Goal: Task Accomplishment & Management: Complete application form

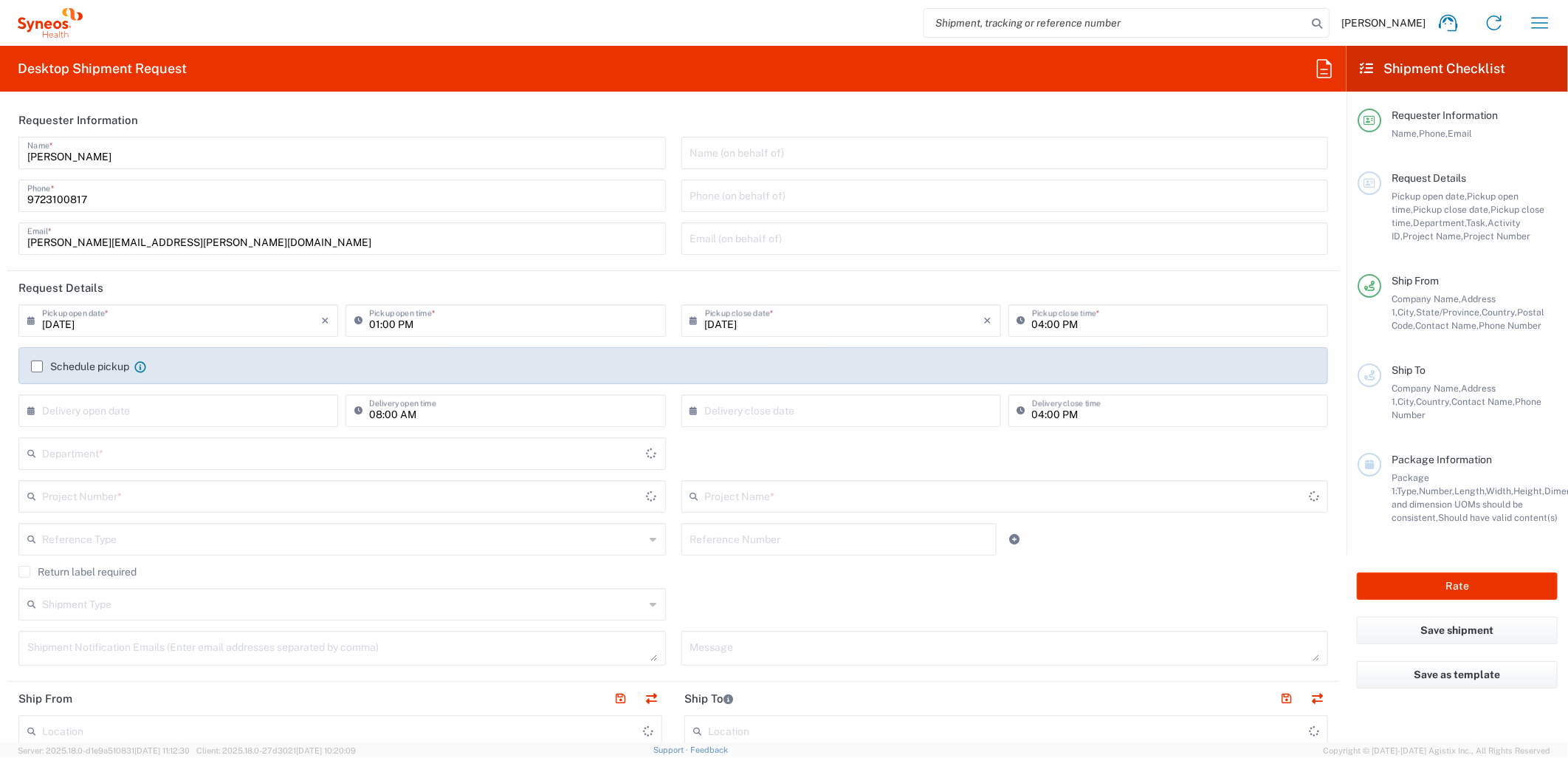
type input "[US_STATE]"
type input "[GEOGRAPHIC_DATA]"
type input "6162"
type input "Syneos Health Medical Communic"
drag, startPoint x: 781, startPoint y: 166, endPoint x: 783, endPoint y: 157, distance: 9.2
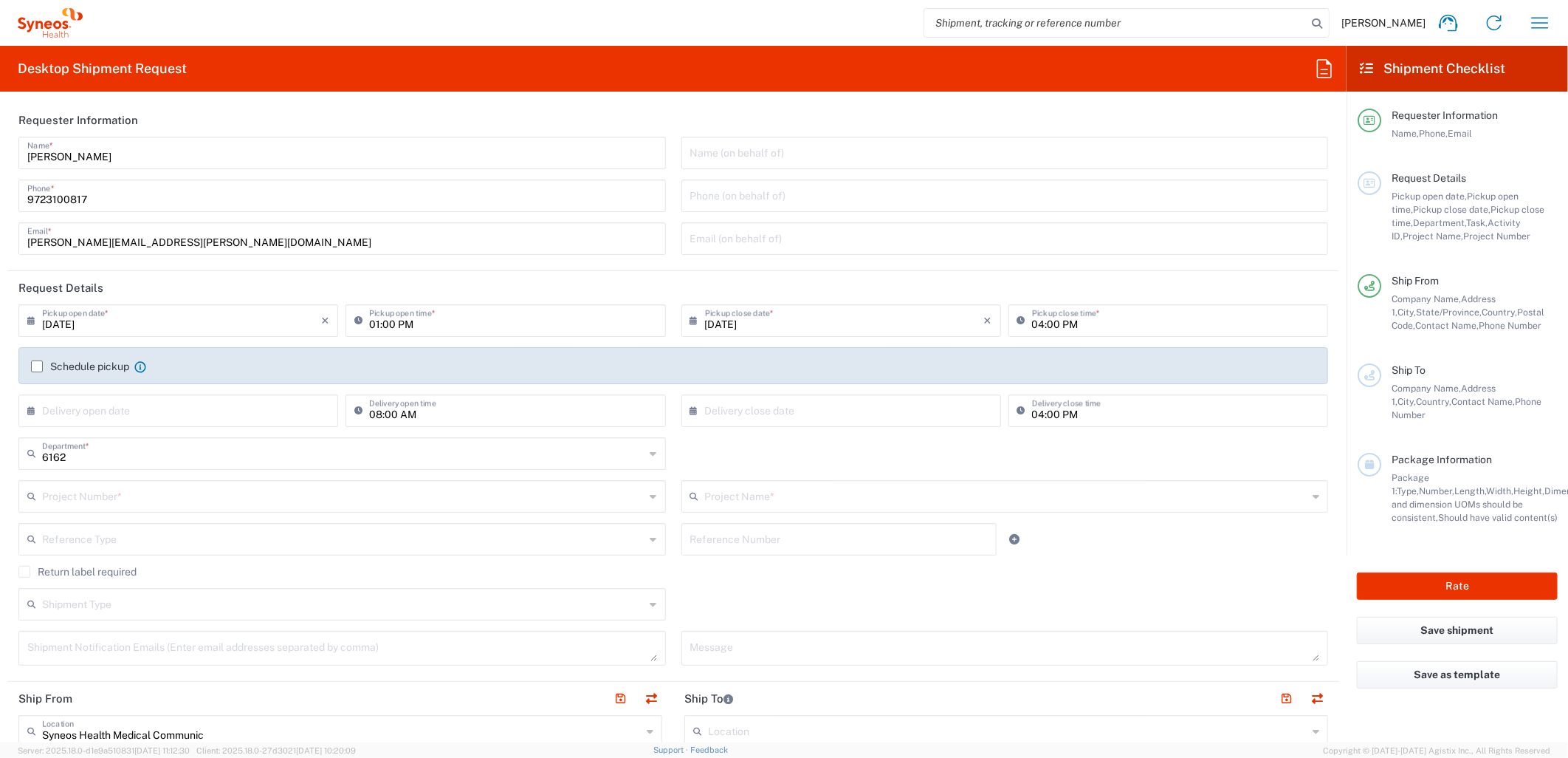
click at [783, 165] on div "Name (on behalf of)" at bounding box center [1005, 152] width 648 height 32
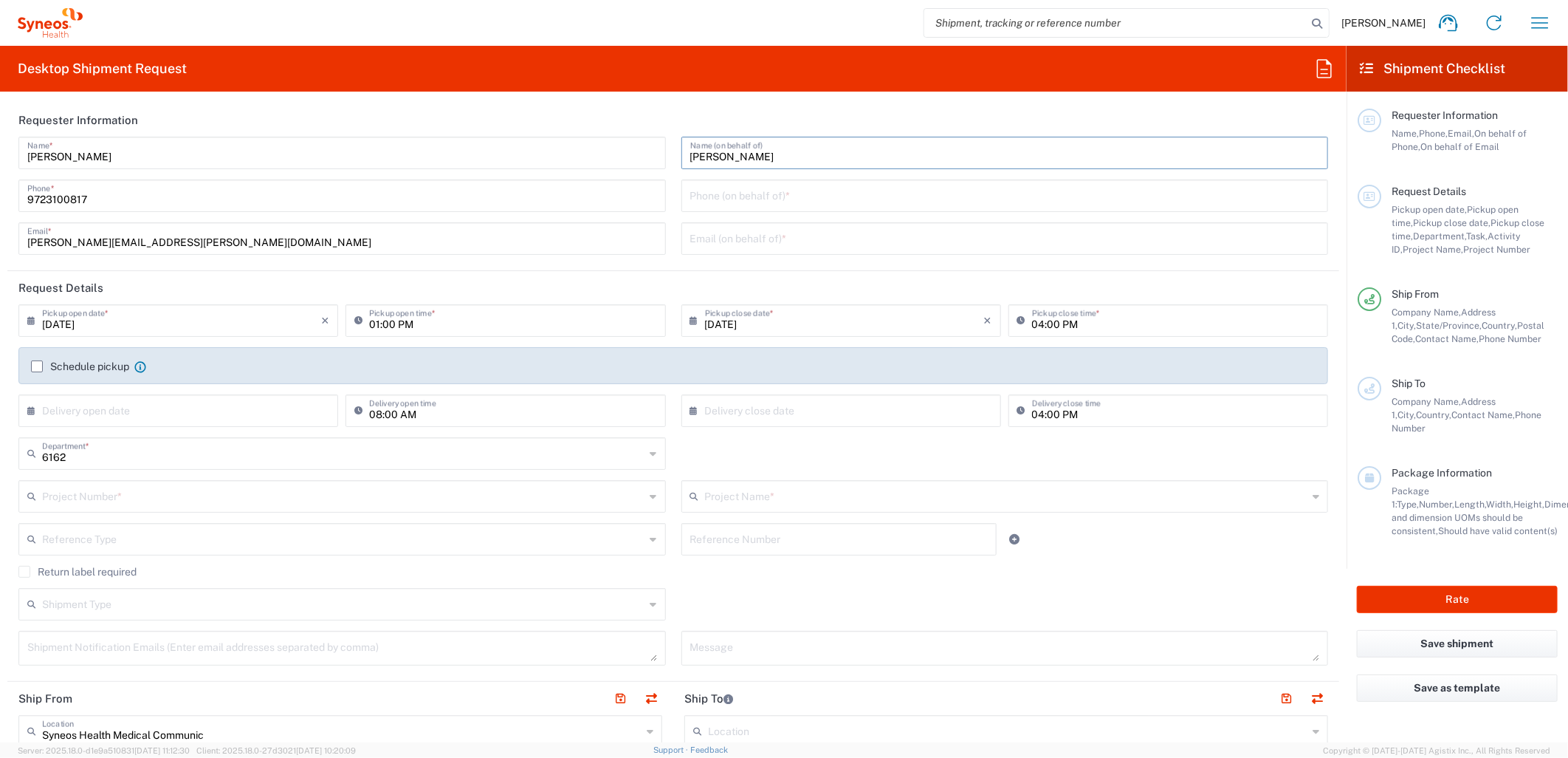
type input "[PERSON_NAME]"
click at [794, 201] on input "tel" at bounding box center [1005, 194] width 630 height 26
paste input "[PHONE_NUMBER]"
type input "[PHONE_NUMBER]"
click at [826, 242] on input "text" at bounding box center [1005, 237] width 630 height 26
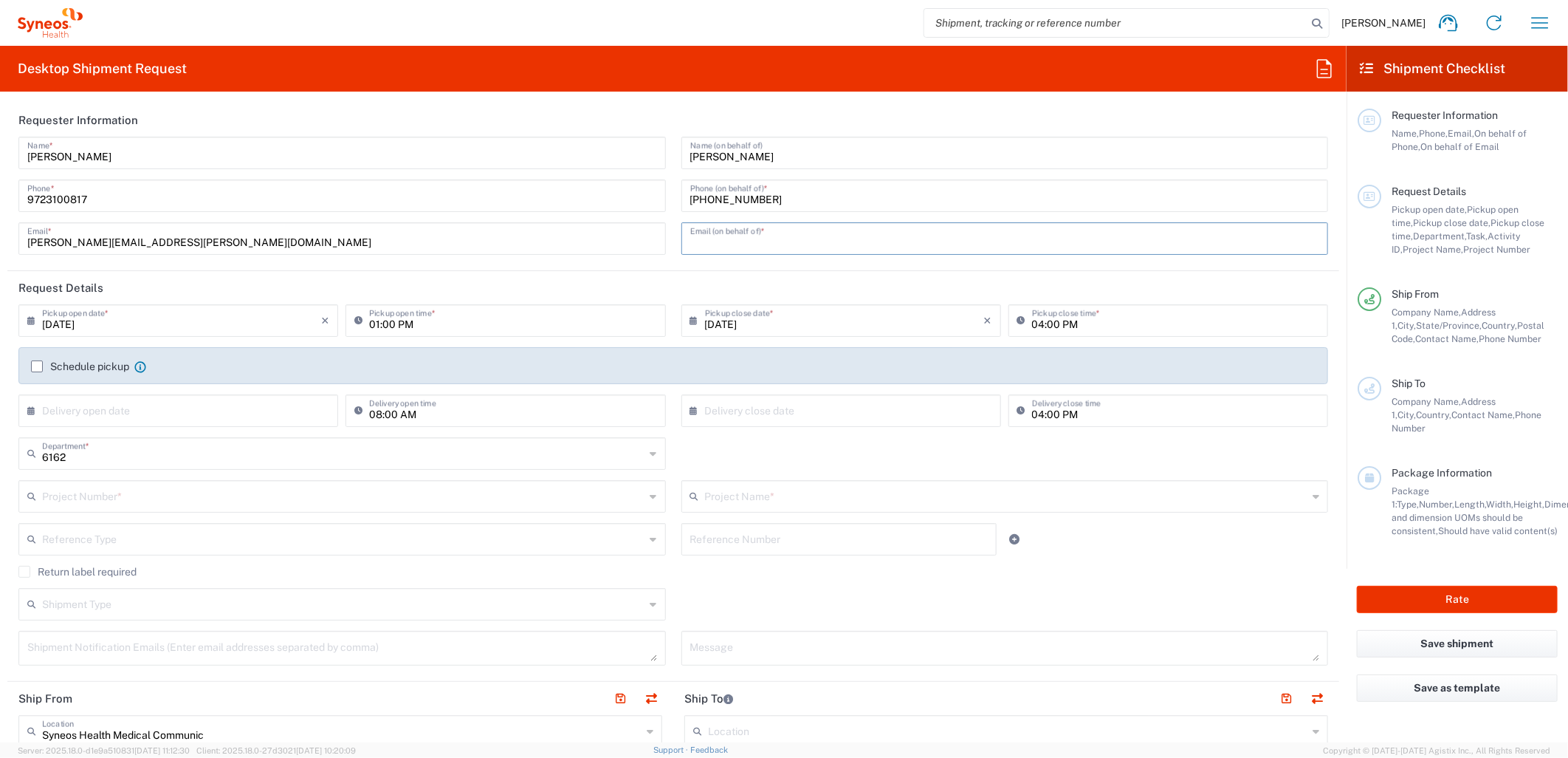
paste input "[EMAIL_ADDRESS][PERSON_NAME][DOMAIN_NAME]"
type input "[EMAIL_ADDRESS][PERSON_NAME][DOMAIN_NAME]"
click at [301, 328] on input "[DATE]" at bounding box center [182, 319] width 279 height 26
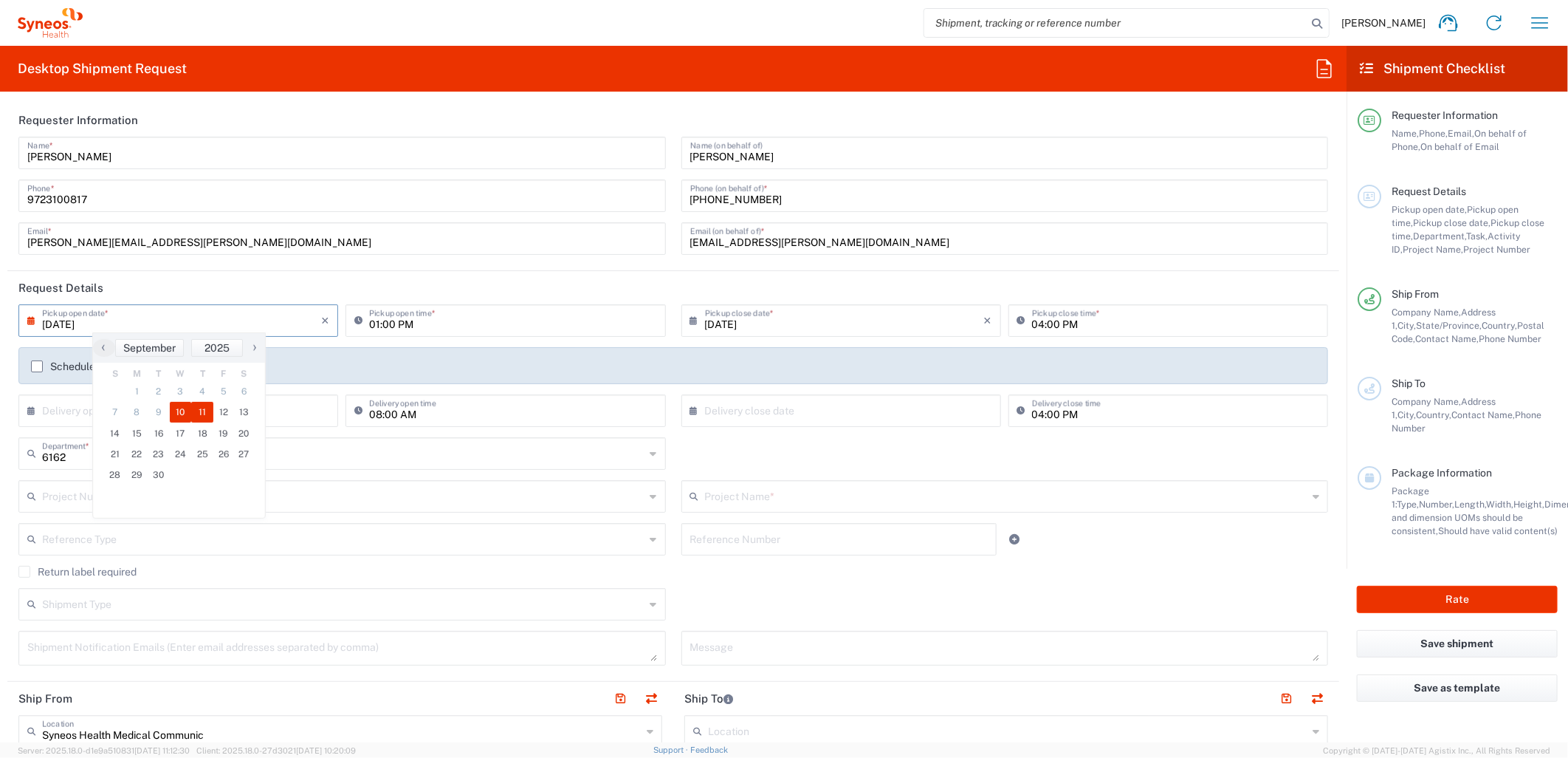
click at [194, 409] on span "11" at bounding box center [201, 413] width 22 height 21
type input "[DATE]"
click at [389, 326] on input "01:00 PM" at bounding box center [513, 319] width 287 height 26
click at [401, 328] on input "08:00 PM" at bounding box center [513, 319] width 287 height 26
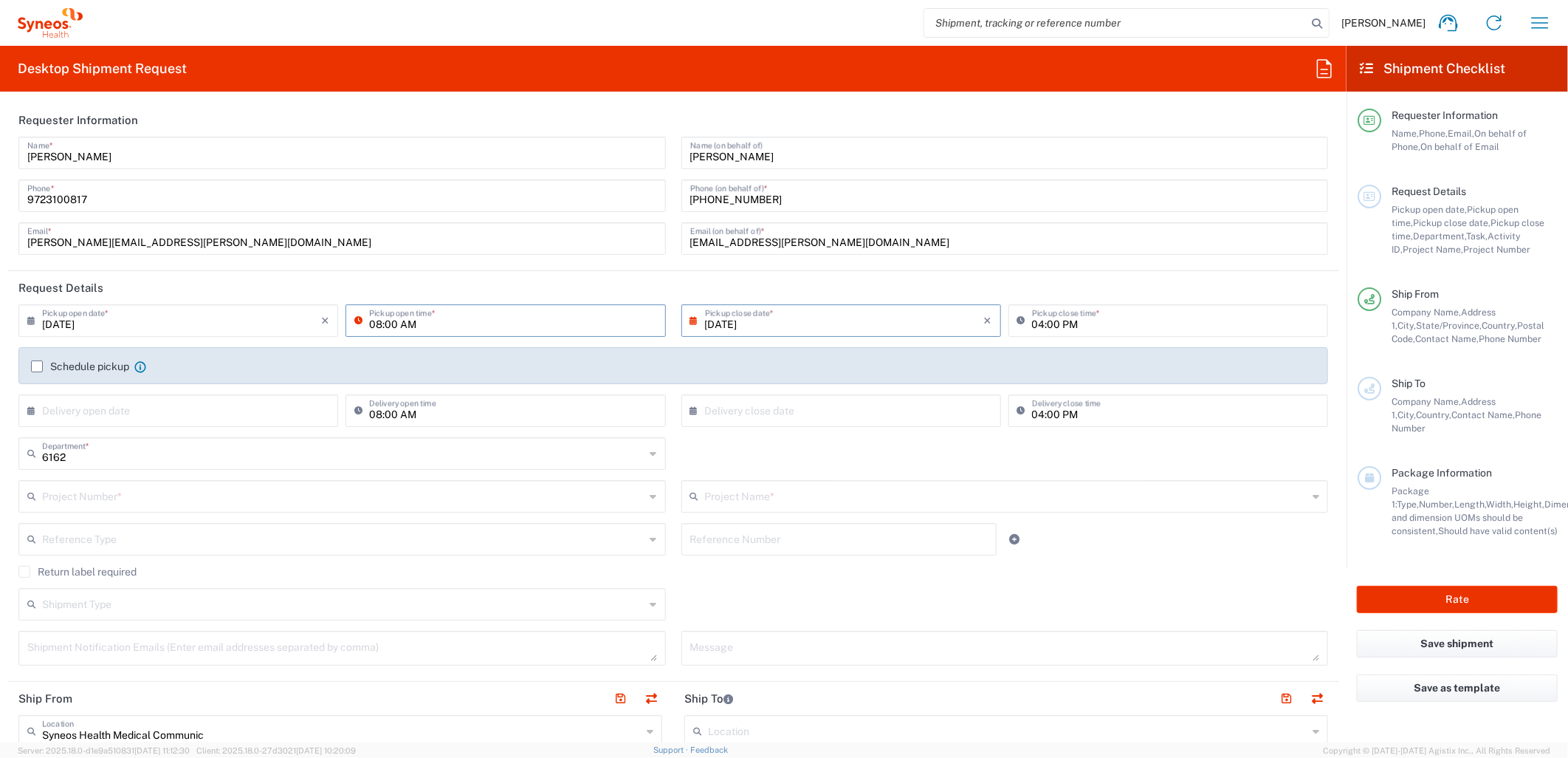
type input "08:00 AM"
click at [175, 506] on input "text" at bounding box center [344, 495] width 603 height 26
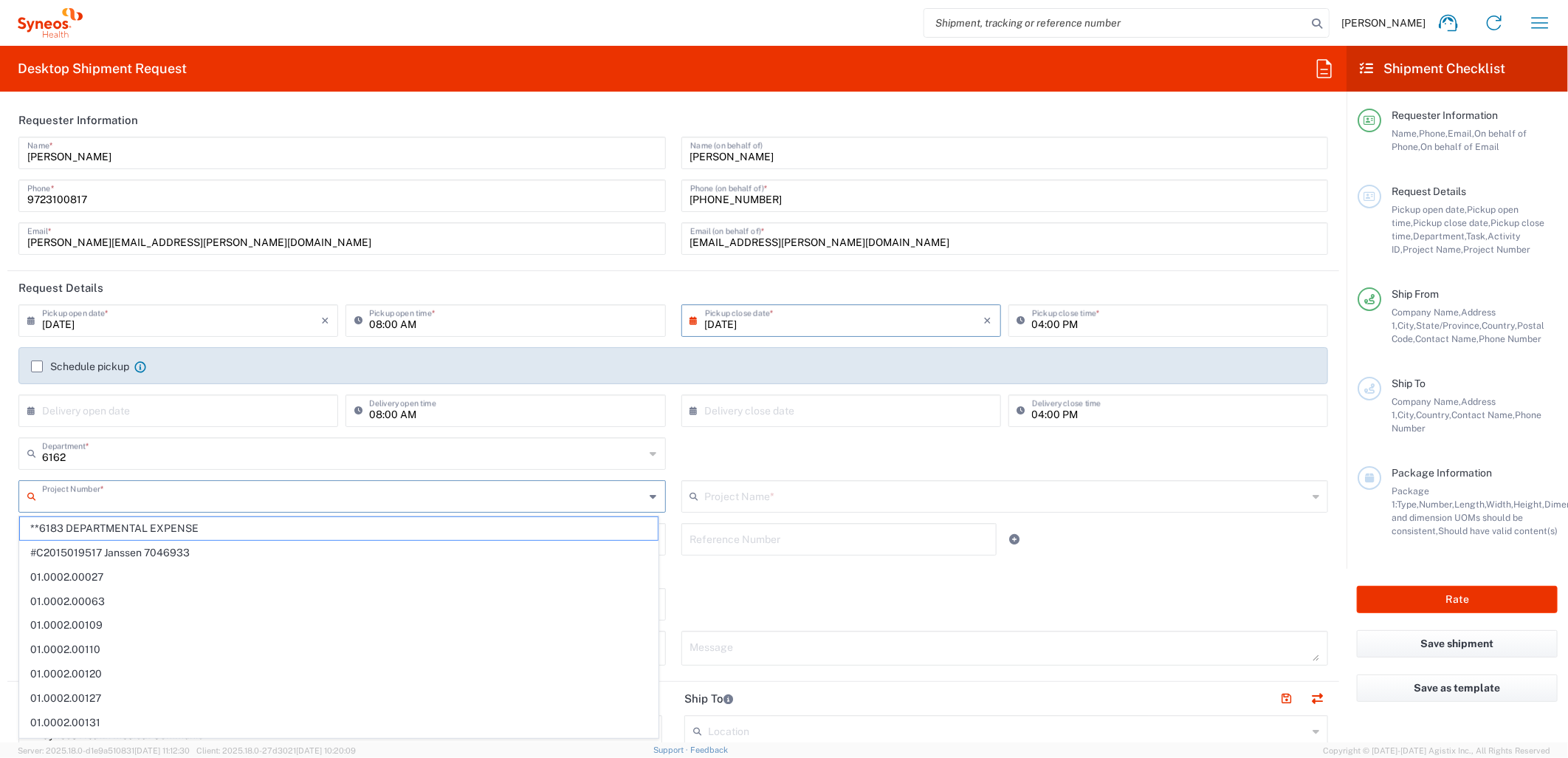
click at [295, 501] on input "text" at bounding box center [344, 495] width 603 height 26
paste input "MCUS.IMSE.CL.7068638"
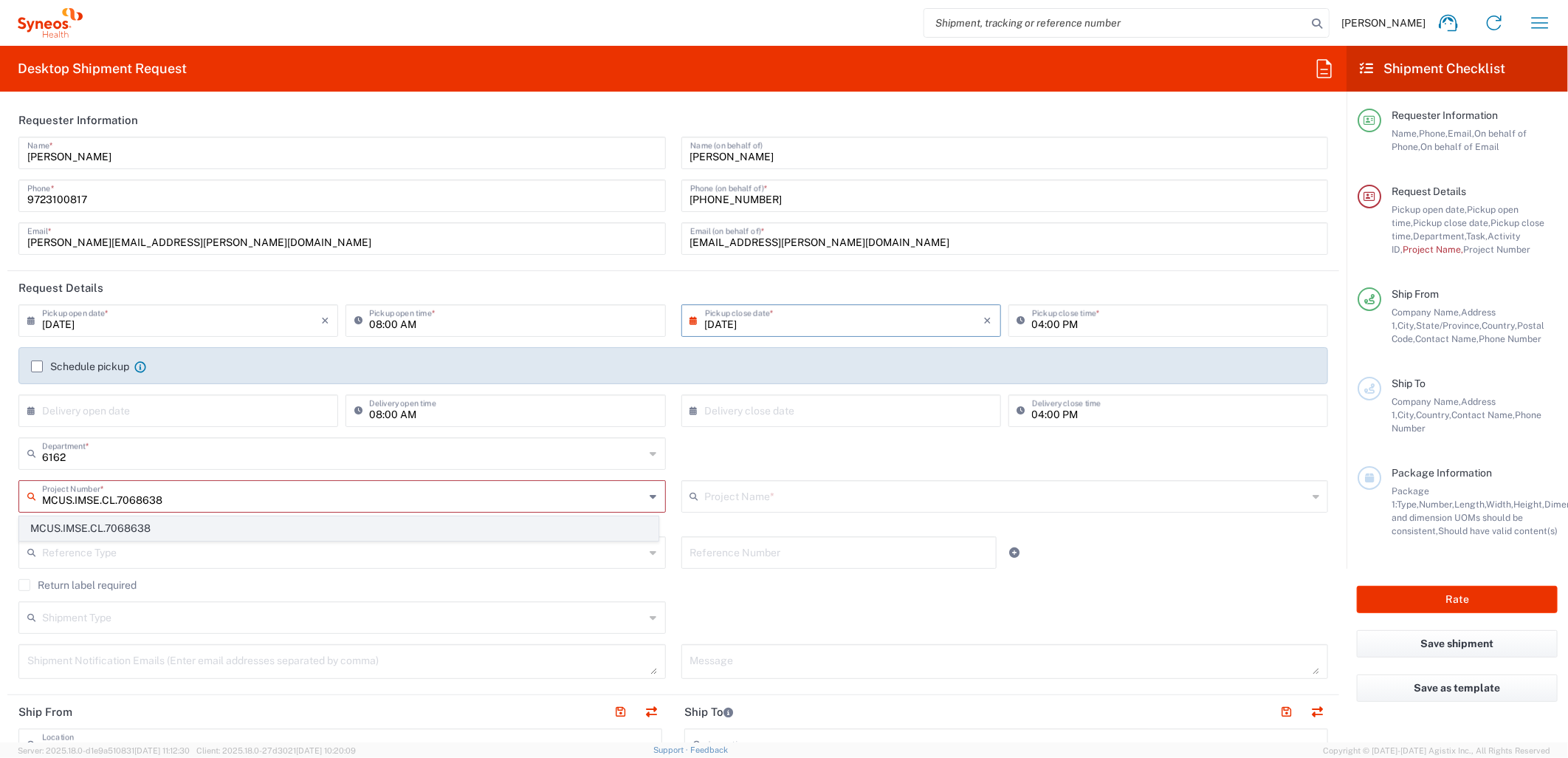
type input "MCUS.IMSE.CL.7068638"
click at [220, 531] on span "MCUS.IMSE.CL.7068638" at bounding box center [339, 529] width 638 height 23
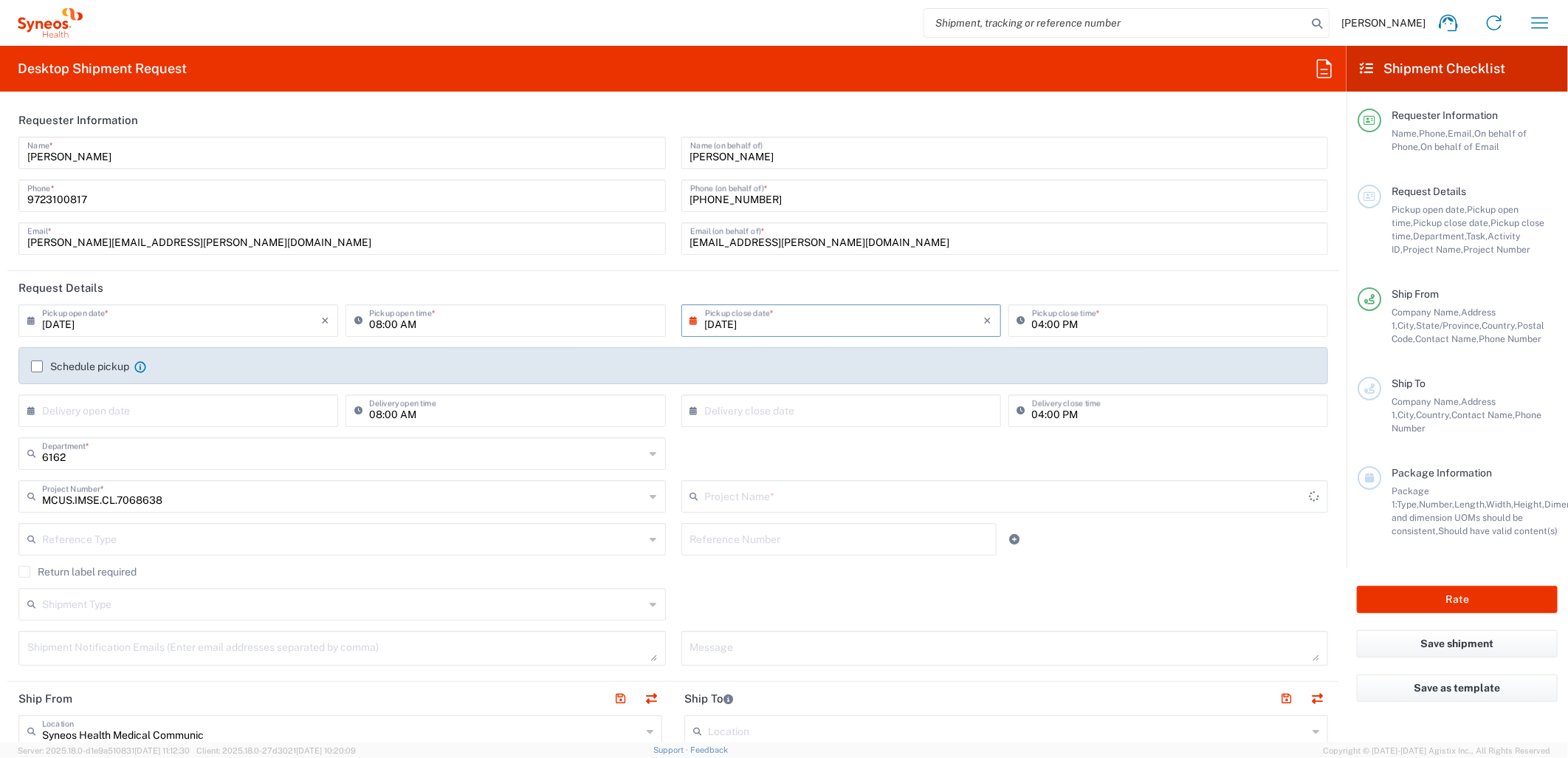
type input "Takeda.SpkrBureau.25.7068638"
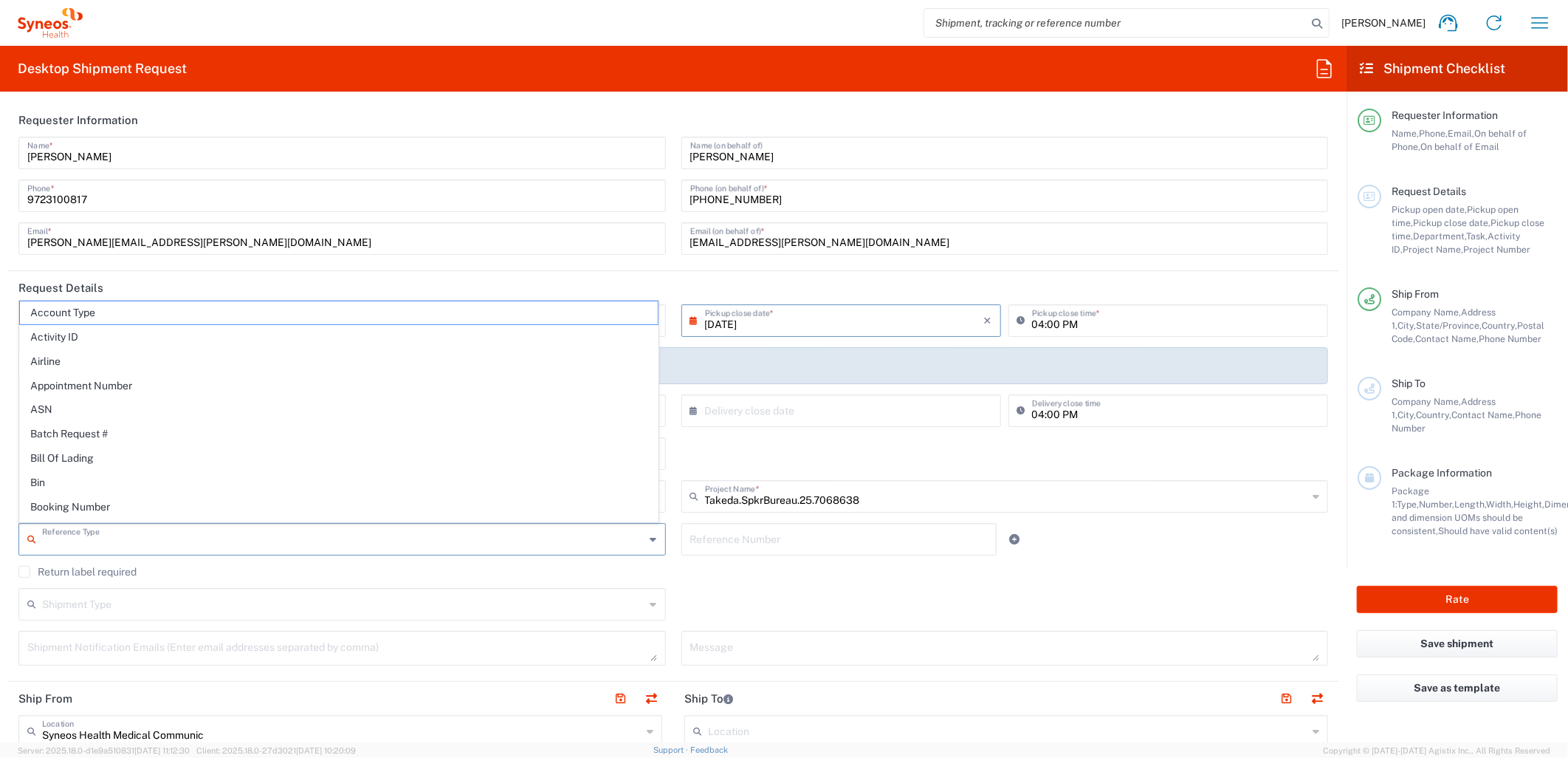
click at [251, 534] on input "text" at bounding box center [344, 538] width 603 height 26
click at [93, 349] on span "Task" at bounding box center [339, 341] width 638 height 23
type input "Task"
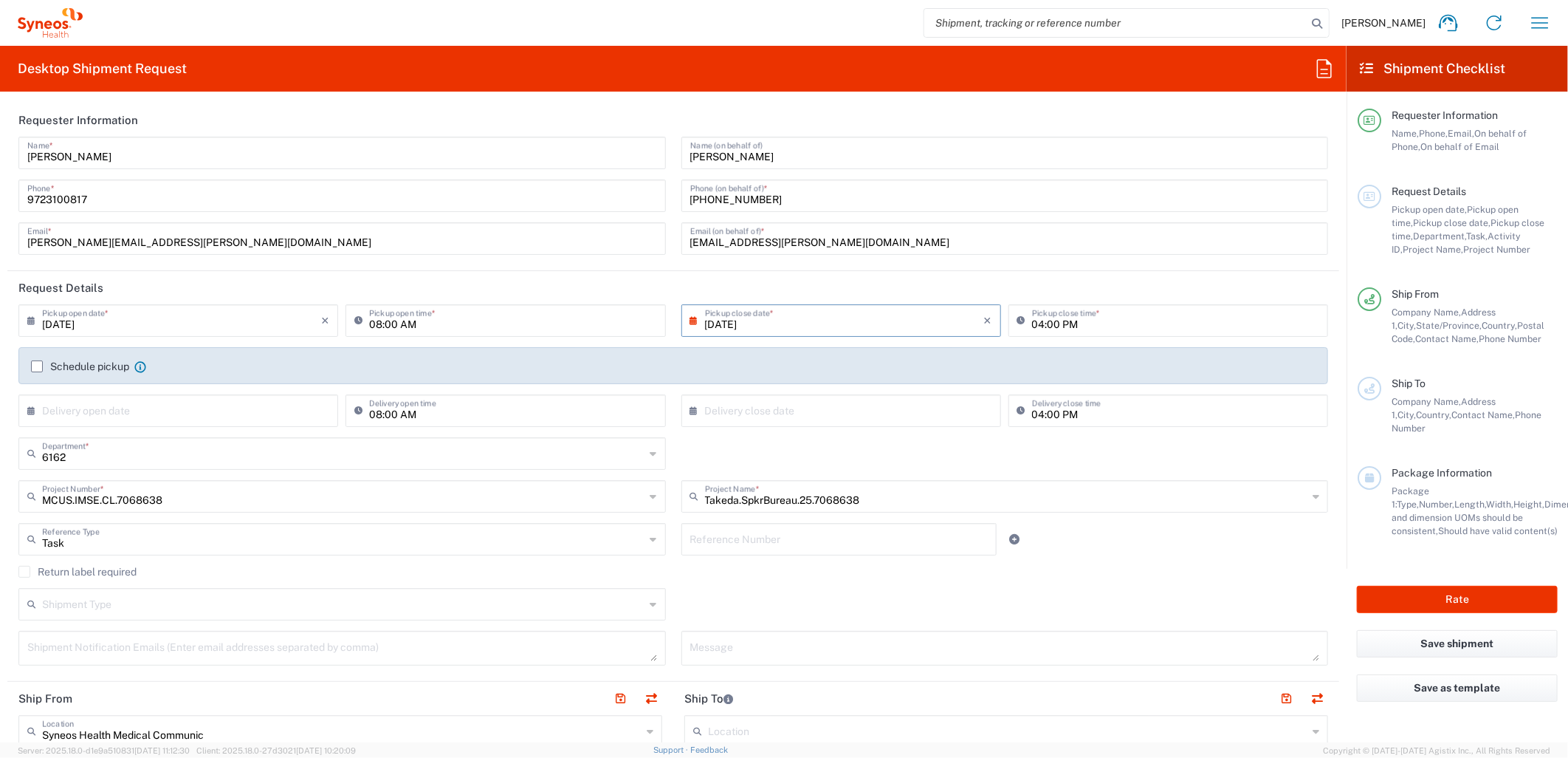
click at [751, 548] on input "text" at bounding box center [839, 538] width 298 height 26
type input "003"
click at [1010, 542] on icon at bounding box center [1015, 538] width 10 height 10
click at [260, 573] on input "text" at bounding box center [344, 580] width 603 height 26
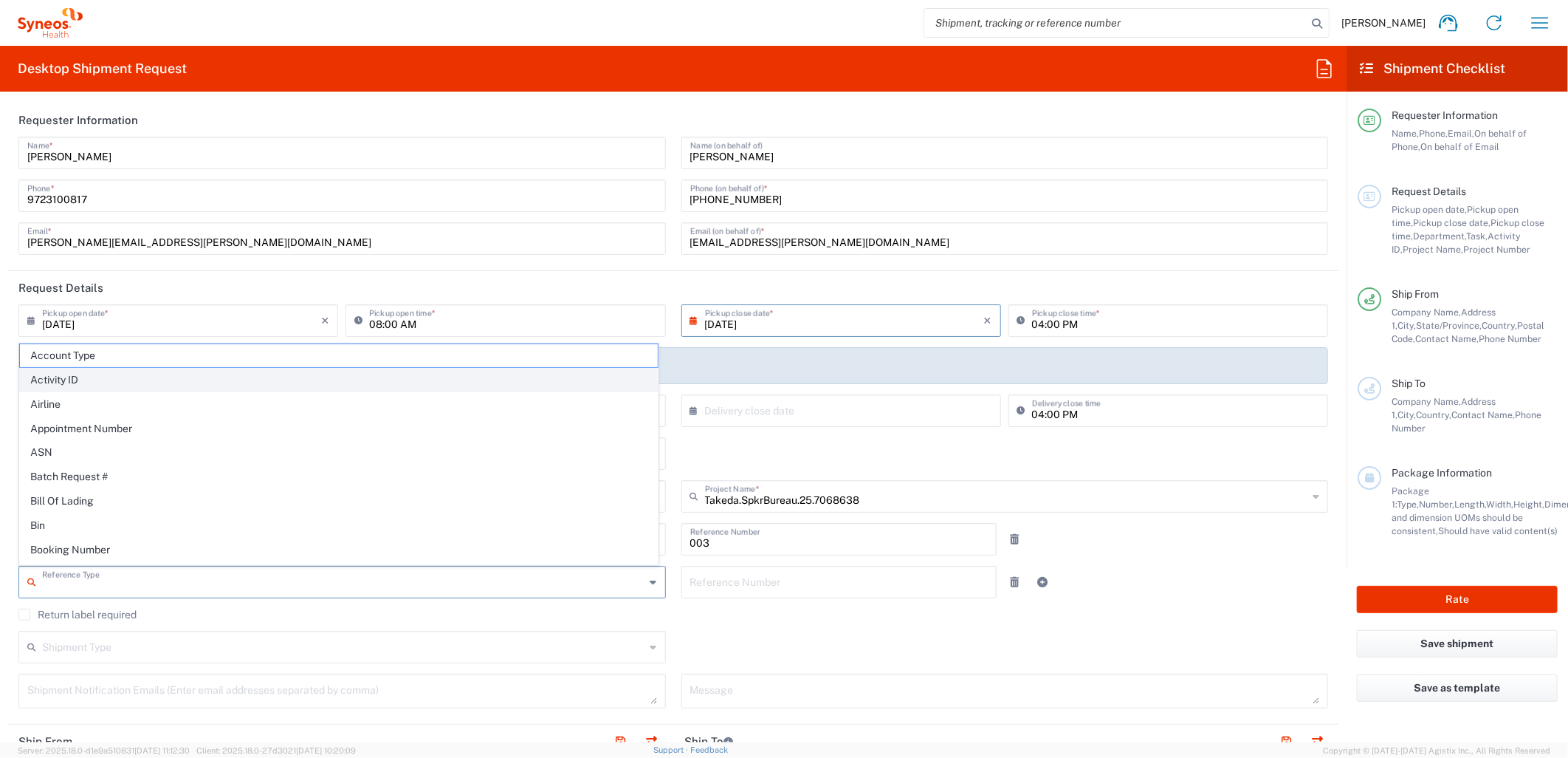
click at [99, 382] on span "Activity ID" at bounding box center [339, 380] width 638 height 23
type input "Activity ID"
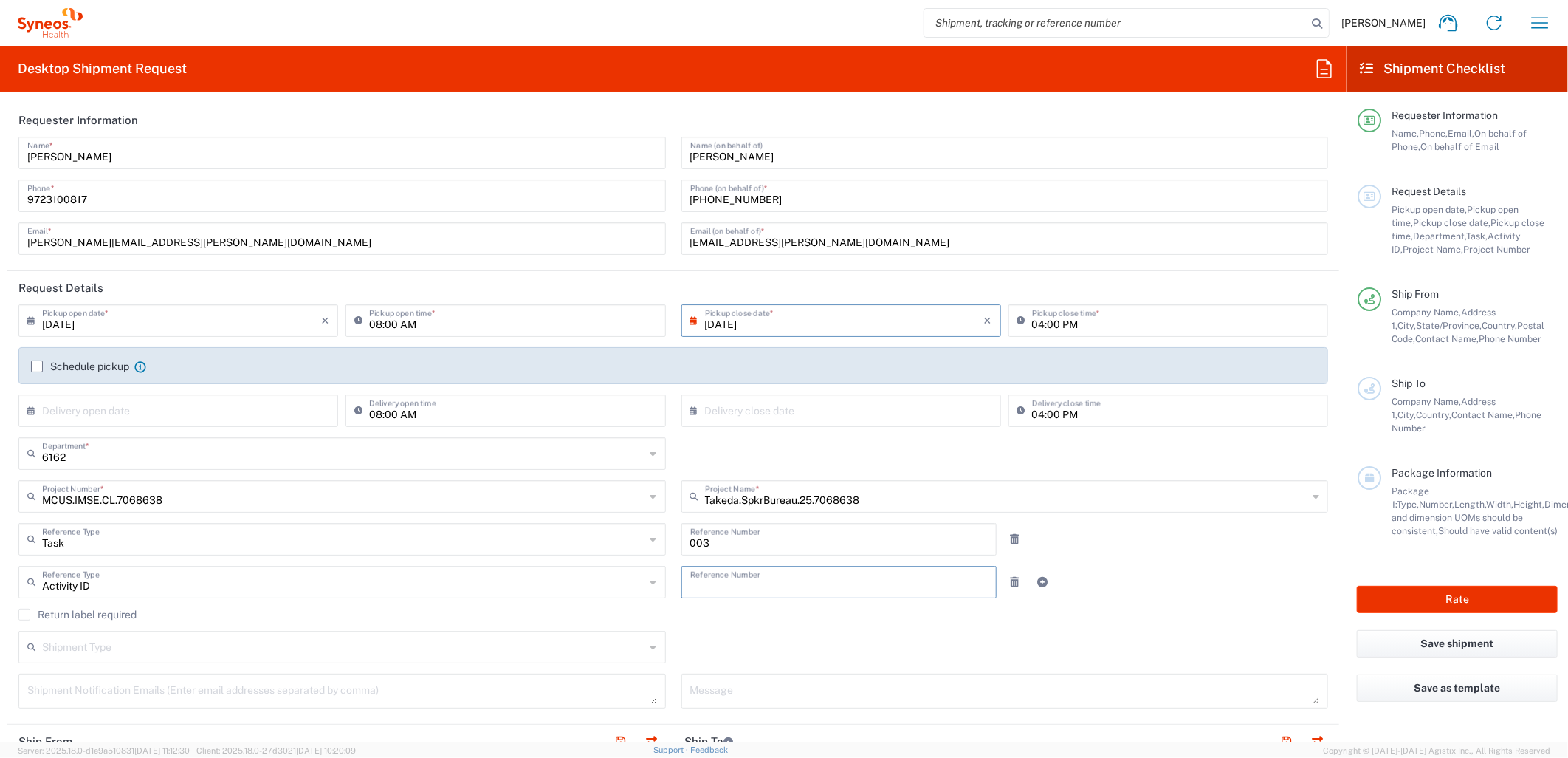
click at [713, 591] on input "text" at bounding box center [839, 580] width 298 height 26
type input "10277"
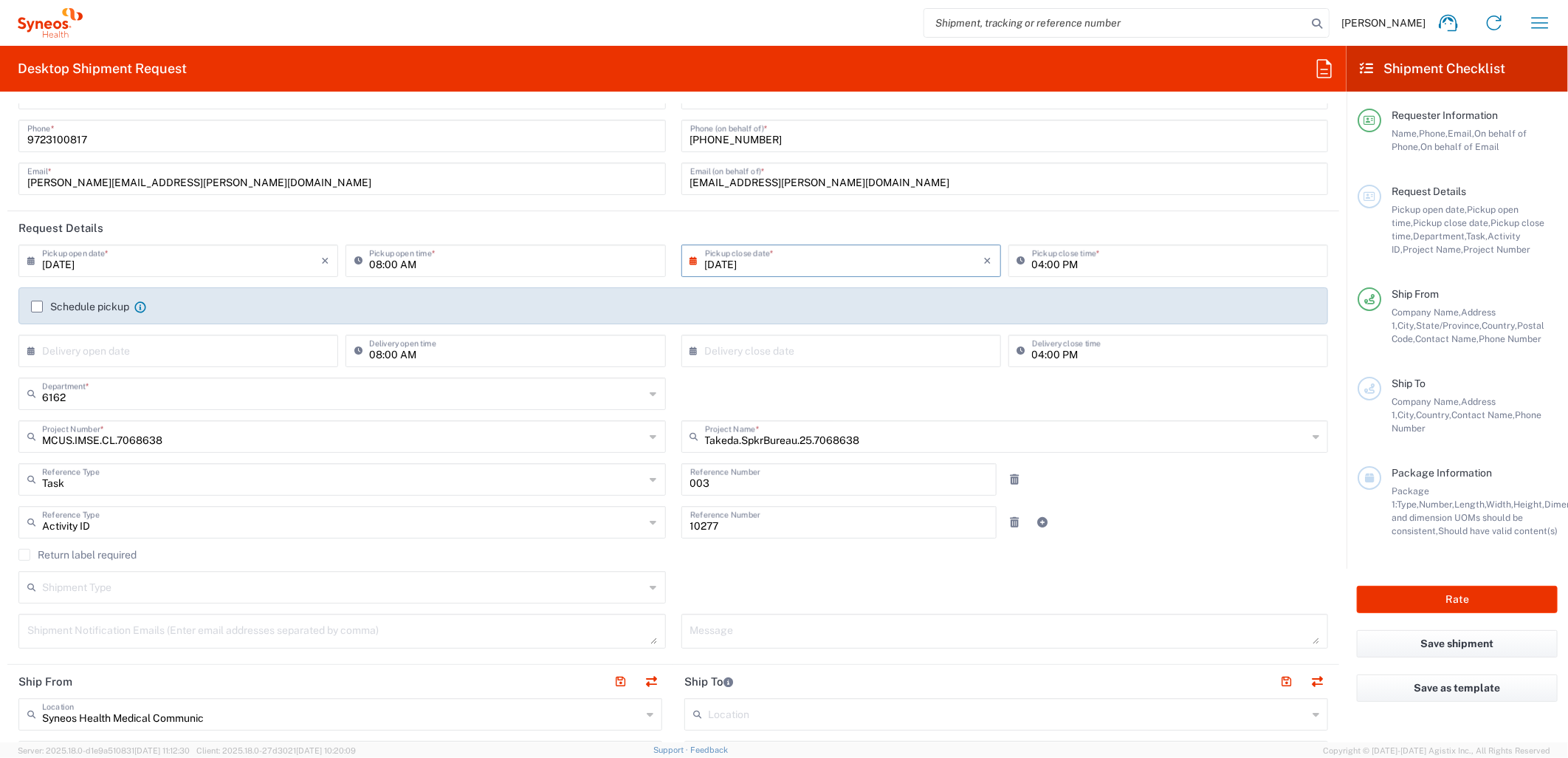
scroll to position [0, 0]
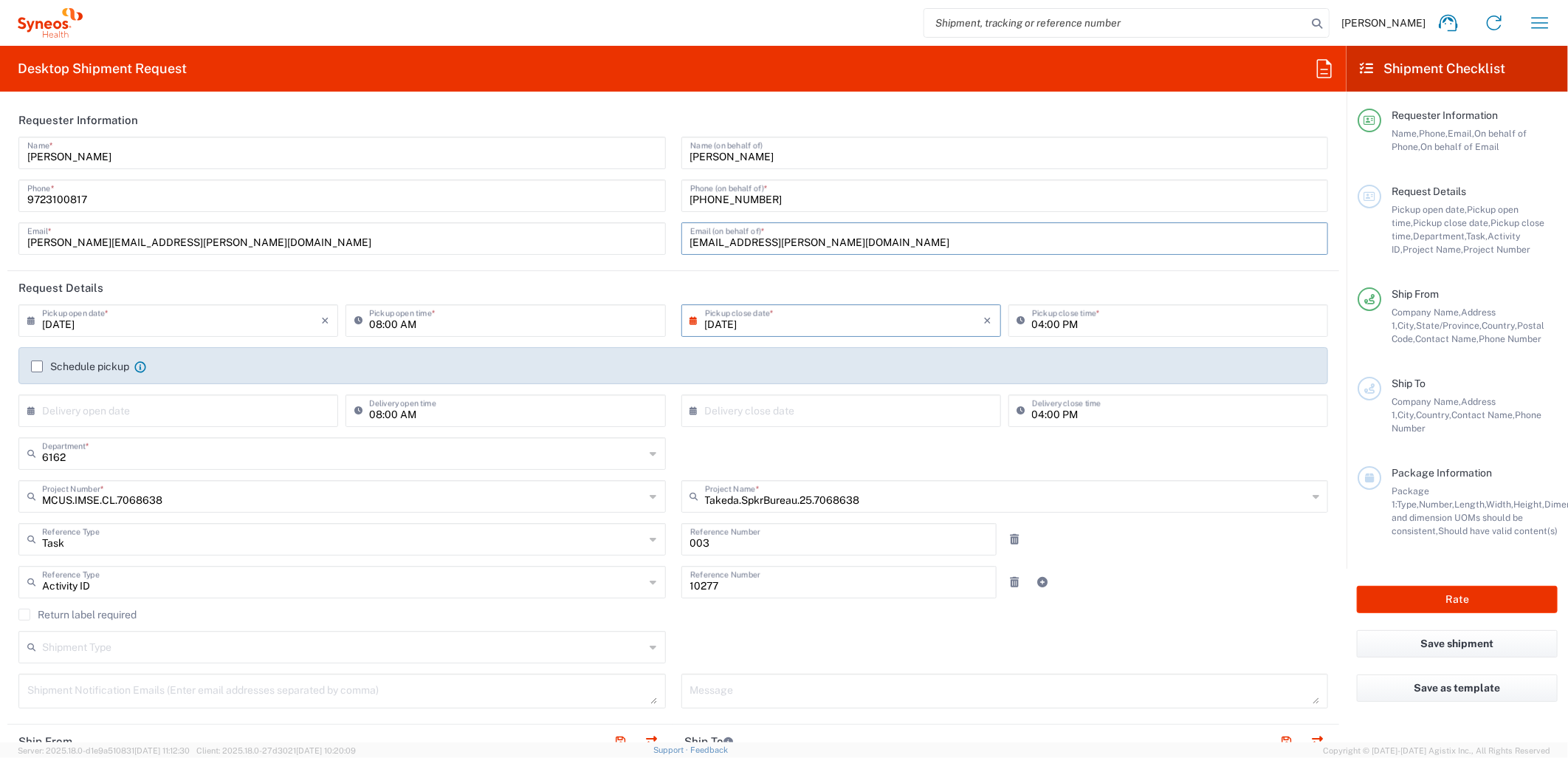
drag, startPoint x: 847, startPoint y: 235, endPoint x: 621, endPoint y: 255, distance: 226.9
click at [621, 249] on div "[PERSON_NAME] Name * [PHONE_NUMBER] Phone * [PERSON_NAME][EMAIL_ADDRESS][PERSON…" at bounding box center [673, 201] width 1325 height 129
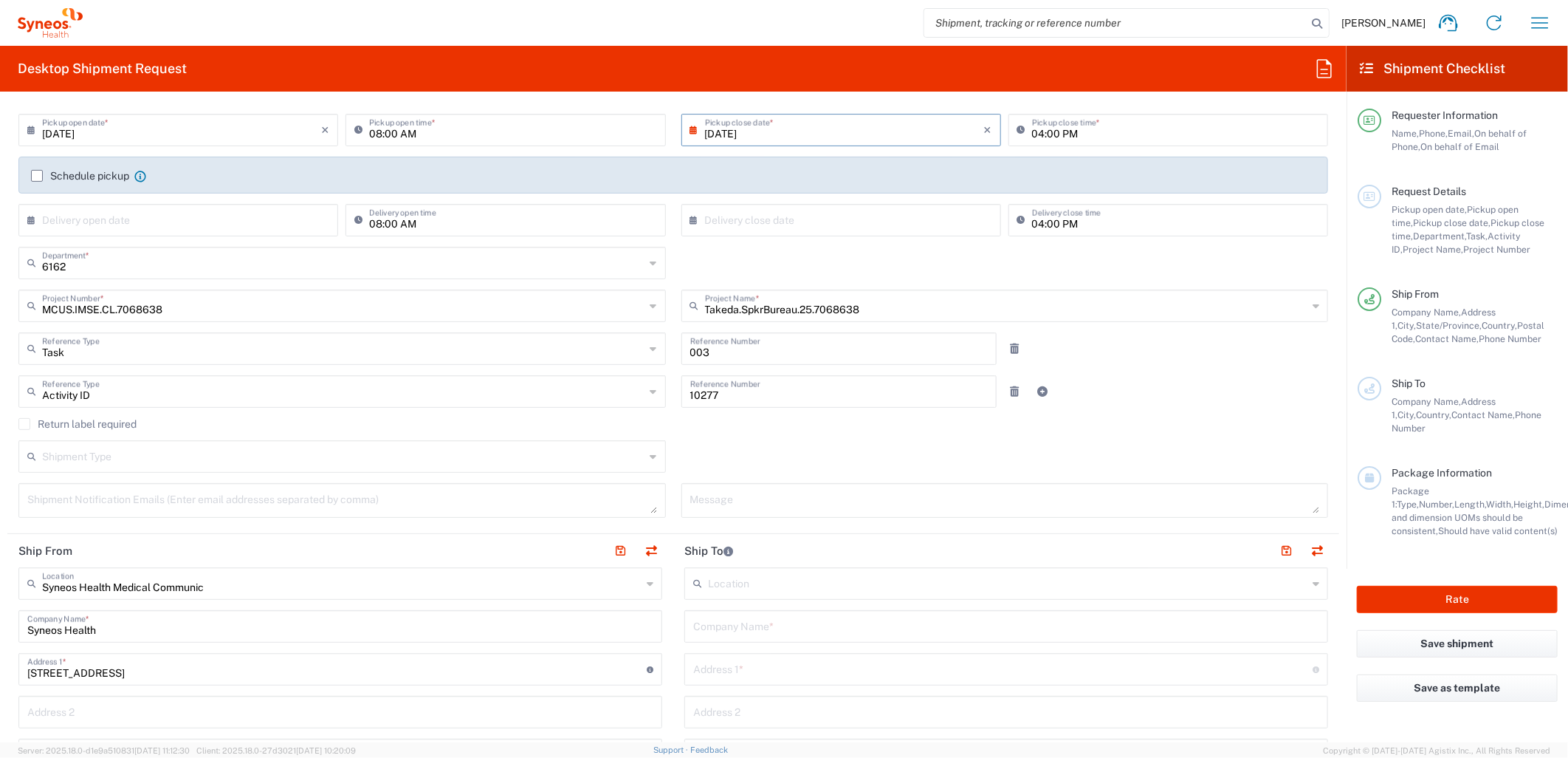
scroll to position [410, 0]
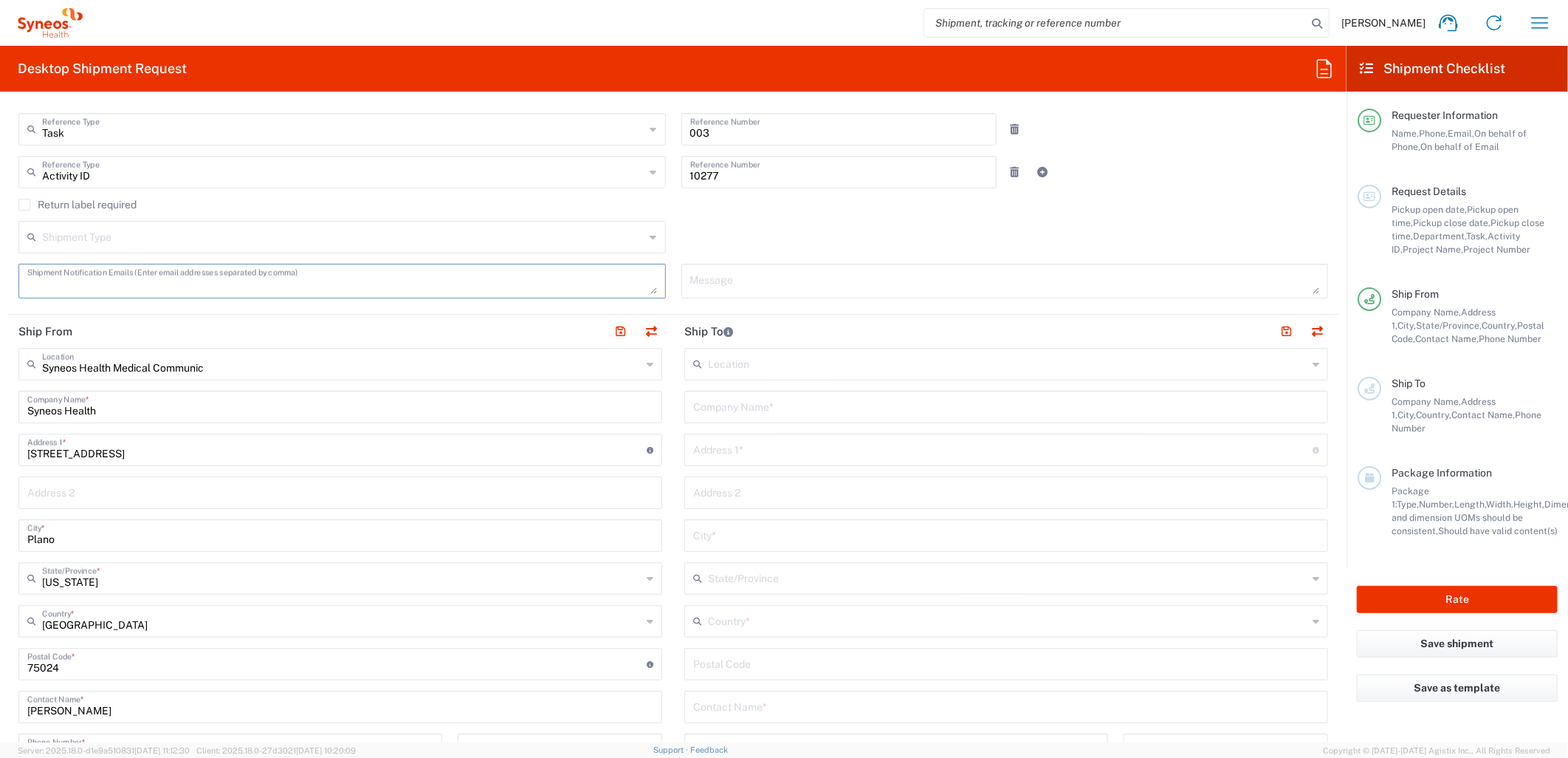
click at [116, 285] on textarea at bounding box center [342, 280] width 630 height 26
paste textarea "[EMAIL_ADDRESS][PERSON_NAME][DOMAIN_NAME]"
type textarea "[EMAIL_ADDRESS][PERSON_NAME][DOMAIN_NAME]"
click at [709, 405] on input "text" at bounding box center [1006, 405] width 626 height 26
type input "Mayo Clinic"
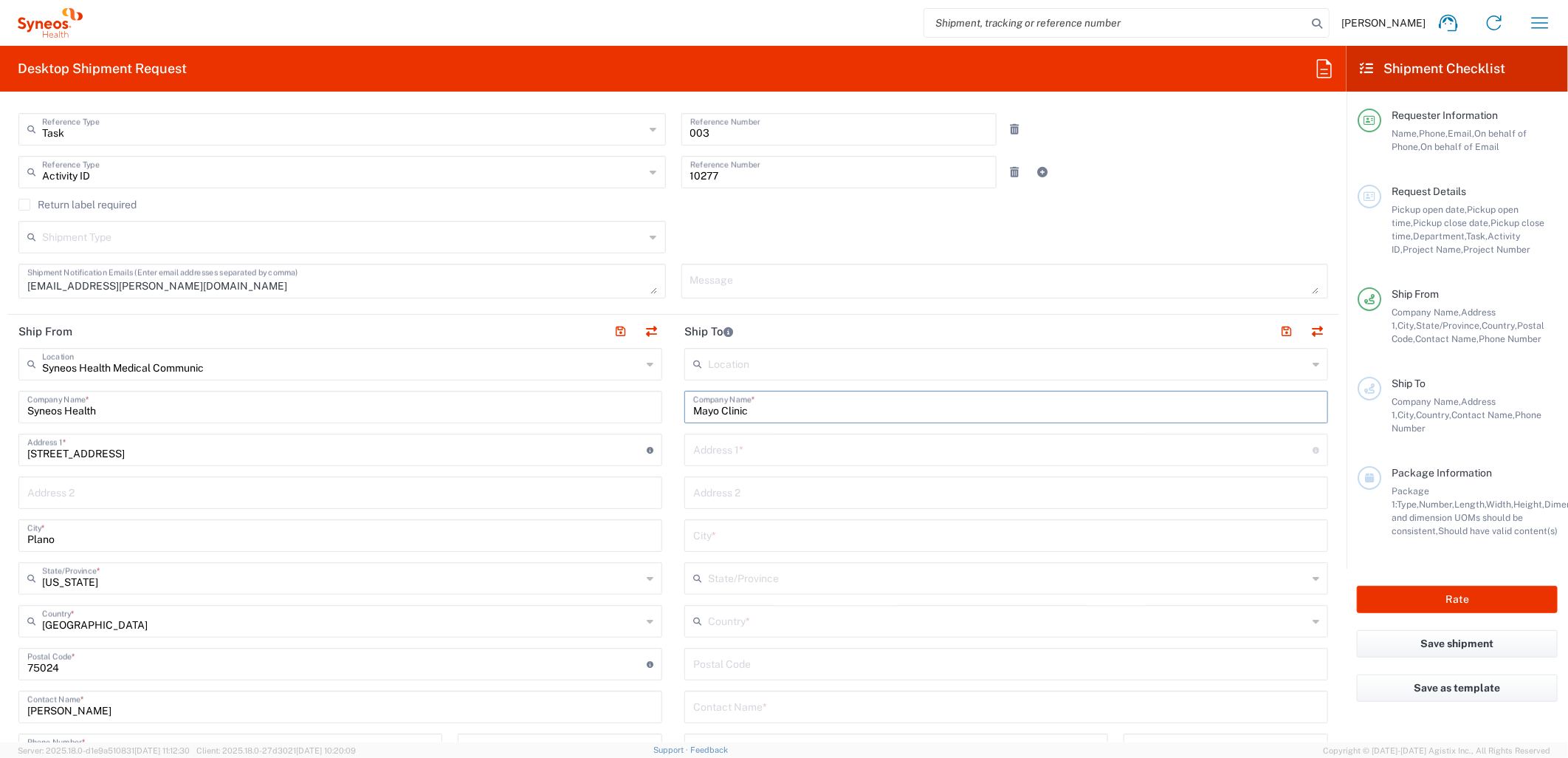
click at [722, 453] on input "text" at bounding box center [1002, 449] width 619 height 26
type input "[STREET_ADDRESS]"
click at [742, 500] on input "text" at bounding box center [1006, 491] width 626 height 26
type input "[PERSON_NAME] 2-60"
type input "[GEOGRAPHIC_DATA]"
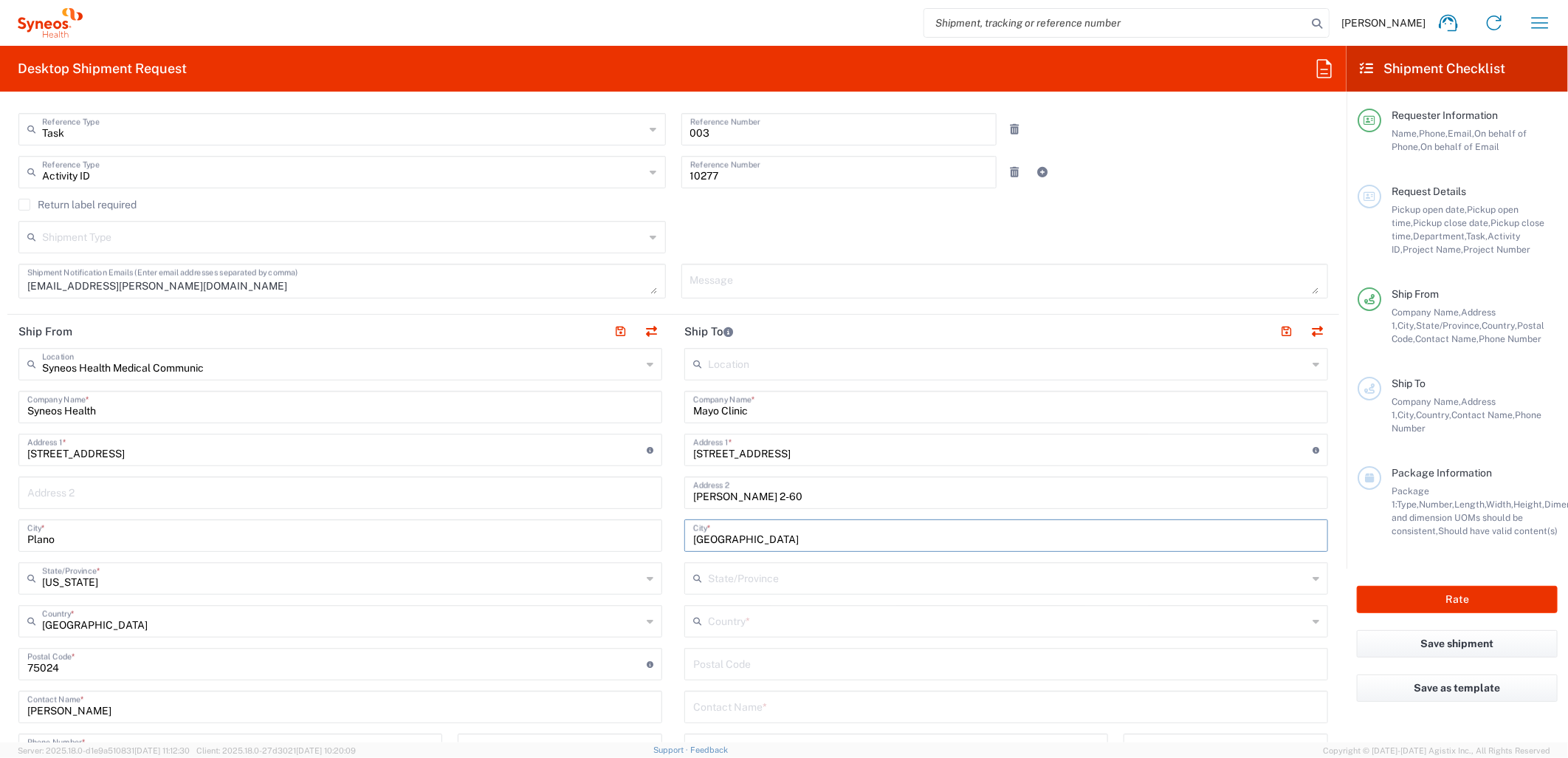
click at [744, 606] on div "Country *" at bounding box center [1006, 621] width 644 height 32
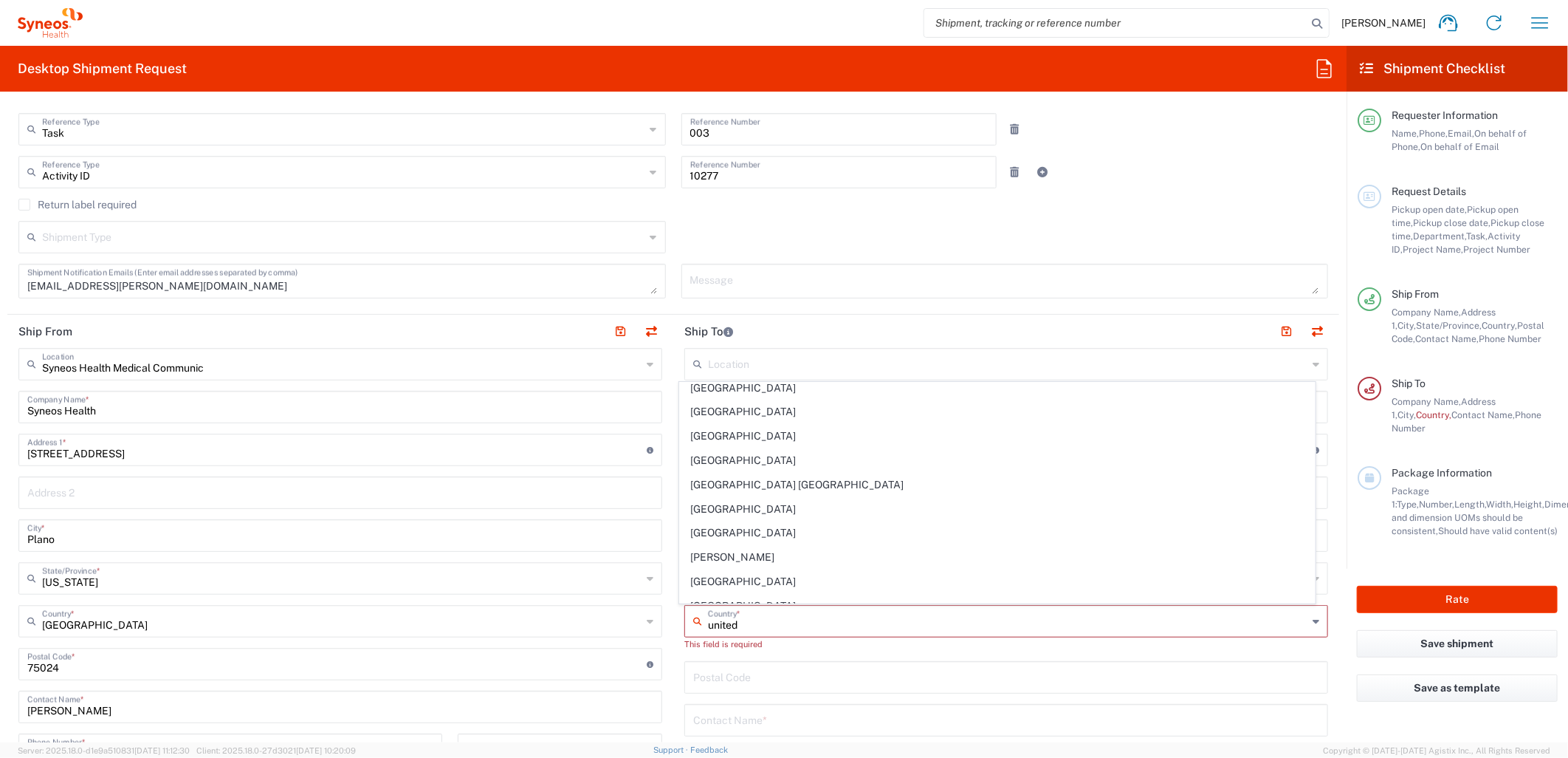
scroll to position [0, 0]
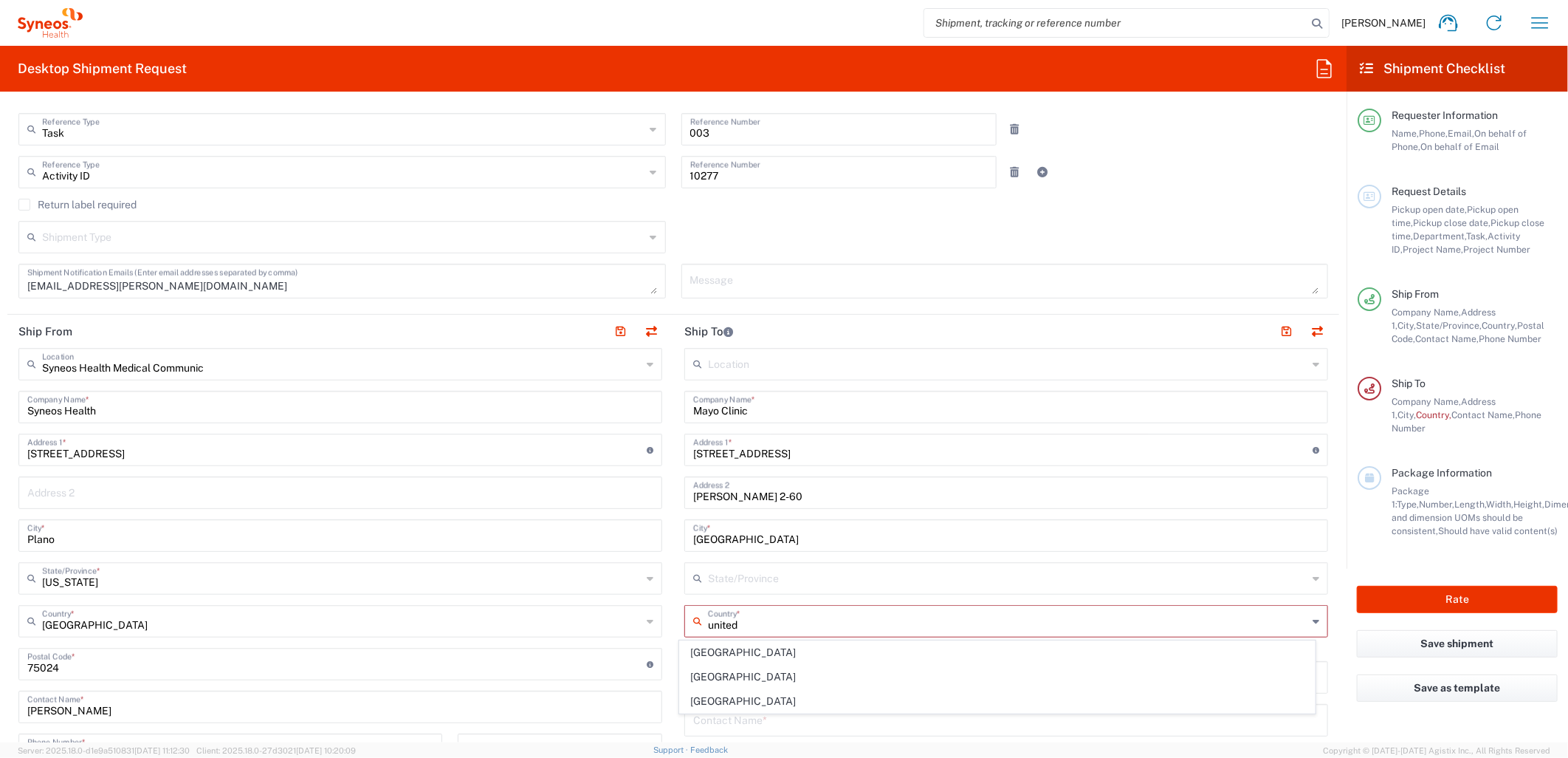
click at [742, 695] on span "[GEOGRAPHIC_DATA]" at bounding box center [997, 701] width 635 height 23
type input "[GEOGRAPHIC_DATA]"
click at [729, 581] on input "text" at bounding box center [1008, 577] width 600 height 26
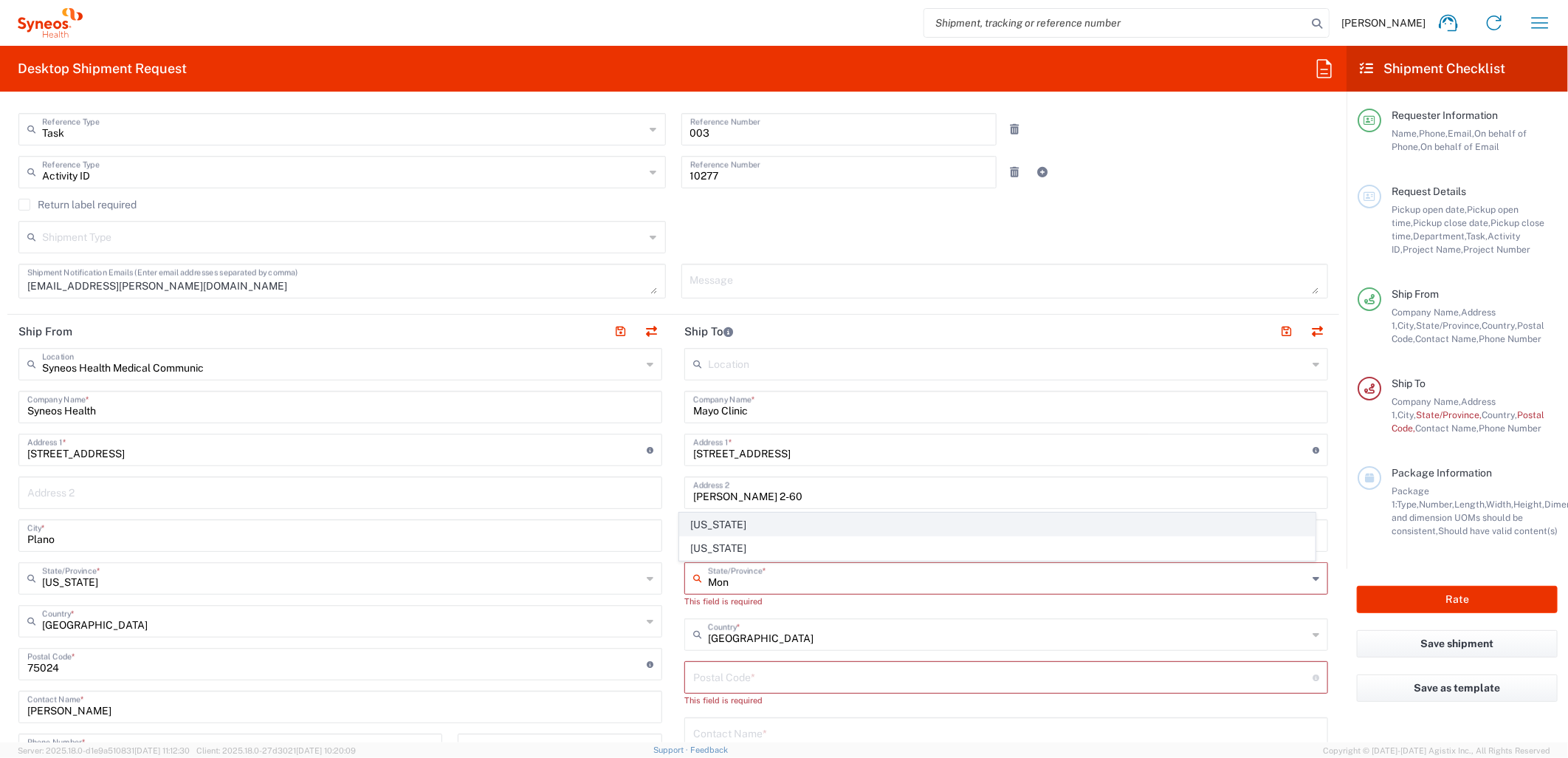
click at [740, 527] on span "[US_STATE]" at bounding box center [997, 525] width 635 height 23
type input "[US_STATE]"
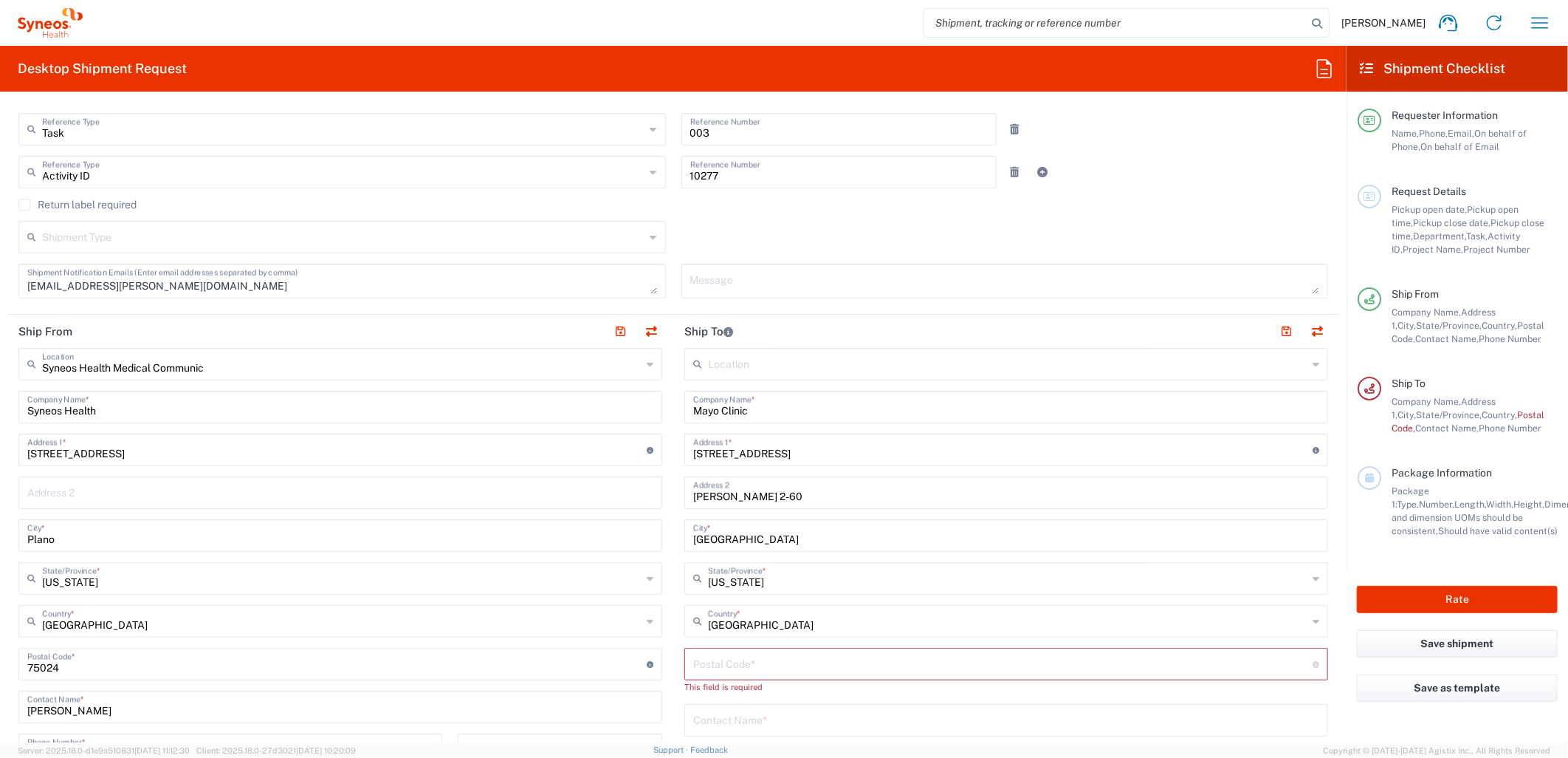
click at [752, 663] on input "undefined" at bounding box center [1002, 662] width 619 height 26
type input "55905"
click at [753, 705] on input "text" at bounding box center [1006, 705] width 626 height 26
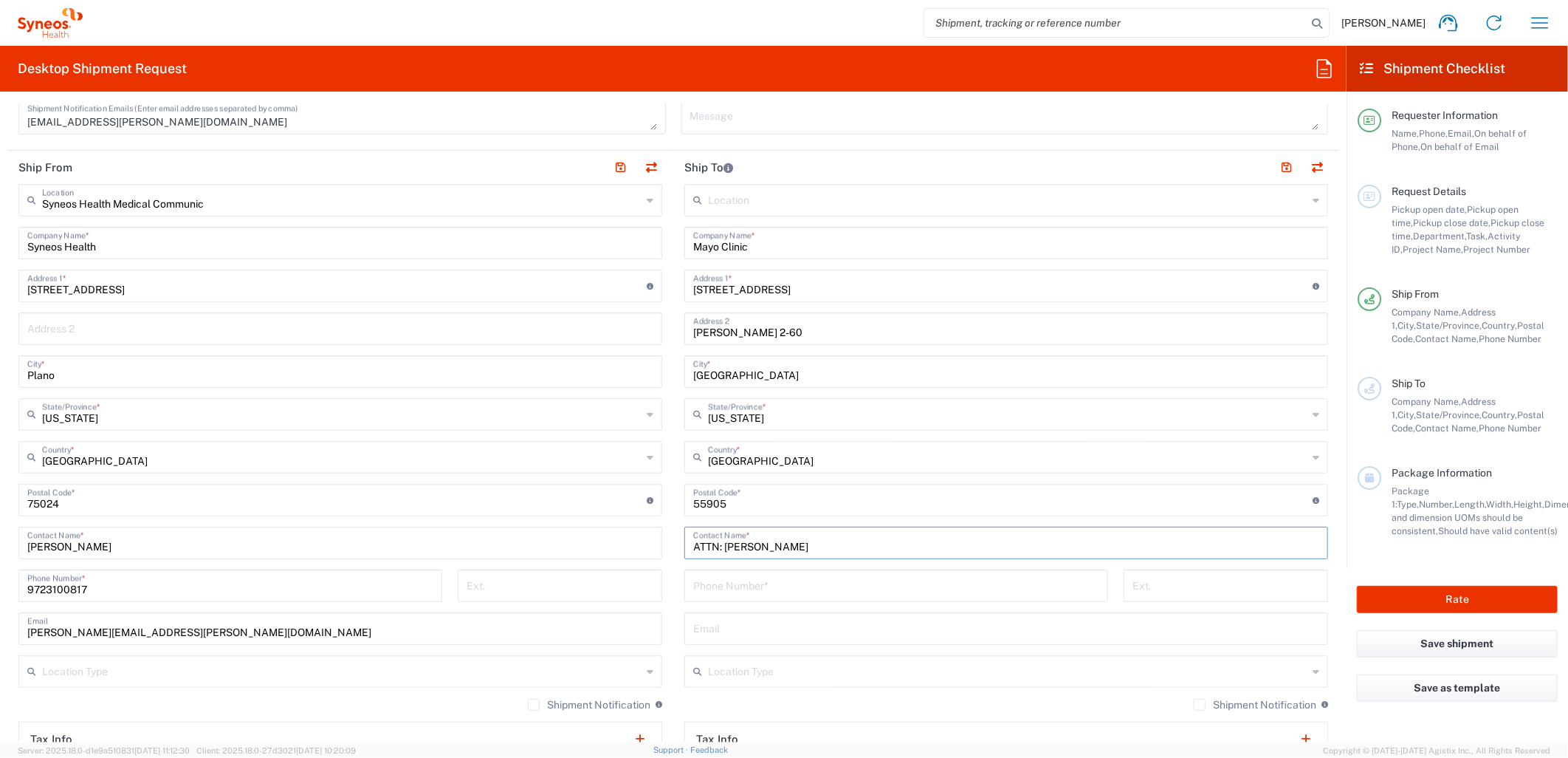
type input "ATTN: [PERSON_NAME]"
click at [777, 172] on header "Ship To" at bounding box center [1006, 167] width 666 height 33
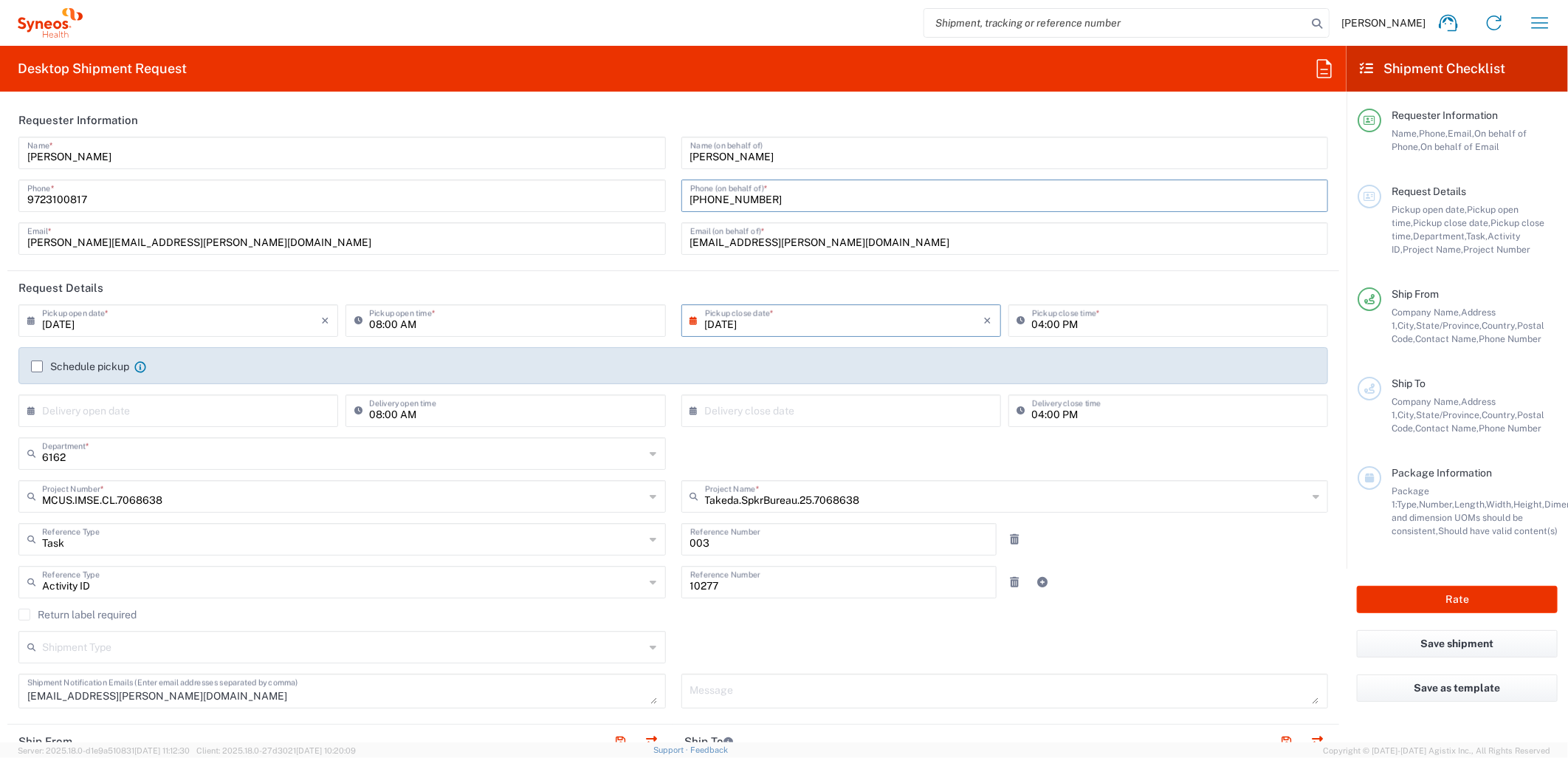
drag, startPoint x: 813, startPoint y: 194, endPoint x: 554, endPoint y: 195, distance: 259.0
click at [554, 195] on div "[PERSON_NAME] Name * [PHONE_NUMBER] Phone * [PERSON_NAME][EMAIL_ADDRESS][PERSON…" at bounding box center [673, 201] width 1325 height 129
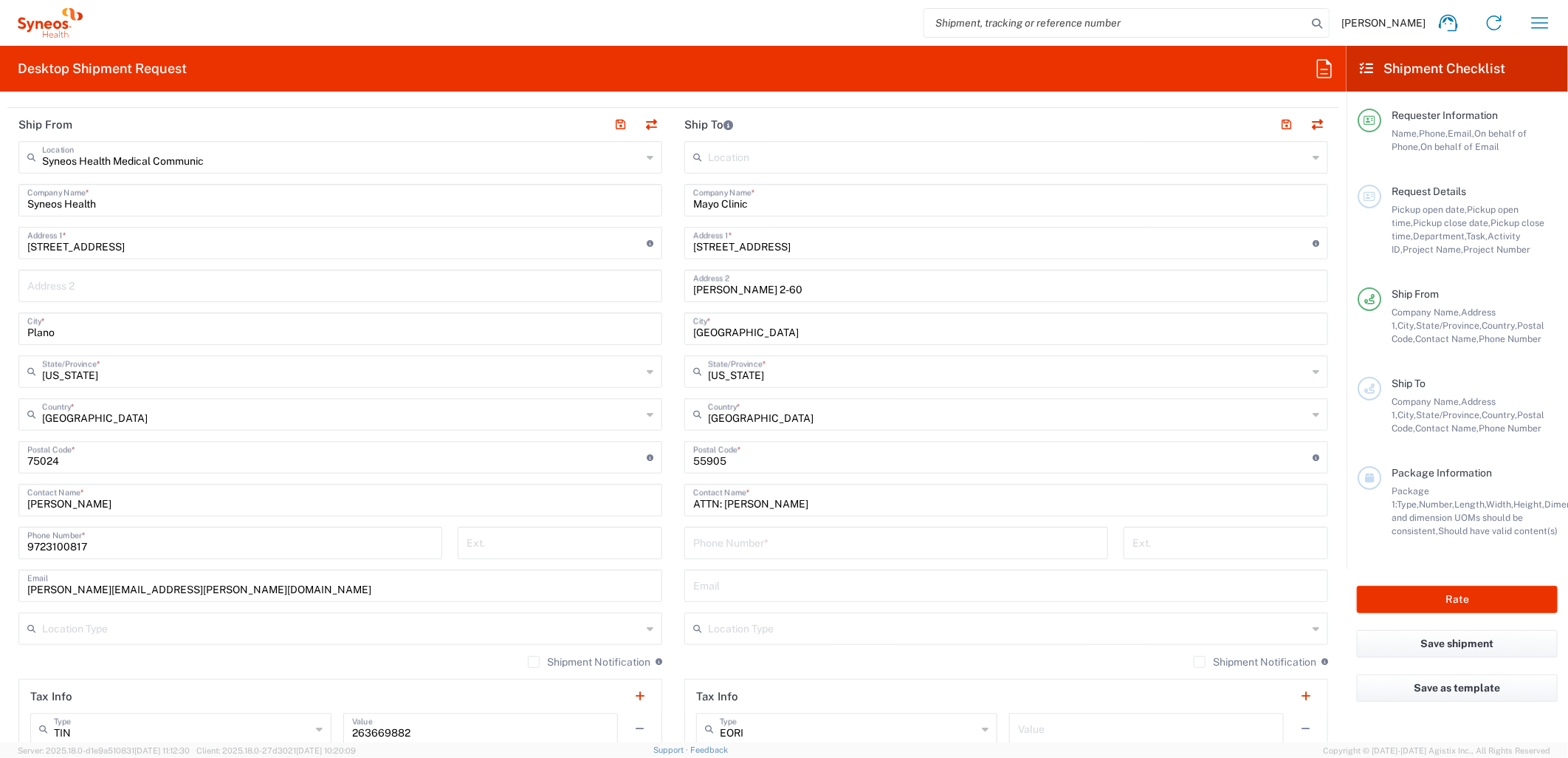
scroll to position [656, 0]
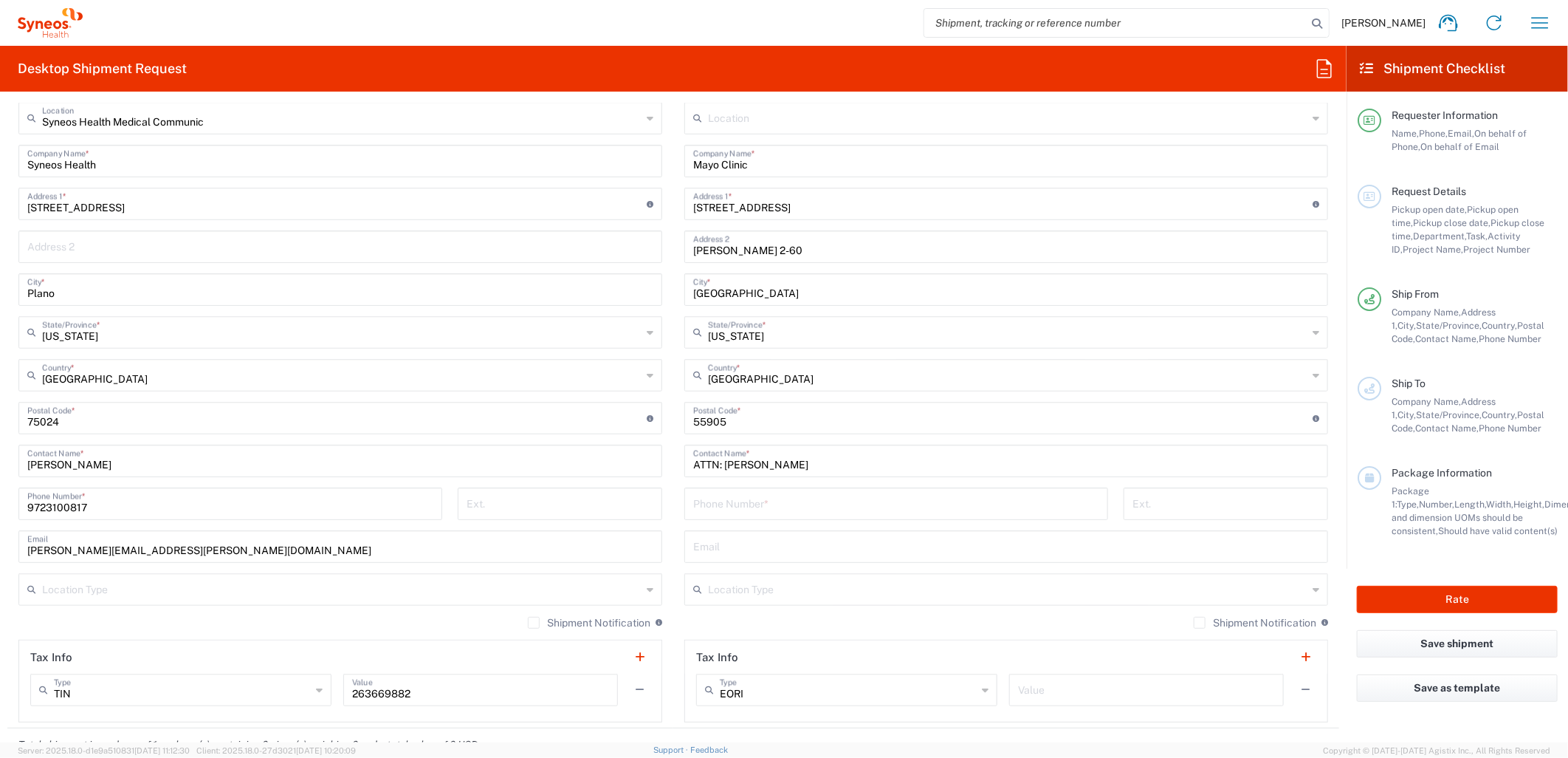
click at [712, 507] on input "tel" at bounding box center [896, 502] width 406 height 26
paste input "[PHONE_NUMBER]"
type input "[PHONE_NUMBER]"
click at [673, 536] on main "Location [PERSON_NAME] LLC-[GEOGRAPHIC_DATA] [GEOGRAPHIC_DATA] [GEOGRAPHIC_DATA…" at bounding box center [1006, 413] width 666 height 621
click at [709, 541] on input "text" at bounding box center [1006, 545] width 626 height 26
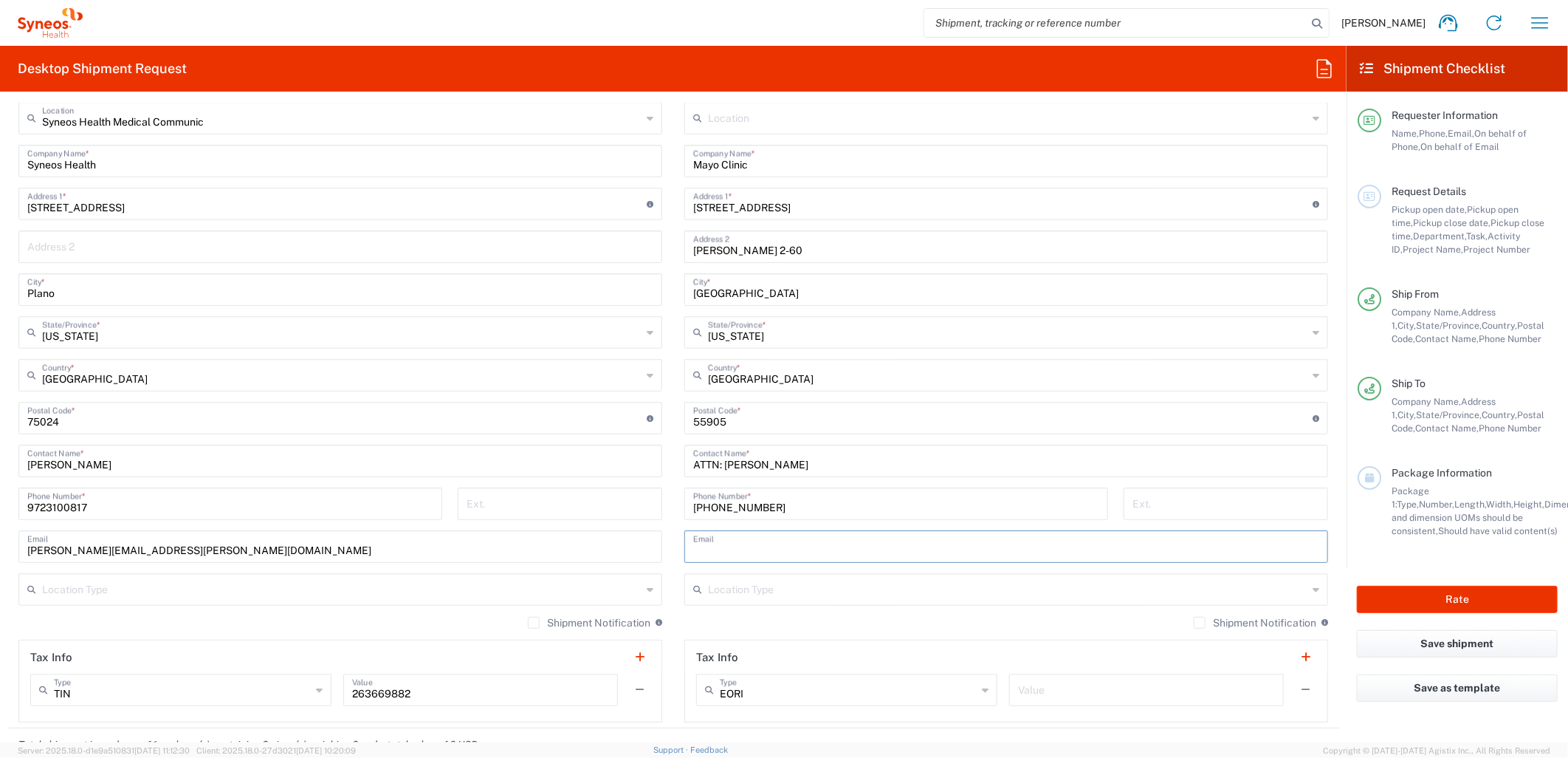
click at [662, 561] on main "Syneos Health Medical Communic Location Syneos Health Medical Communic [PERSON_…" at bounding box center [340, 413] width 666 height 621
drag, startPoint x: 145, startPoint y: 466, endPoint x: 24, endPoint y: 438, distance: 124.2
click at [24, 438] on div "Syneos Health Medical Communic Location Syneos Health Medical Communic [PERSON_…" at bounding box center [340, 413] width 644 height 621
type input "[PERSON_NAME]"
paste input "[PHONE_NUMBER]"
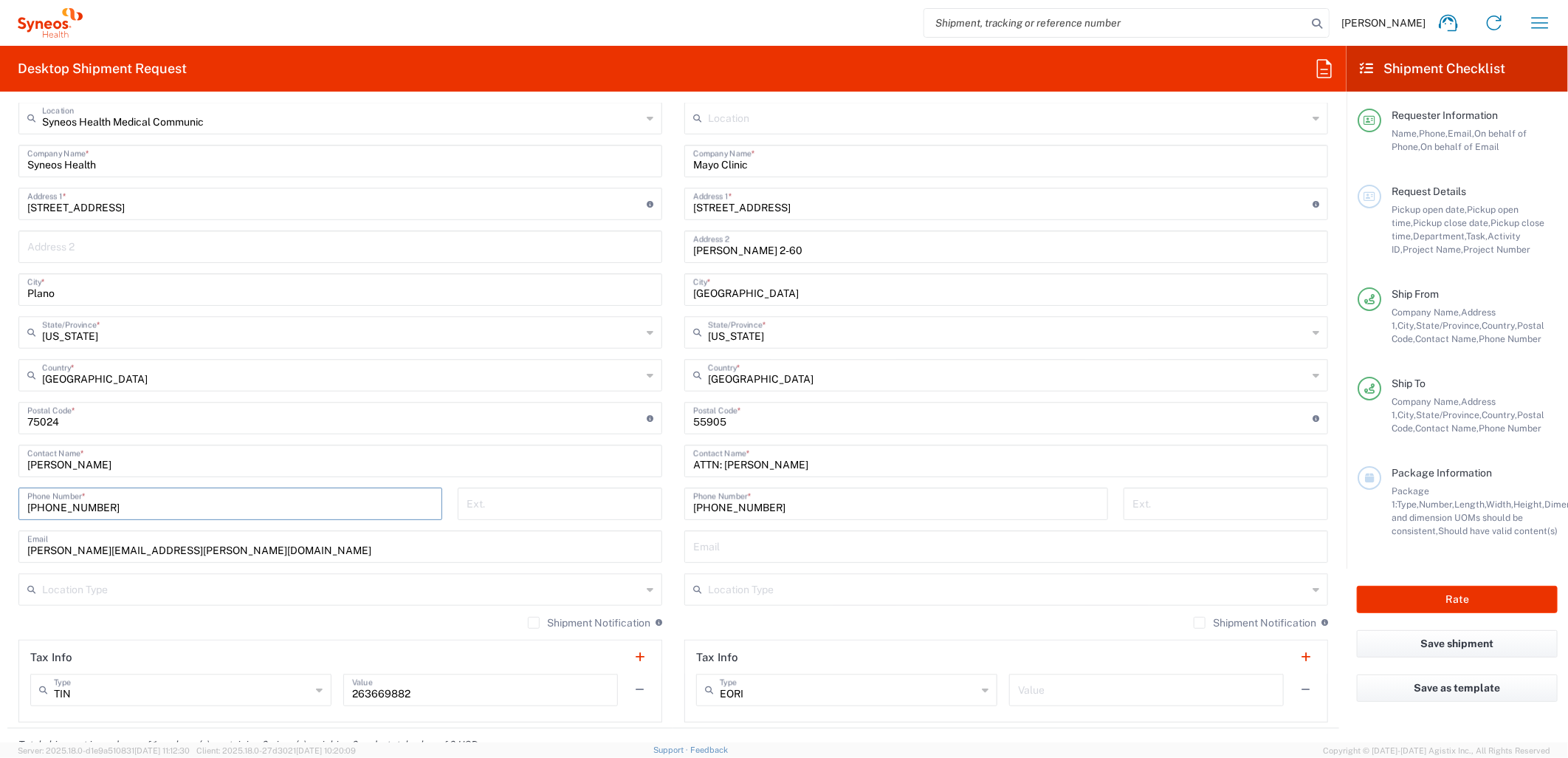
type input "[PHONE_NUMBER]"
drag, startPoint x: 90, startPoint y: 551, endPoint x: -32, endPoint y: 527, distance: 124.3
click at [0, 527] on html "[PERSON_NAME] Home Shipment estimator Shipment tracking Desktop shipment reques…" at bounding box center [784, 379] width 1568 height 758
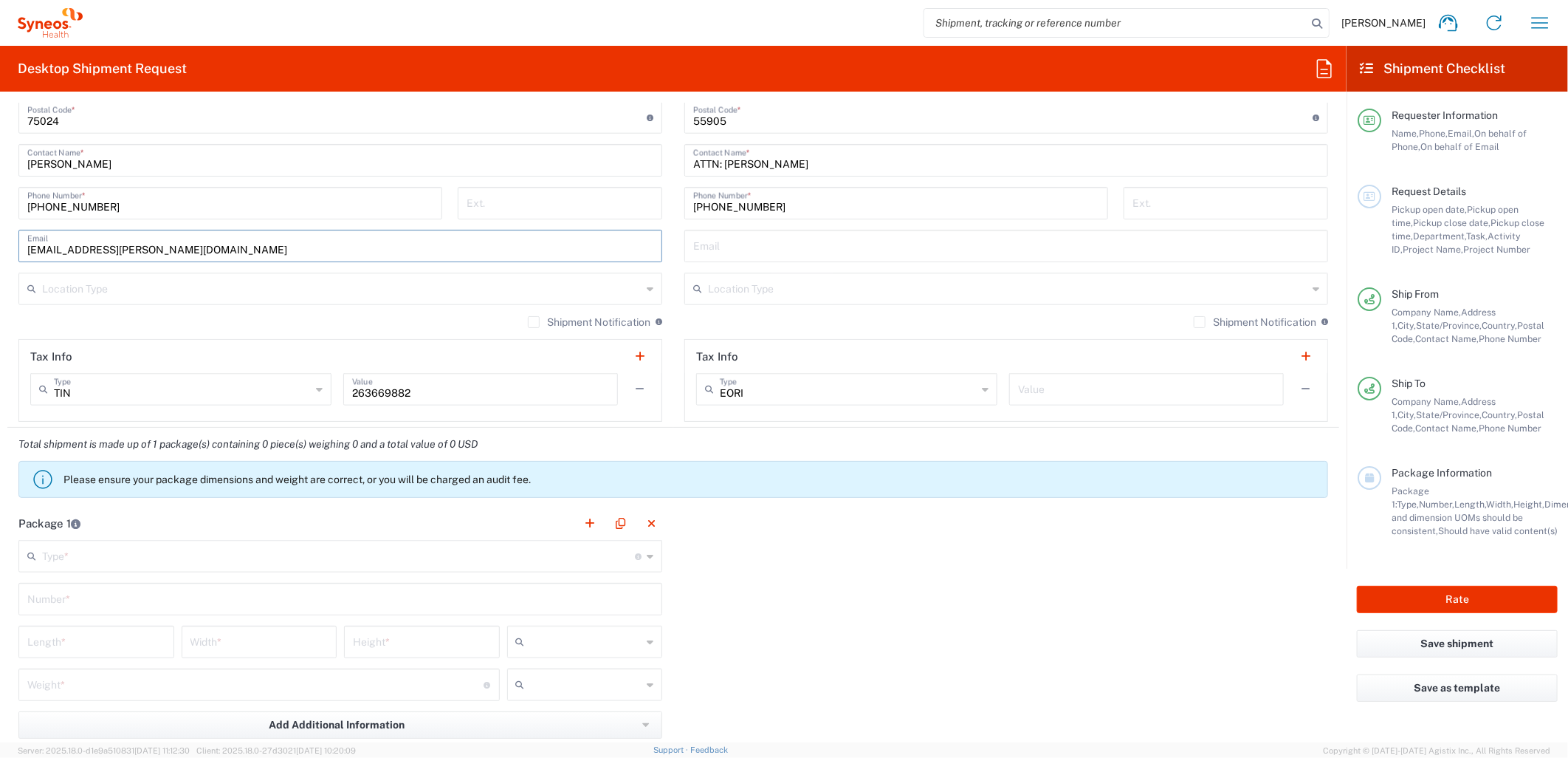
scroll to position [985, 0]
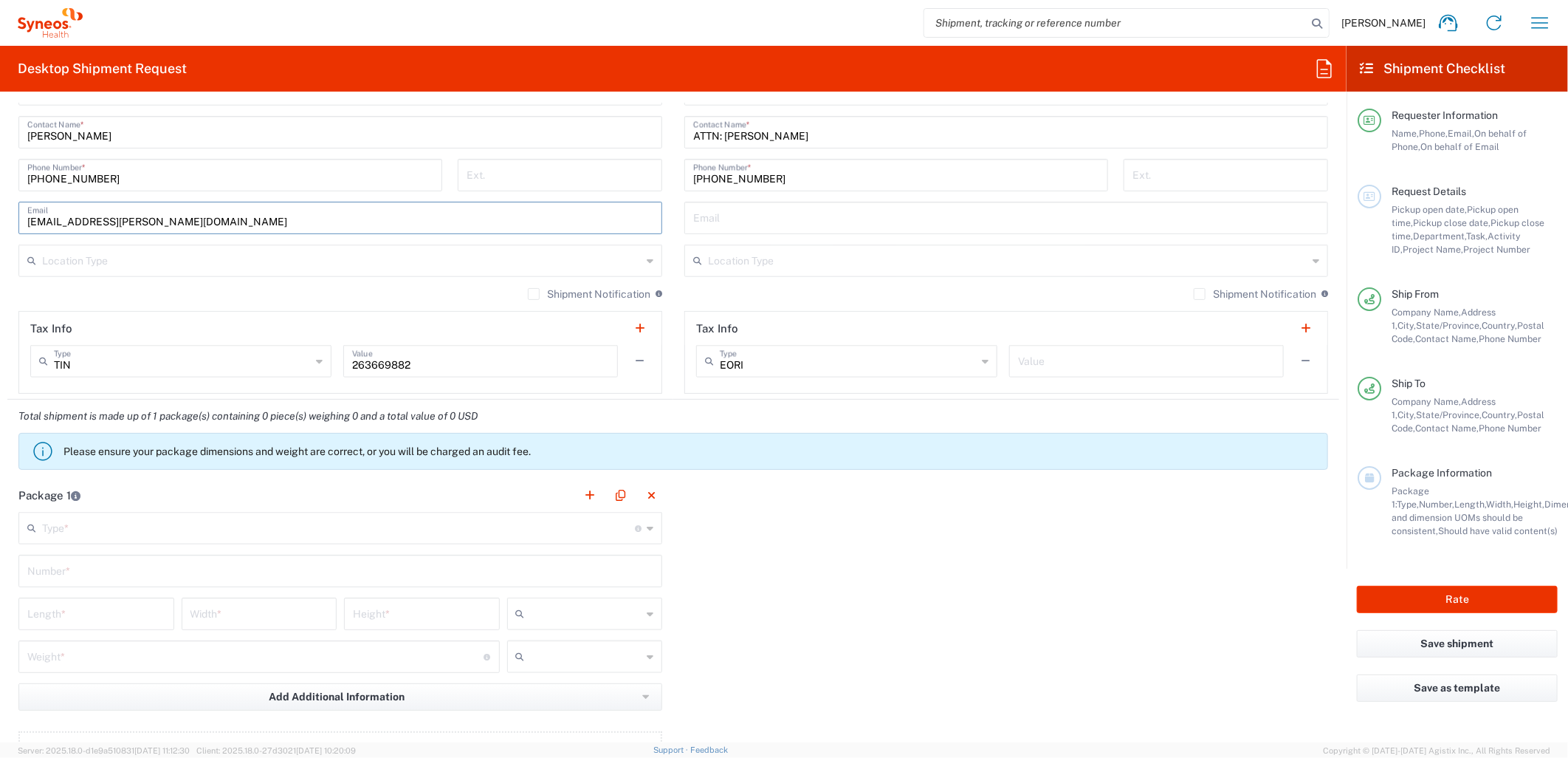
type input "[EMAIL_ADDRESS][PERSON_NAME][DOMAIN_NAME]"
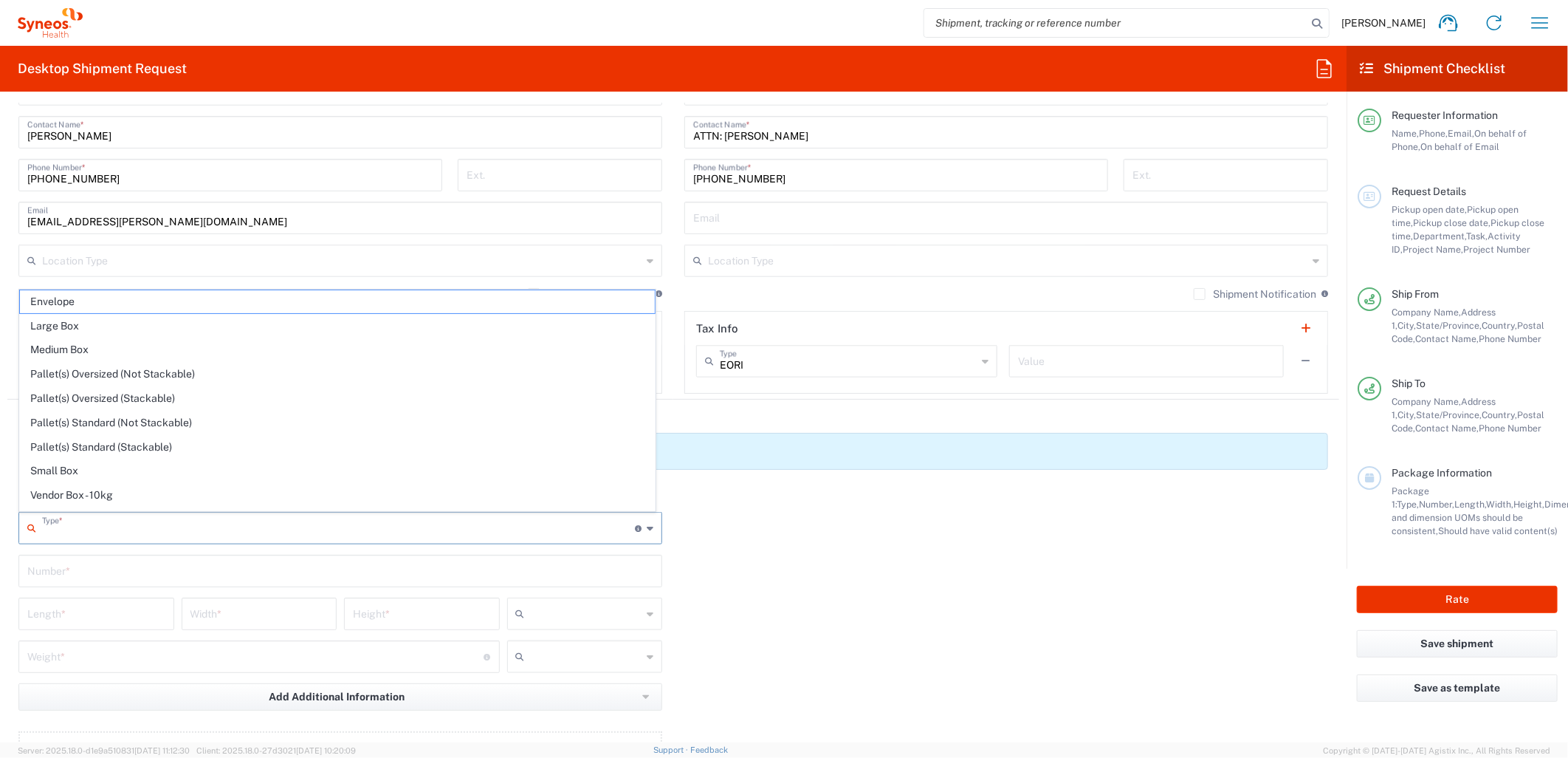
click at [288, 529] on input "text" at bounding box center [339, 526] width 593 height 26
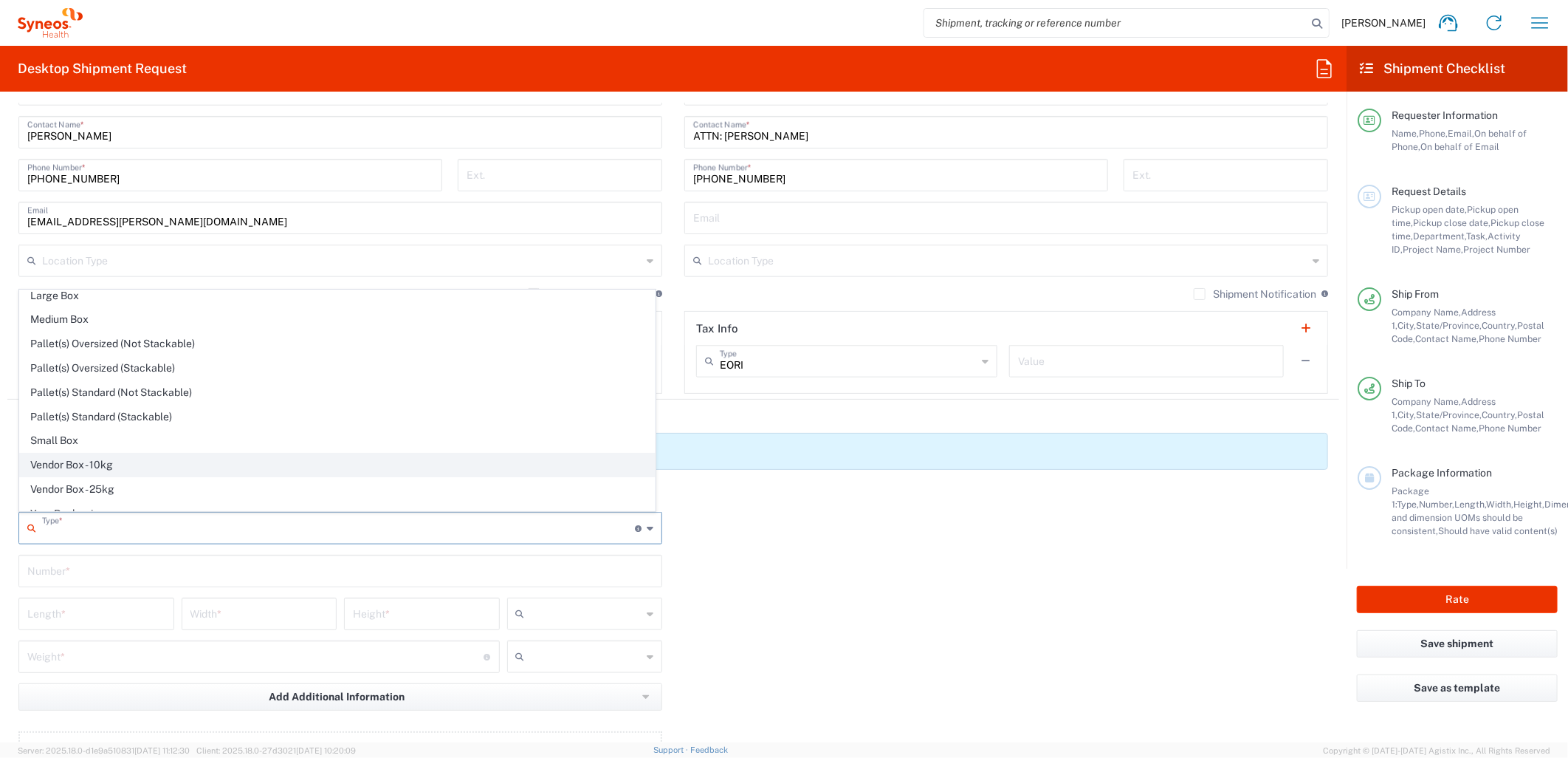
scroll to position [46, 0]
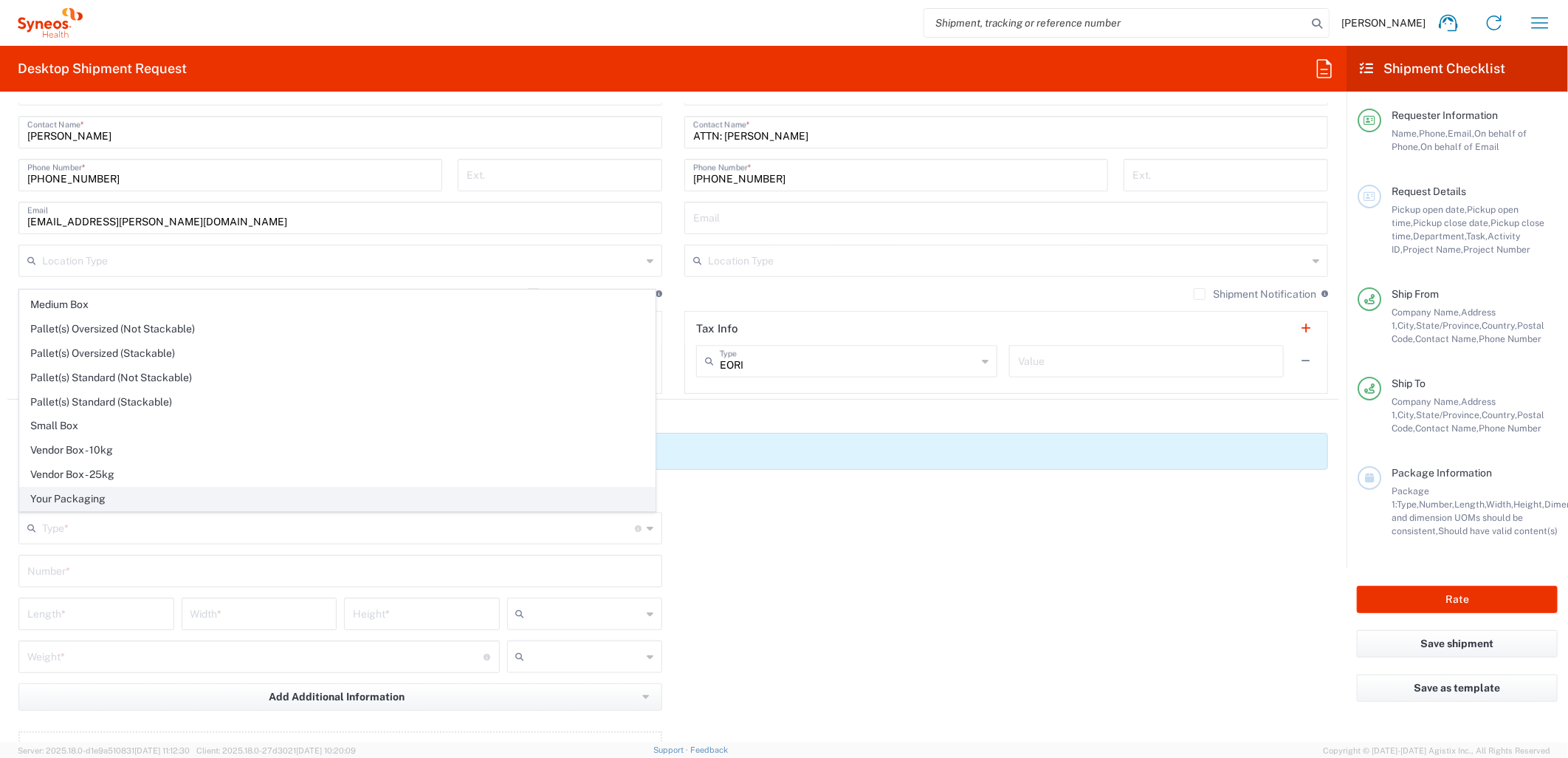
click at [141, 491] on span "Your Packaging" at bounding box center [337, 499] width 635 height 23
type input "Your Packaging"
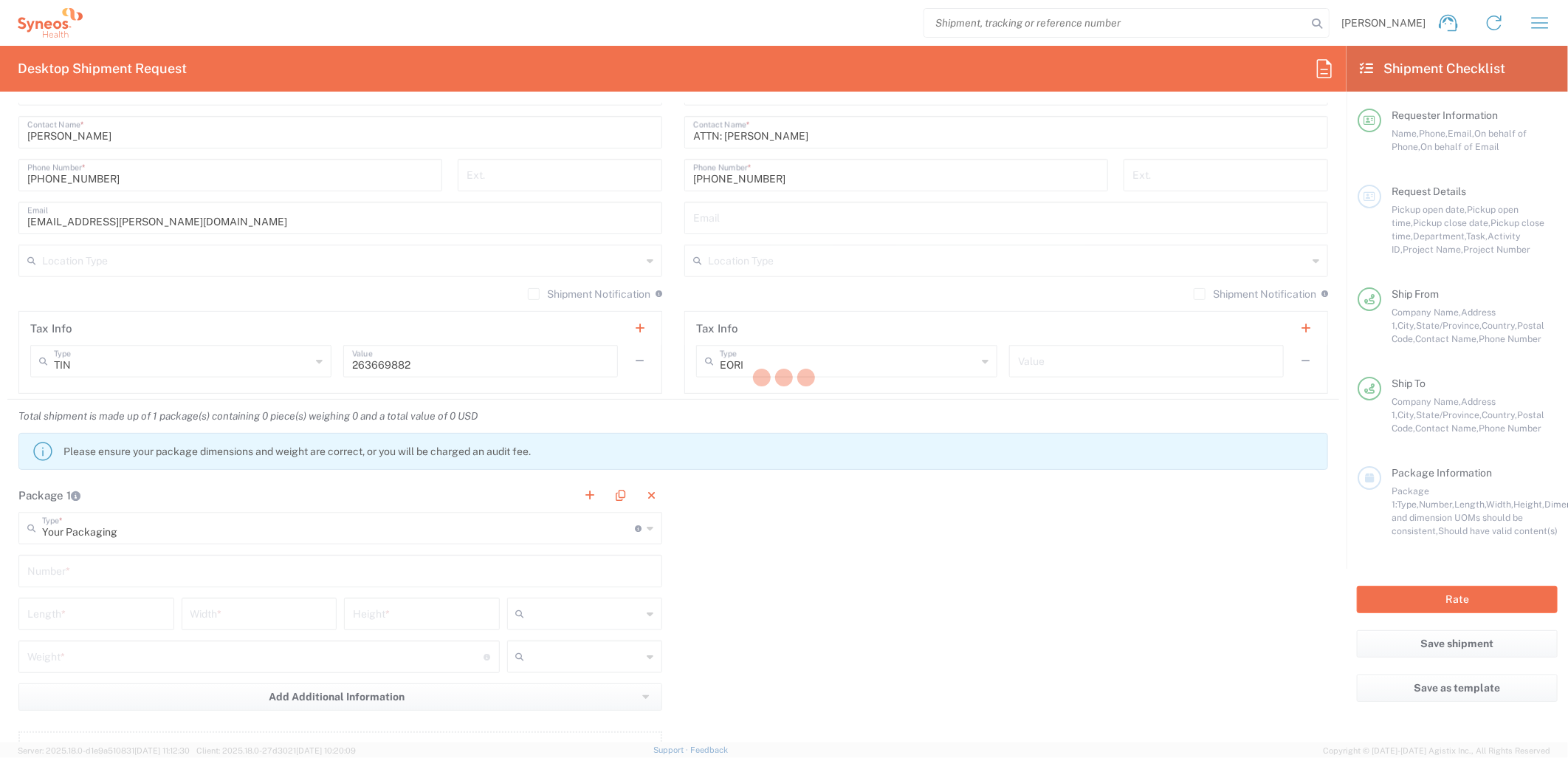
click at [93, 574] on div at bounding box center [784, 379] width 1568 height 758
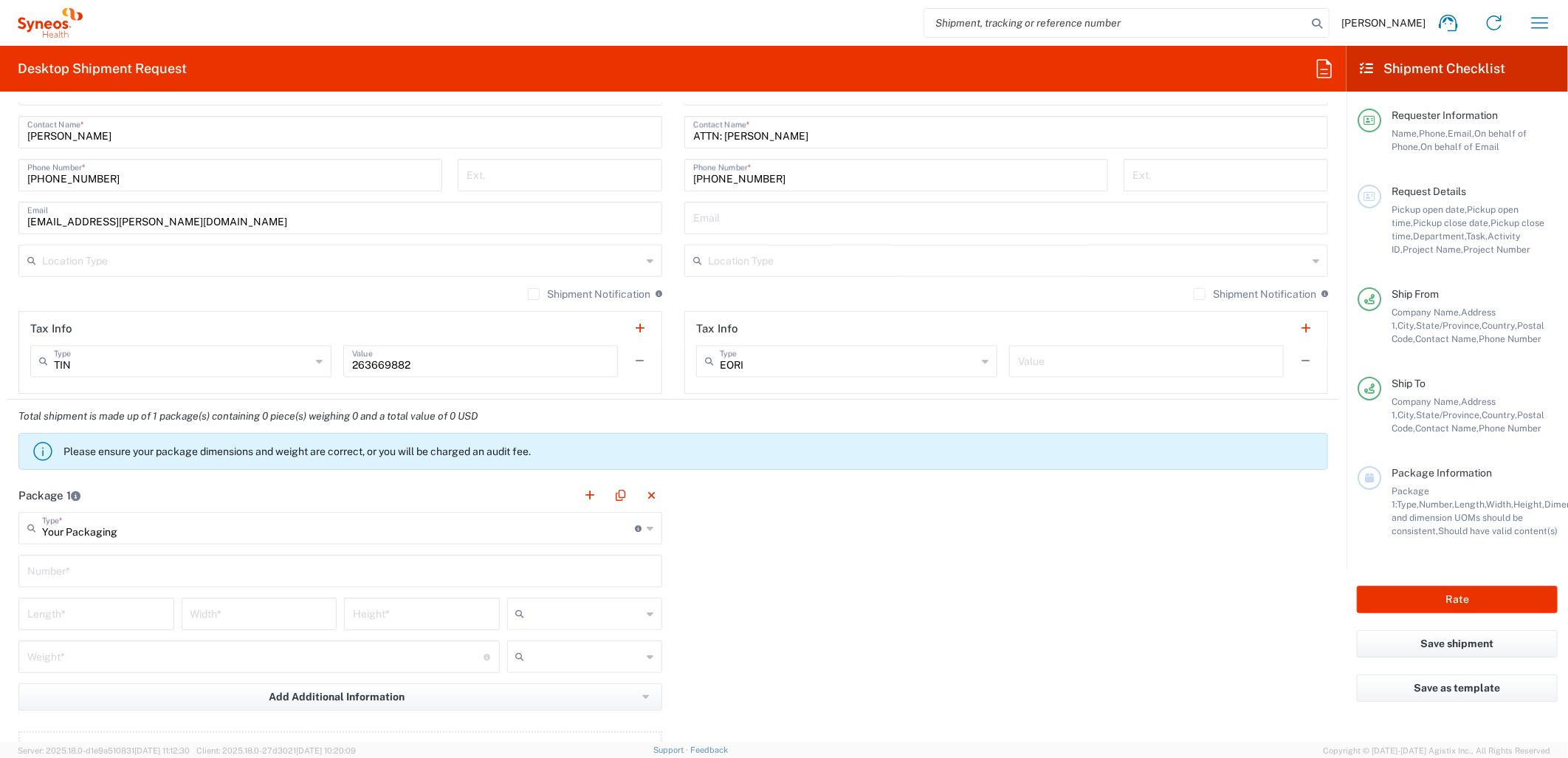
click at [93, 574] on input "text" at bounding box center [340, 570] width 626 height 26
type input "1"
type input "12"
type input "10"
type input "1"
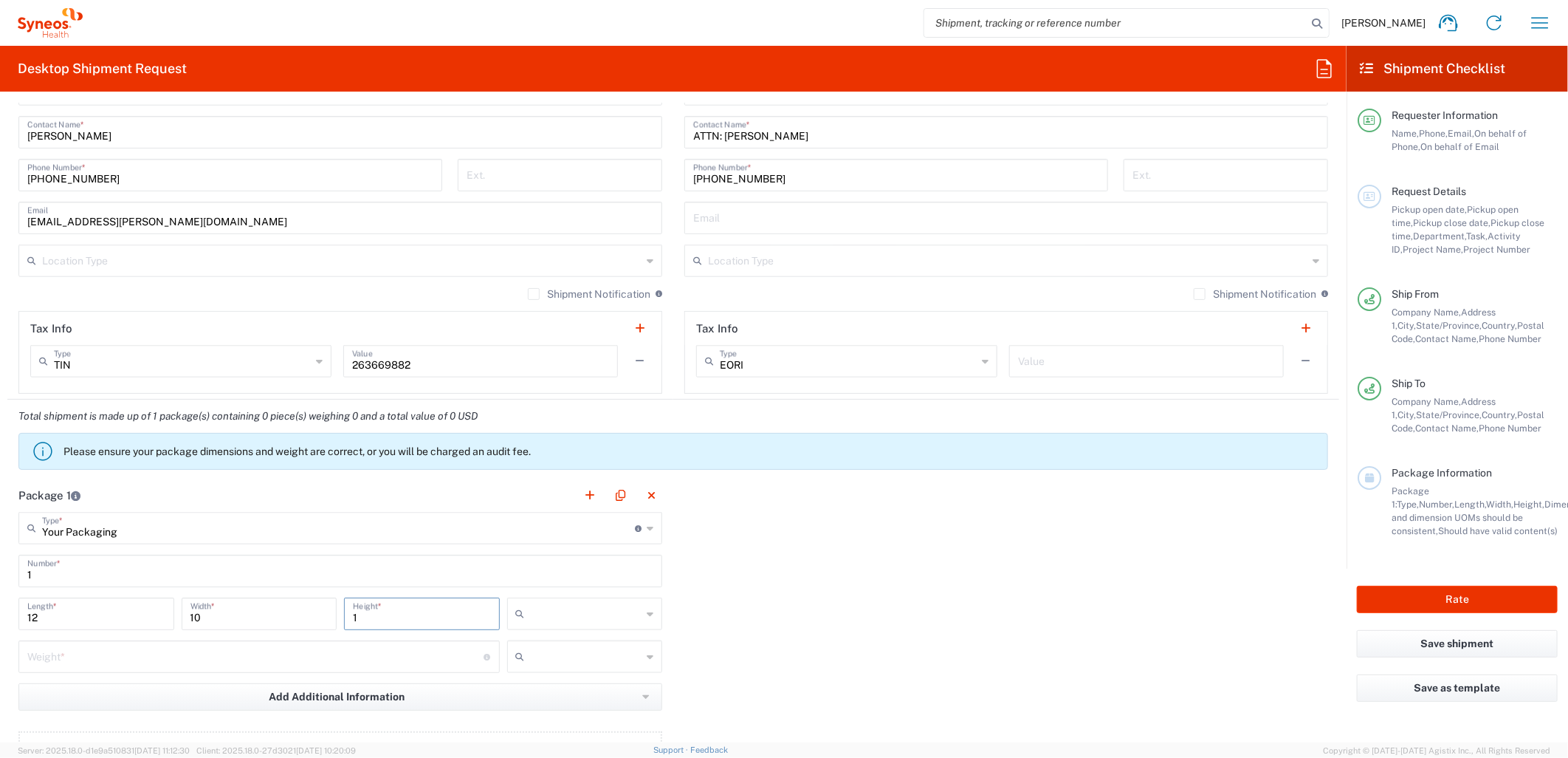
click at [554, 616] on input "text" at bounding box center [586, 613] width 112 height 24
click at [529, 698] on span "in" at bounding box center [578, 694] width 150 height 23
type input "in"
click at [440, 649] on input "number" at bounding box center [255, 655] width 457 height 26
type input "5"
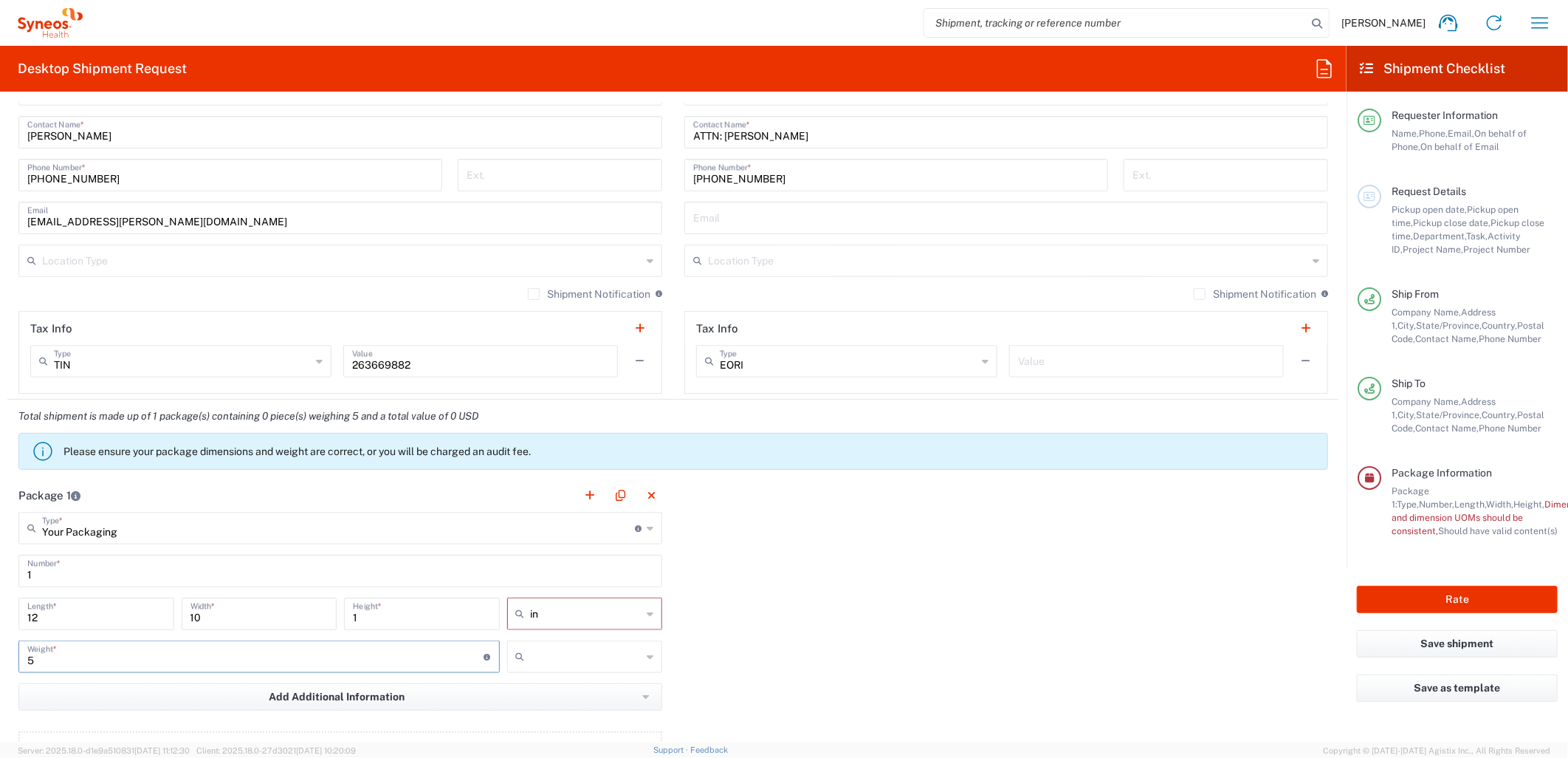
click at [638, 647] on div at bounding box center [584, 657] width 156 height 32
click at [580, 713] on span "lbs" at bounding box center [578, 714] width 150 height 23
type input "lbs"
click at [698, 679] on div "Package 1 Your Packaging Type * Material used to package goods Envelope Large B…" at bounding box center [673, 641] width 1332 height 325
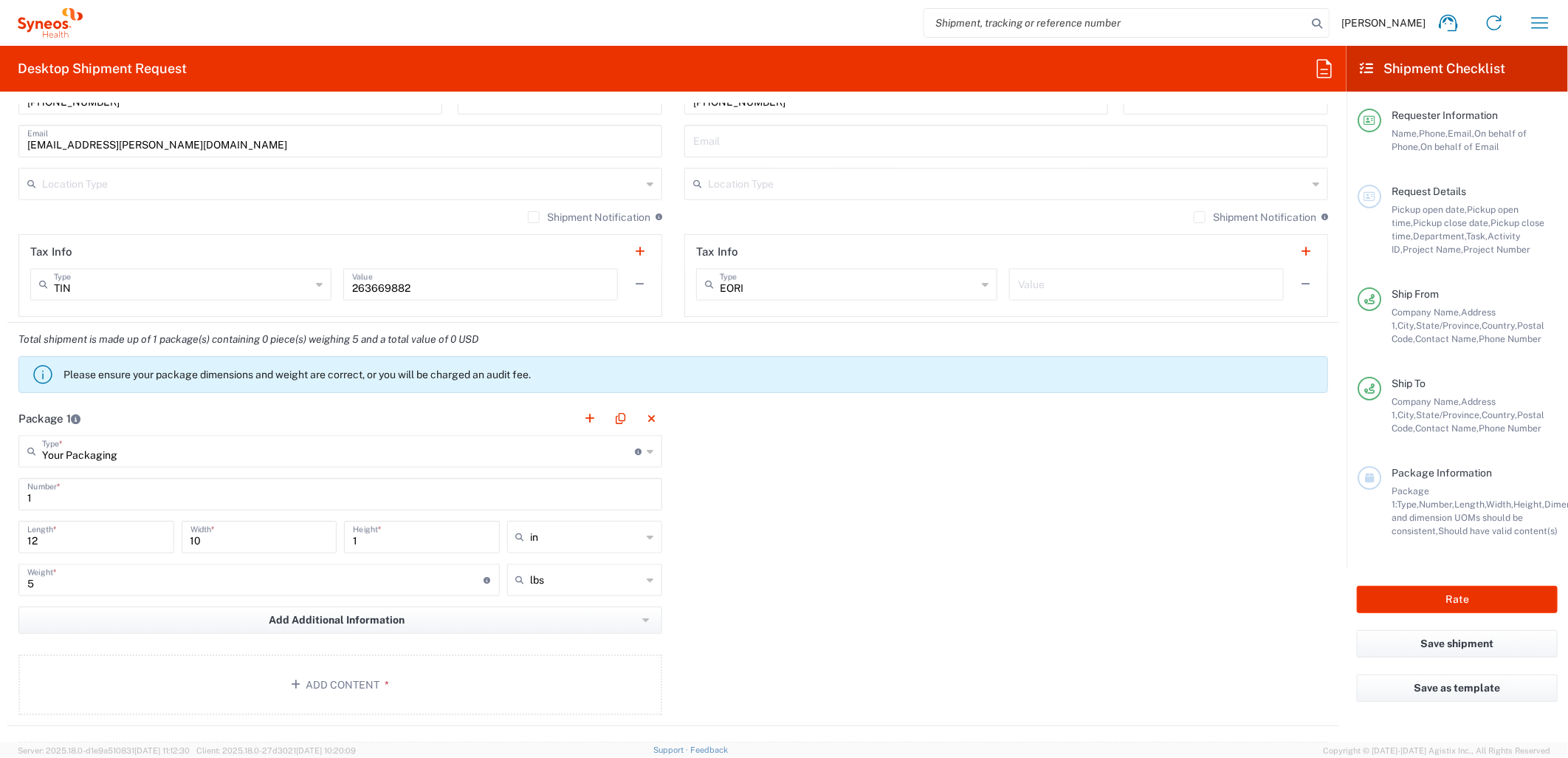
scroll to position [1231, 0]
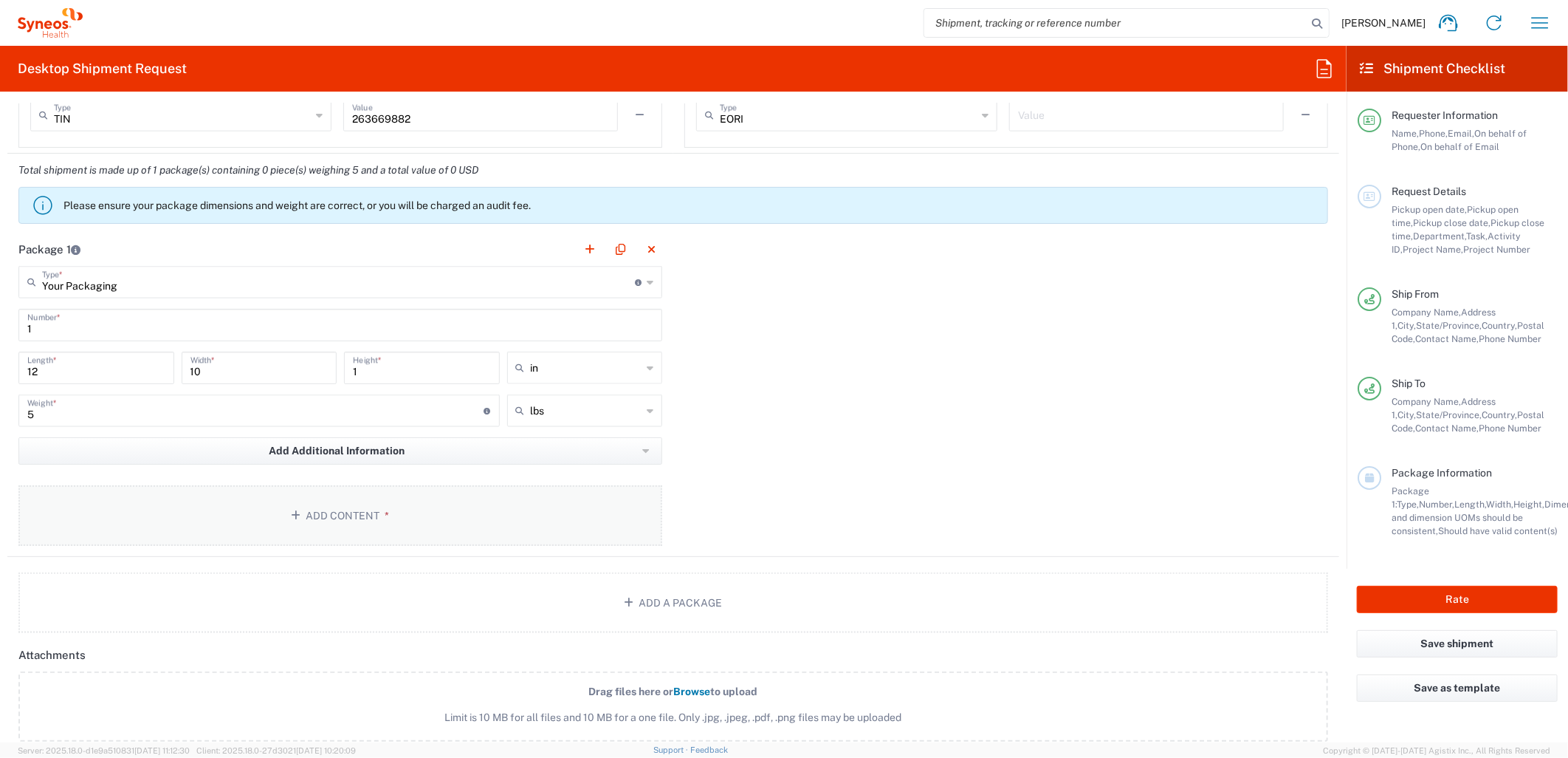
click at [339, 523] on button "Add Content *" at bounding box center [340, 516] width 644 height 61
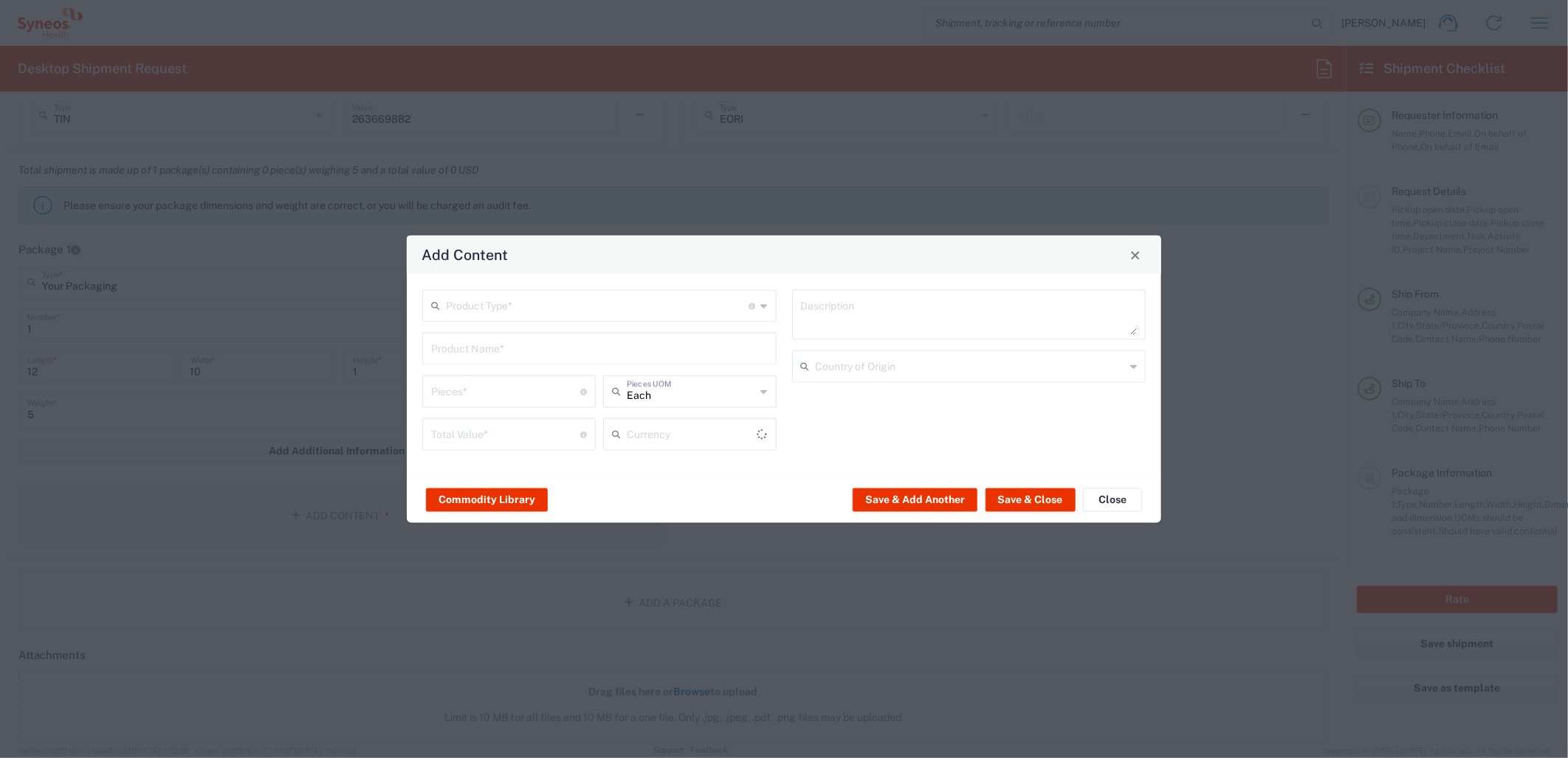
type input "US Dollar"
click at [667, 311] on input "text" at bounding box center [598, 304] width 304 height 26
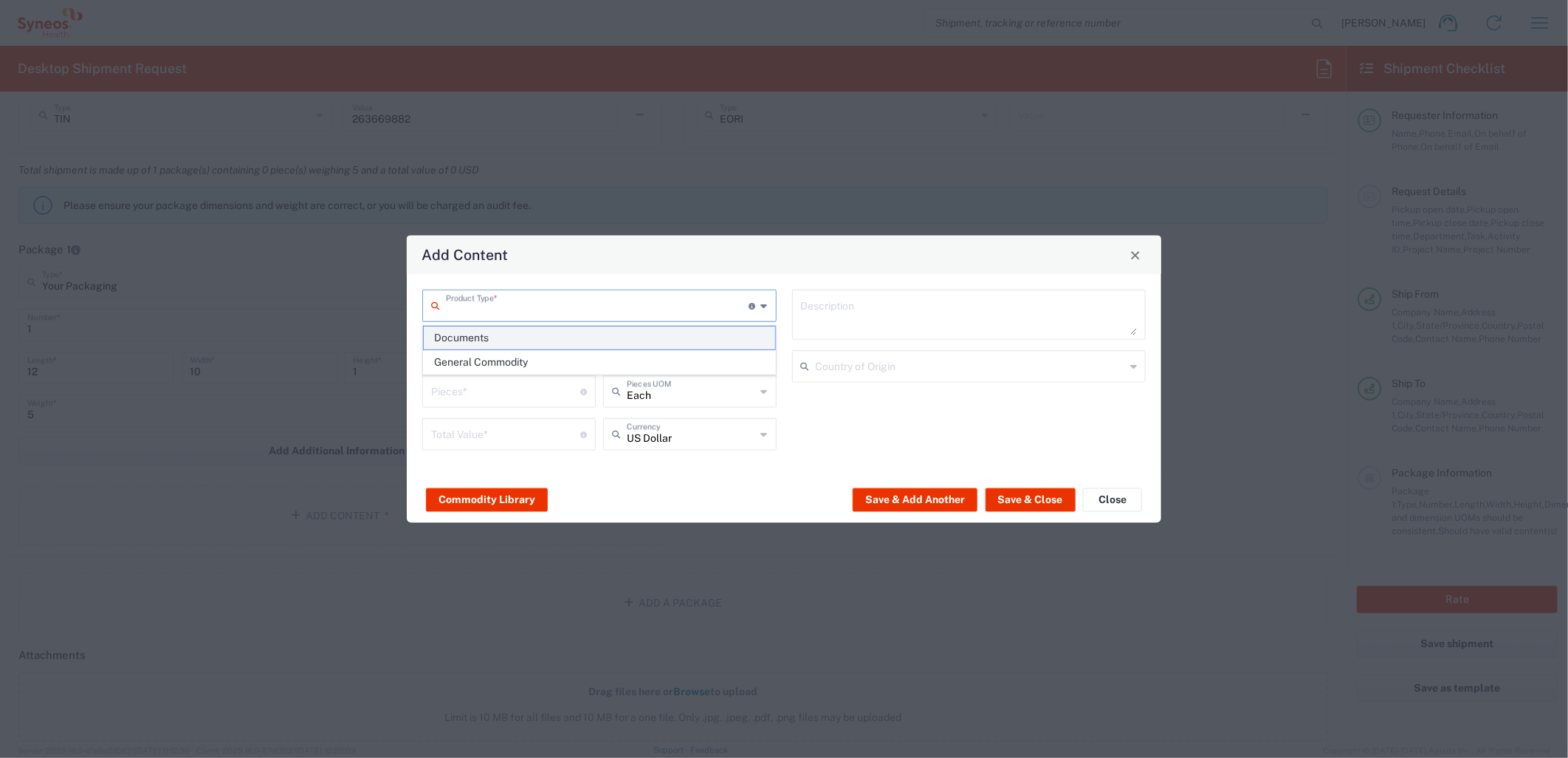
click at [520, 333] on span "Documents" at bounding box center [599, 338] width 351 height 23
type input "Documents"
type input "1"
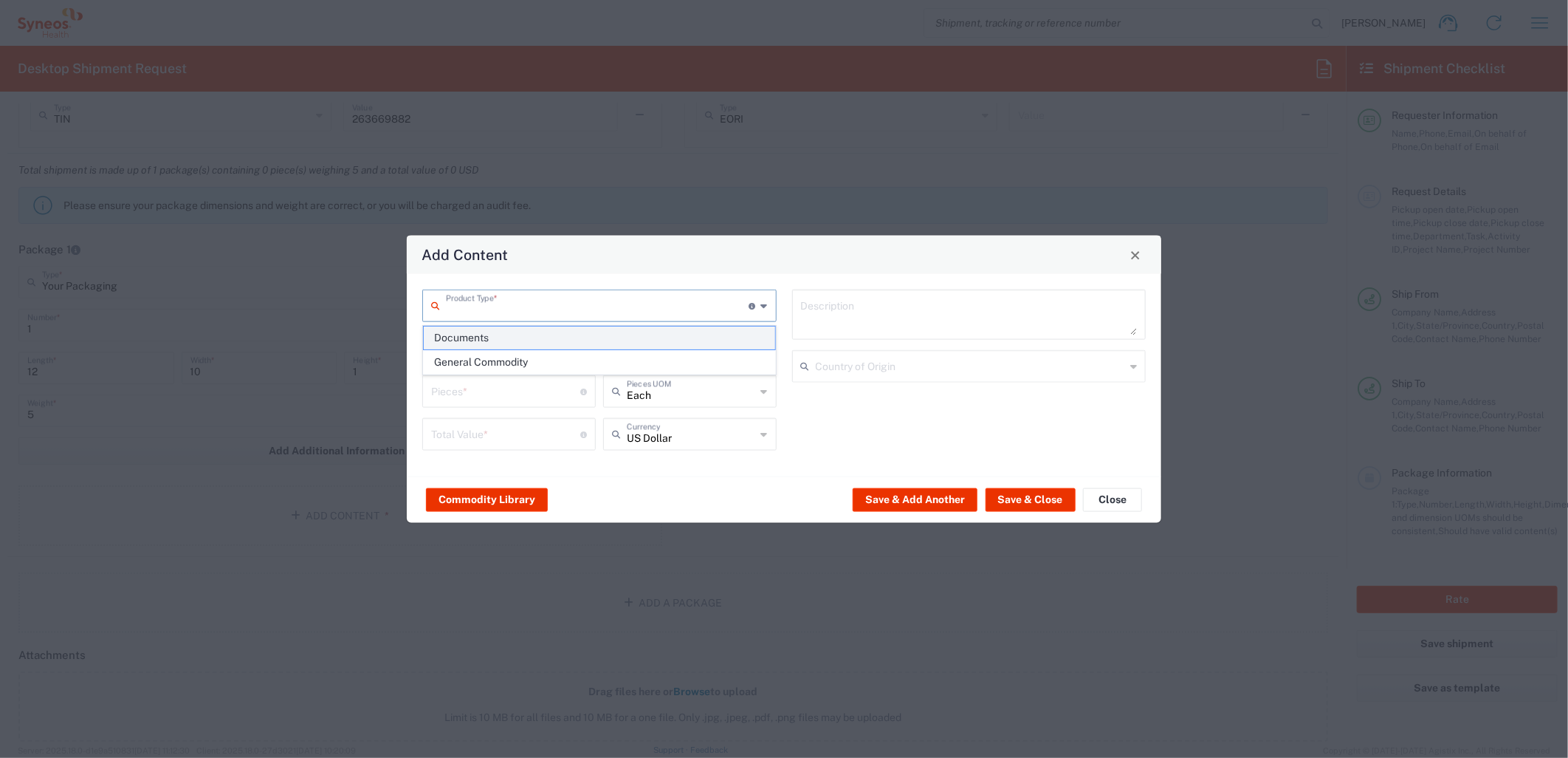
type textarea "Documents"
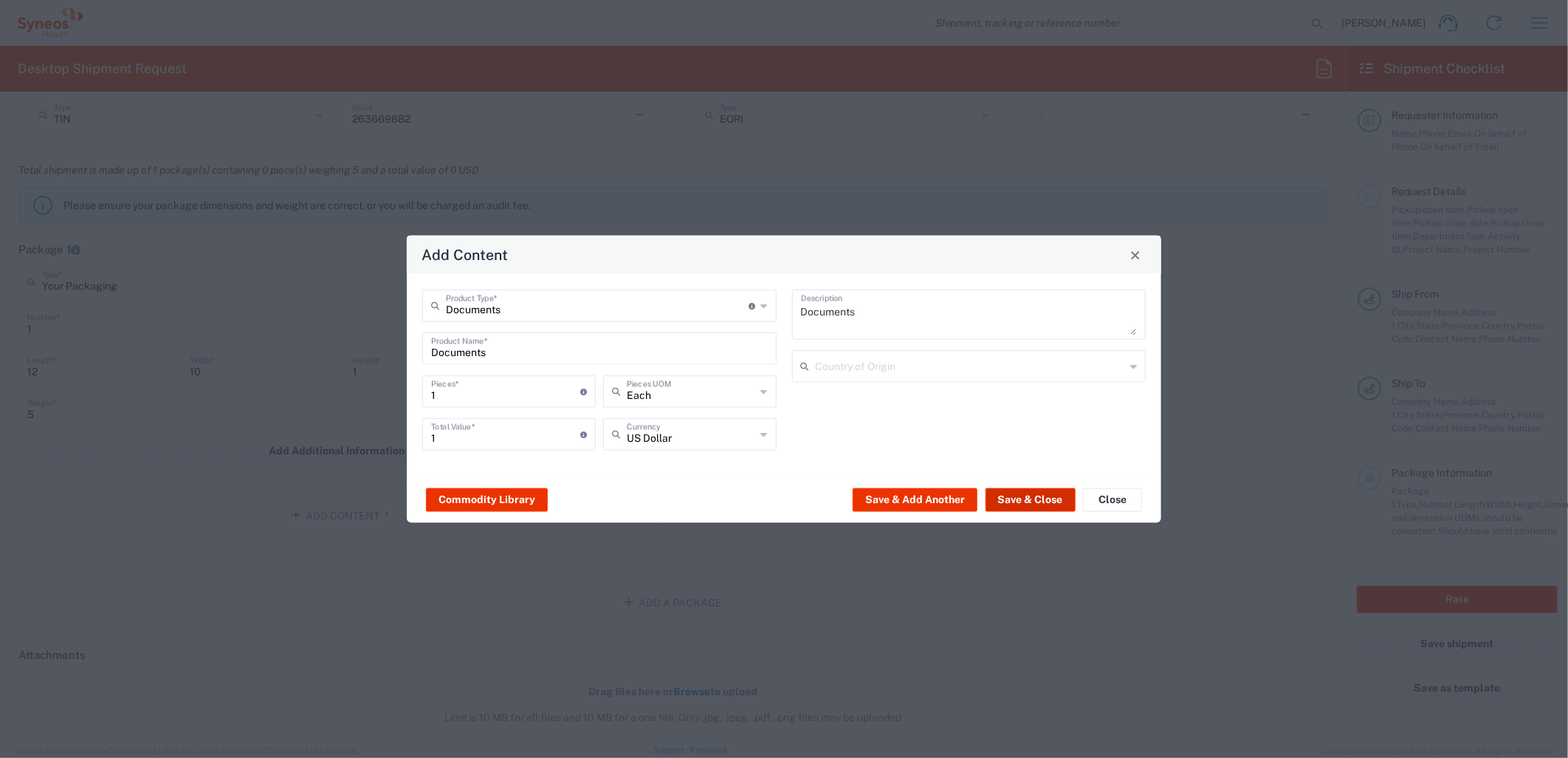
click at [1006, 502] on button "Save & Close" at bounding box center [1030, 499] width 90 height 24
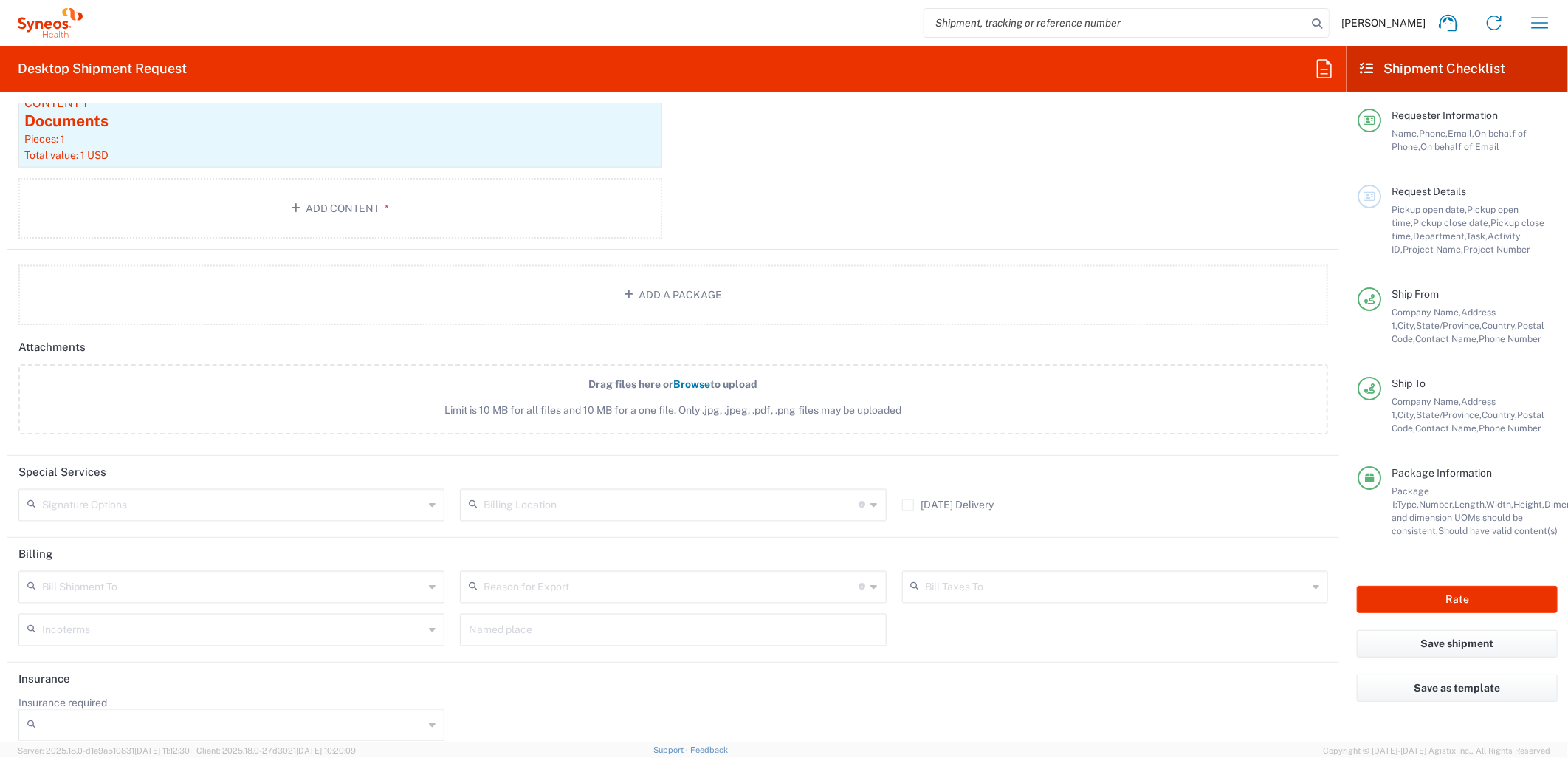
scroll to position [1636, 0]
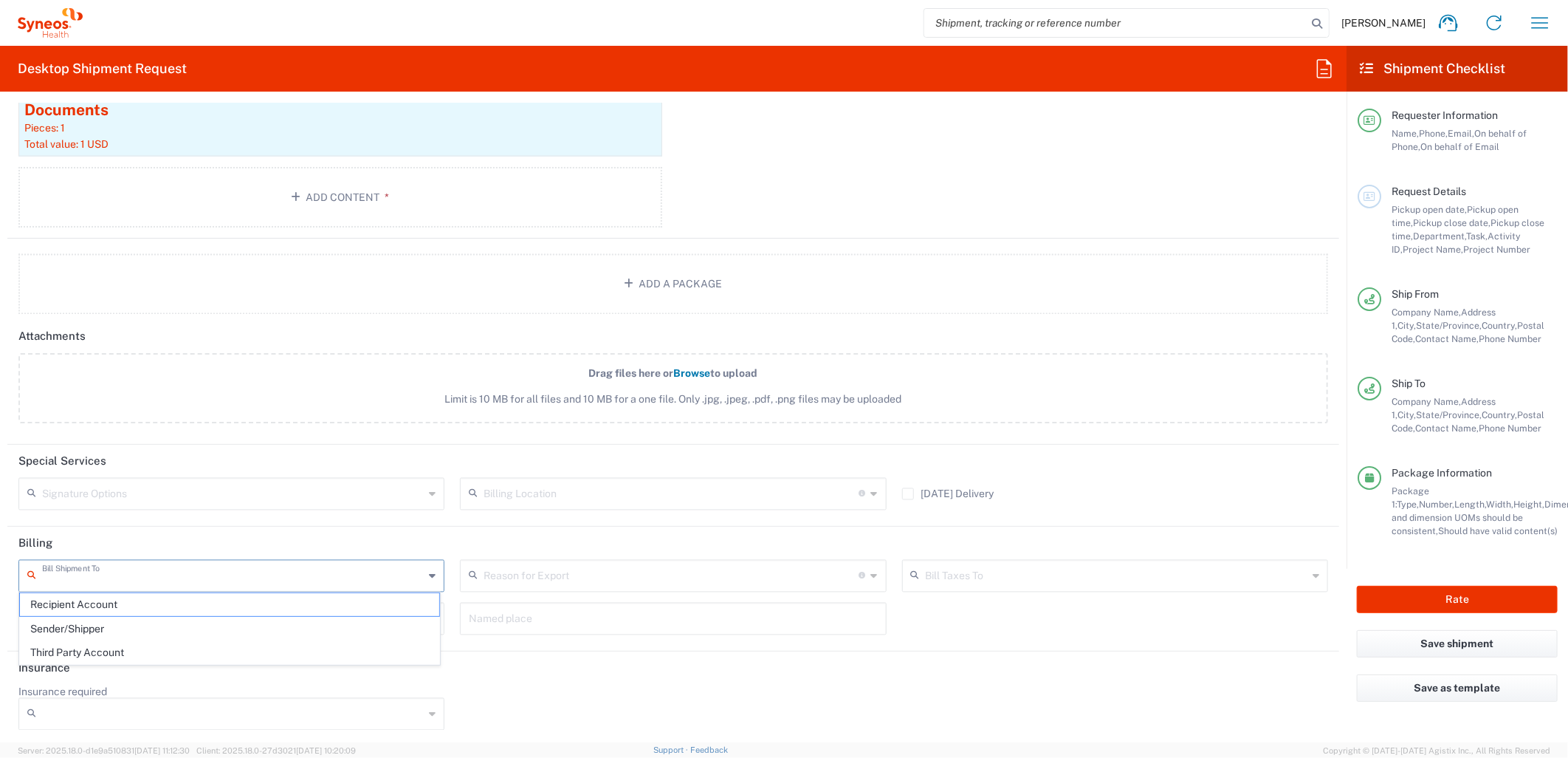
click at [290, 574] on input "text" at bounding box center [234, 574] width 382 height 26
click at [187, 628] on span "Sender/Shipper" at bounding box center [229, 629] width 419 height 23
type input "Sender/Shipper"
click at [1455, 602] on button "Rate" at bounding box center [1457, 599] width 200 height 27
type input "MCUS.IMSE.CL.7068638"
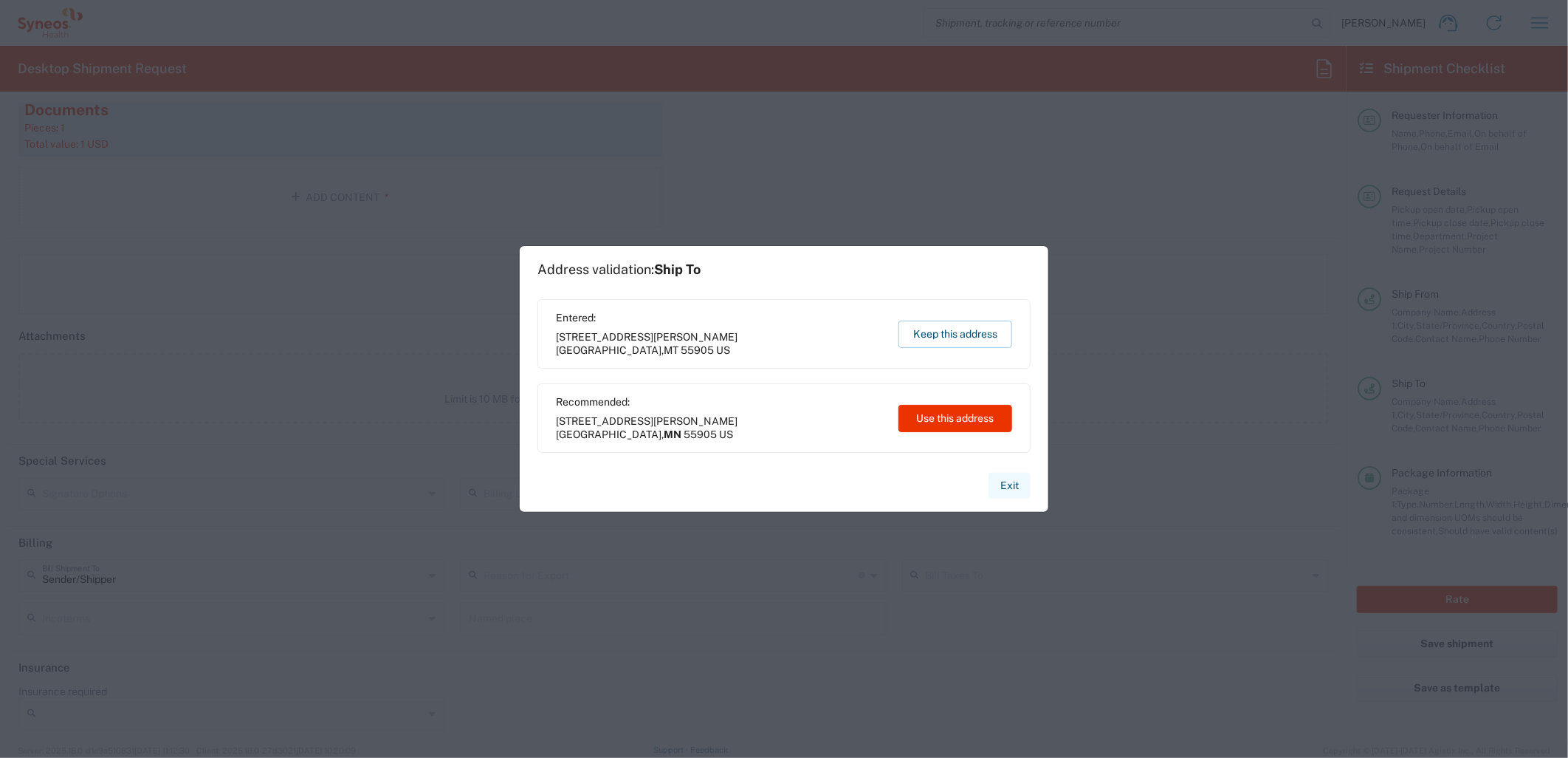
click at [1008, 493] on button "Exit" at bounding box center [1009, 485] width 43 height 26
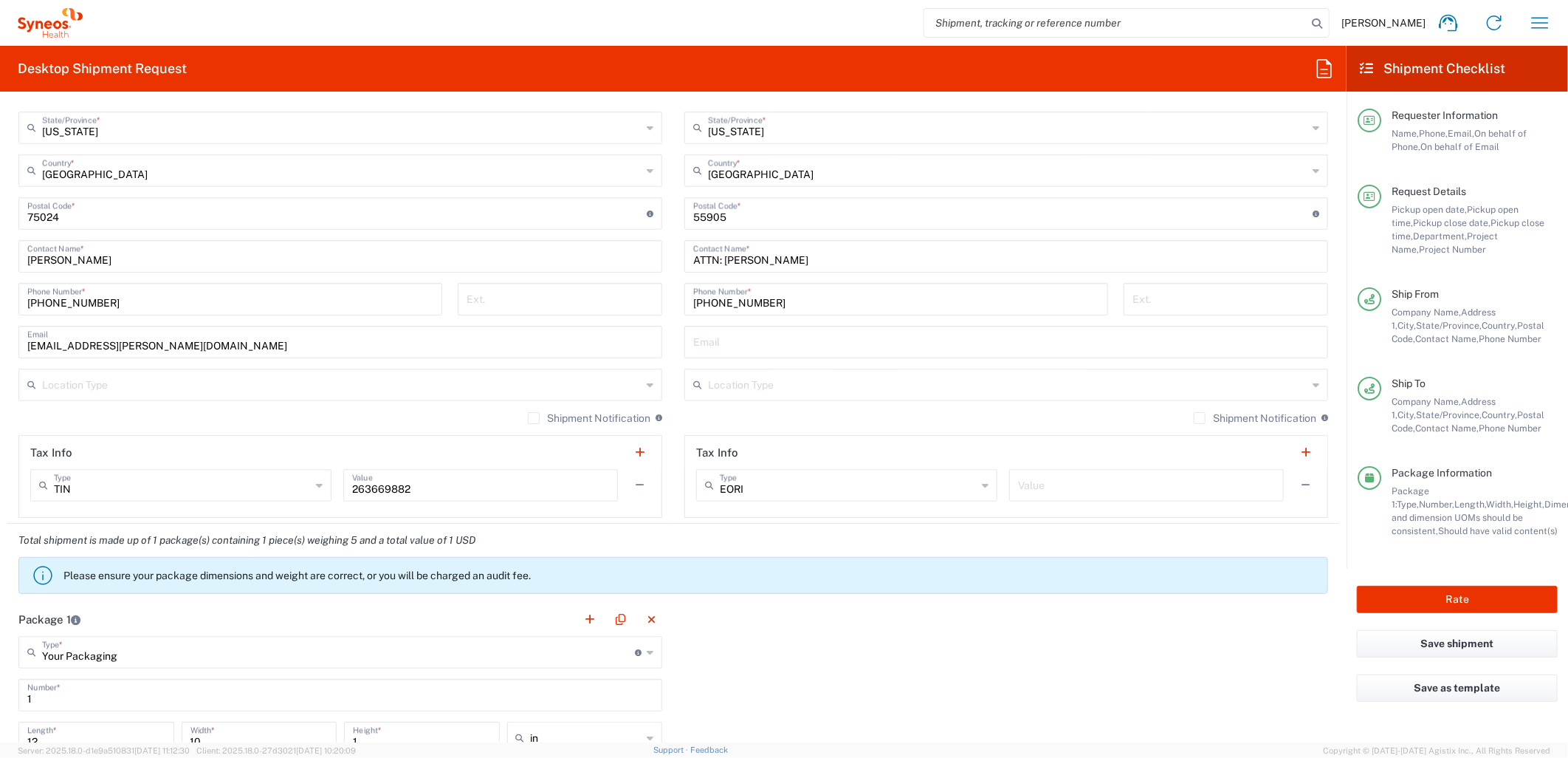
scroll to position [652, 0]
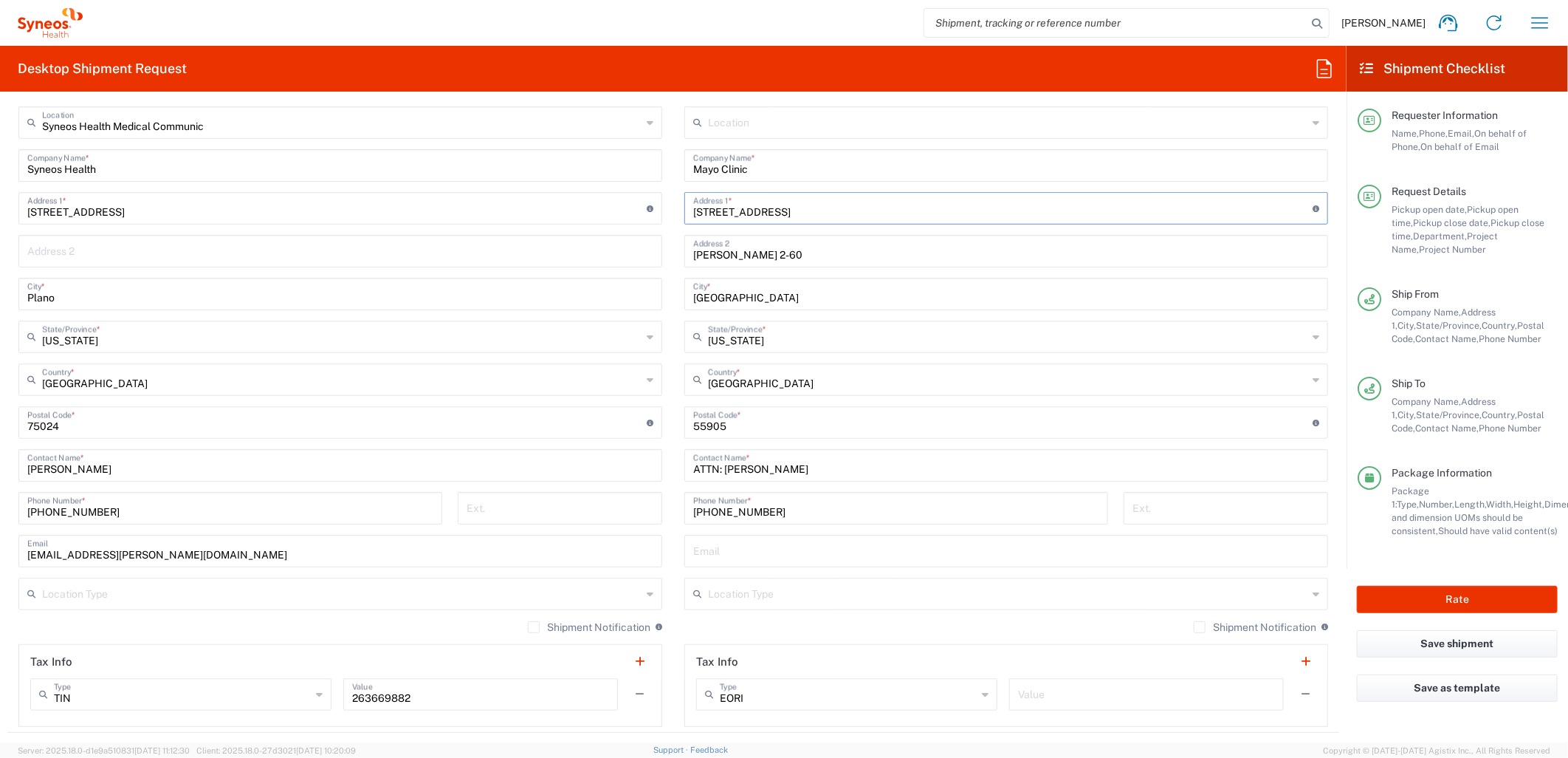
drag, startPoint x: 806, startPoint y: 204, endPoint x: 594, endPoint y: 209, distance: 212.1
click at [594, 209] on div "Ship From Syneos Health Medical Communic Location Syneos Health Medical Communi…" at bounding box center [673, 402] width 1332 height 660
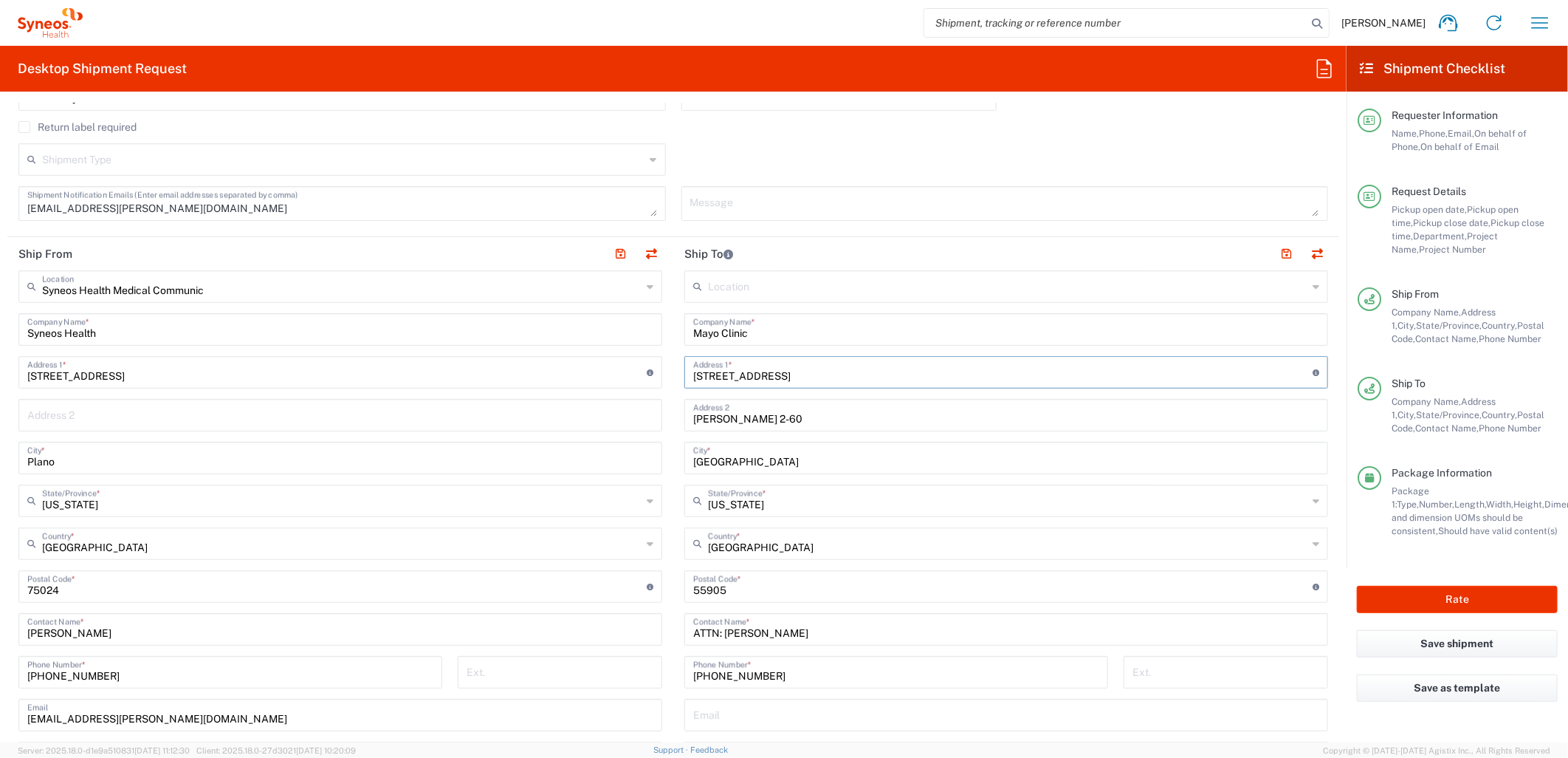
scroll to position [570, 0]
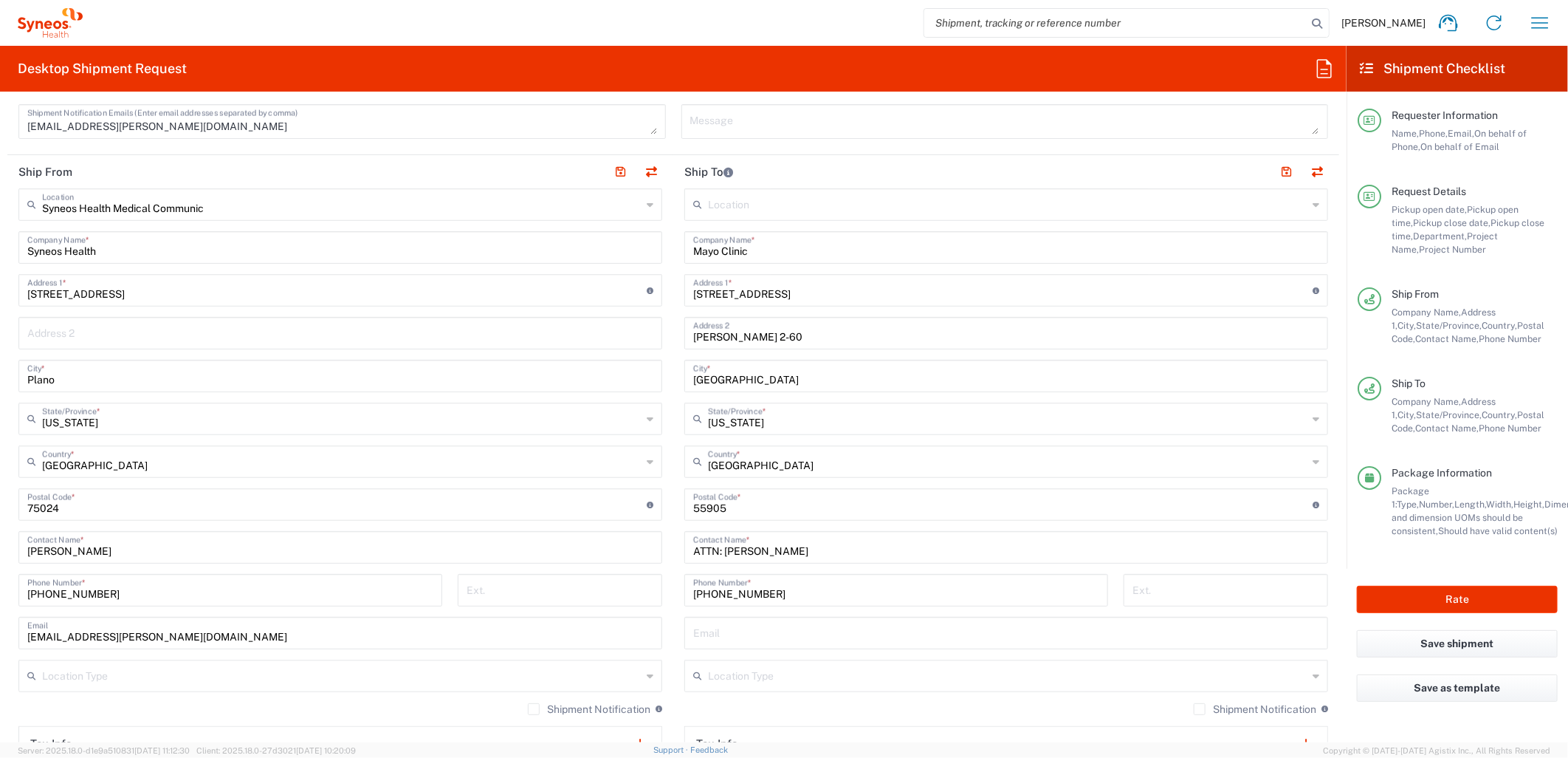
click at [770, 403] on div "[US_STATE] State/Province *" at bounding box center [1006, 419] width 644 height 32
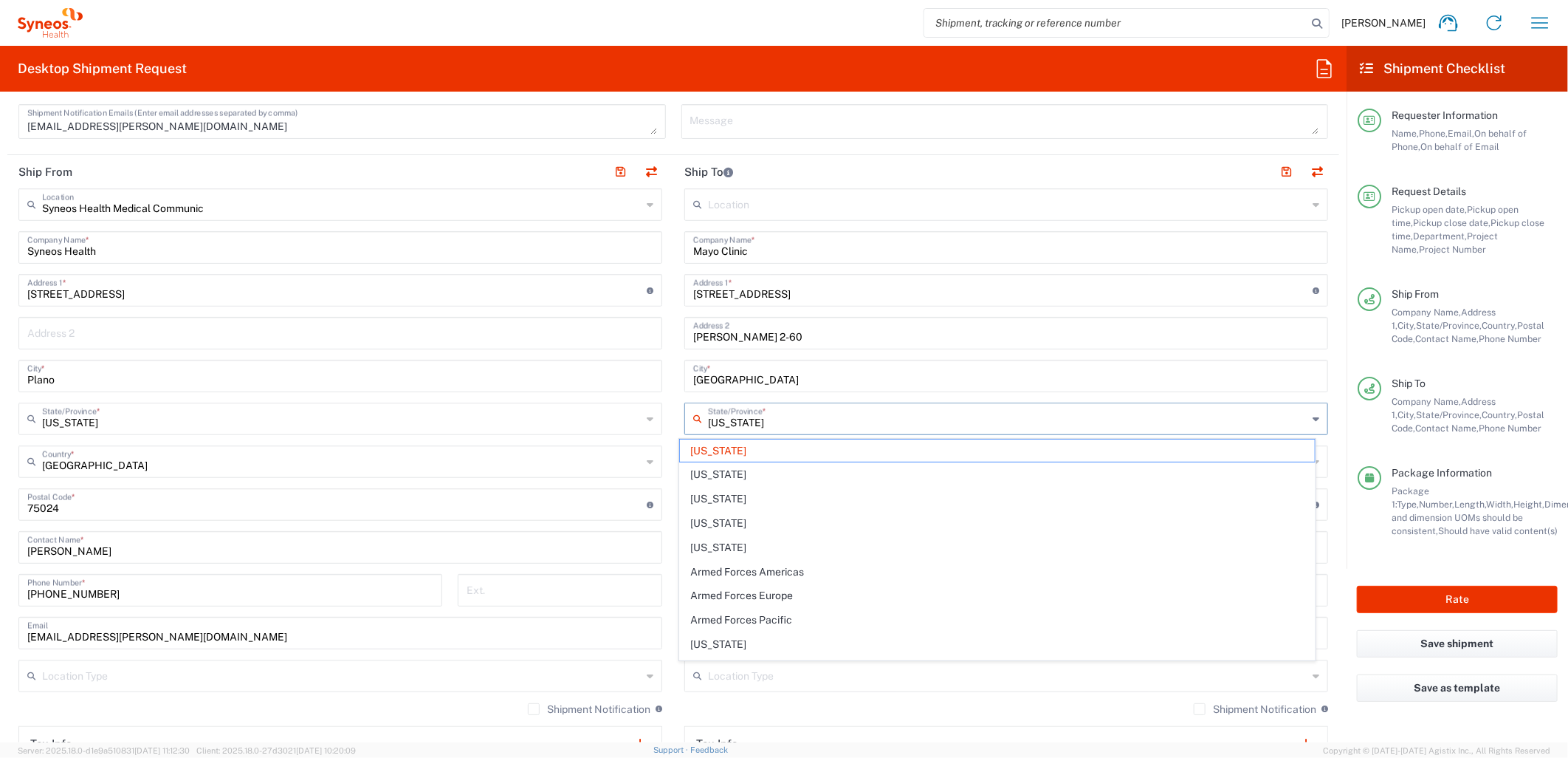
click at [774, 426] on input "[US_STATE]" at bounding box center [1008, 417] width 600 height 26
click at [742, 456] on span "[US_STATE]" at bounding box center [997, 449] width 635 height 23
type input "[US_STATE]"
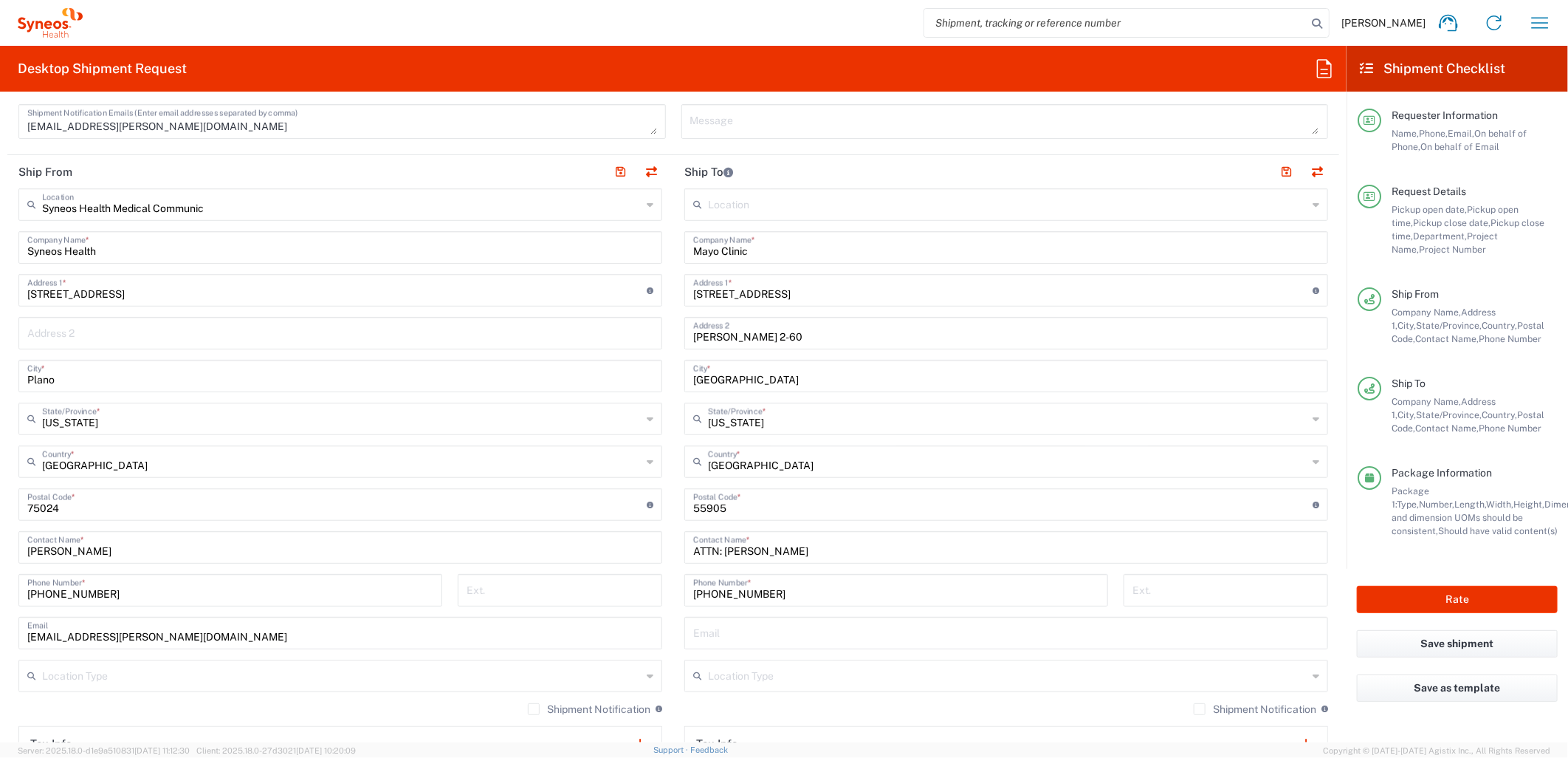
click at [662, 497] on main "Syneos Health Medical Communic Location Syneos Health Medical Communic [PERSON_…" at bounding box center [340, 499] width 666 height 621
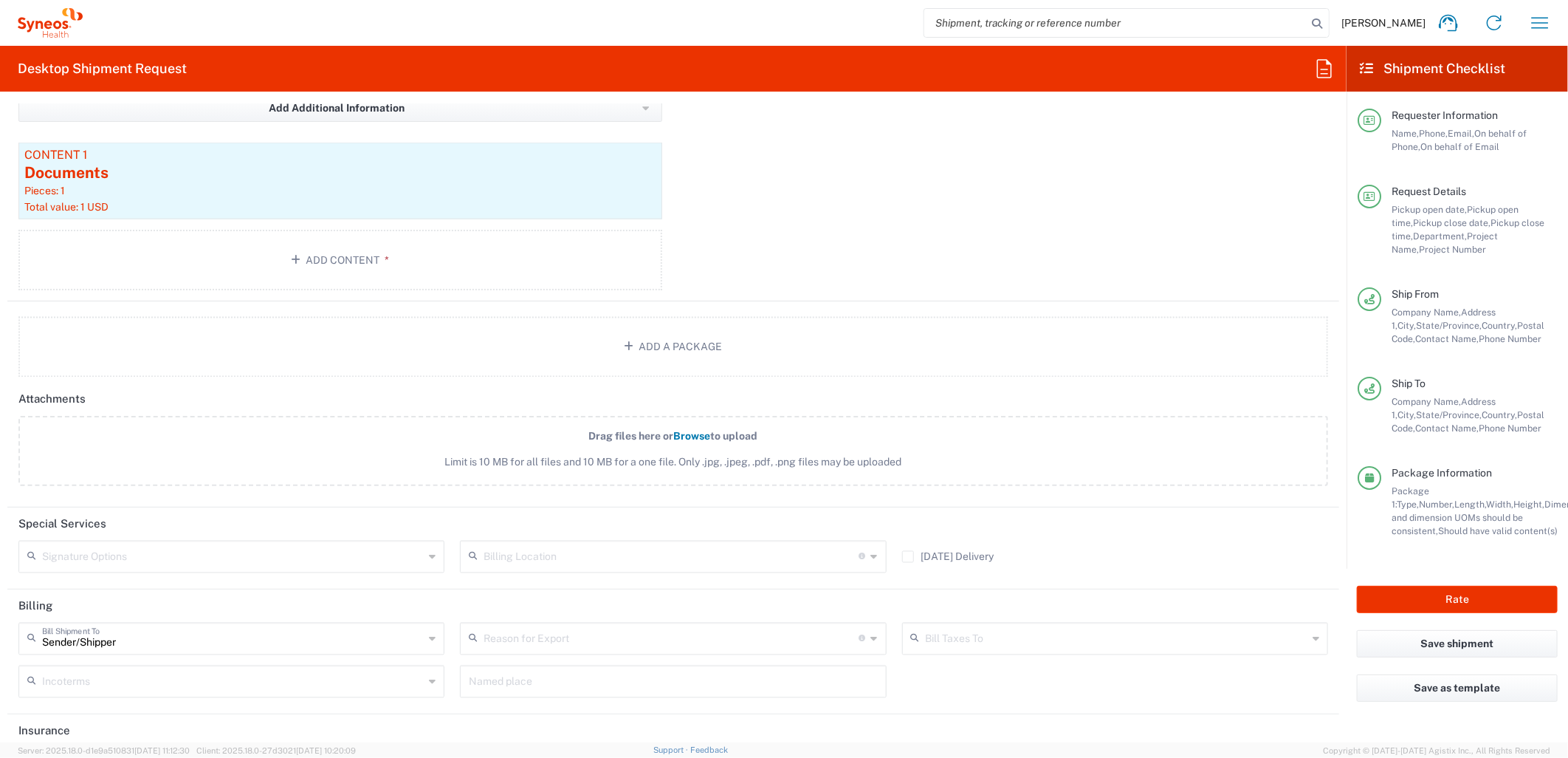
scroll to position [1636, 0]
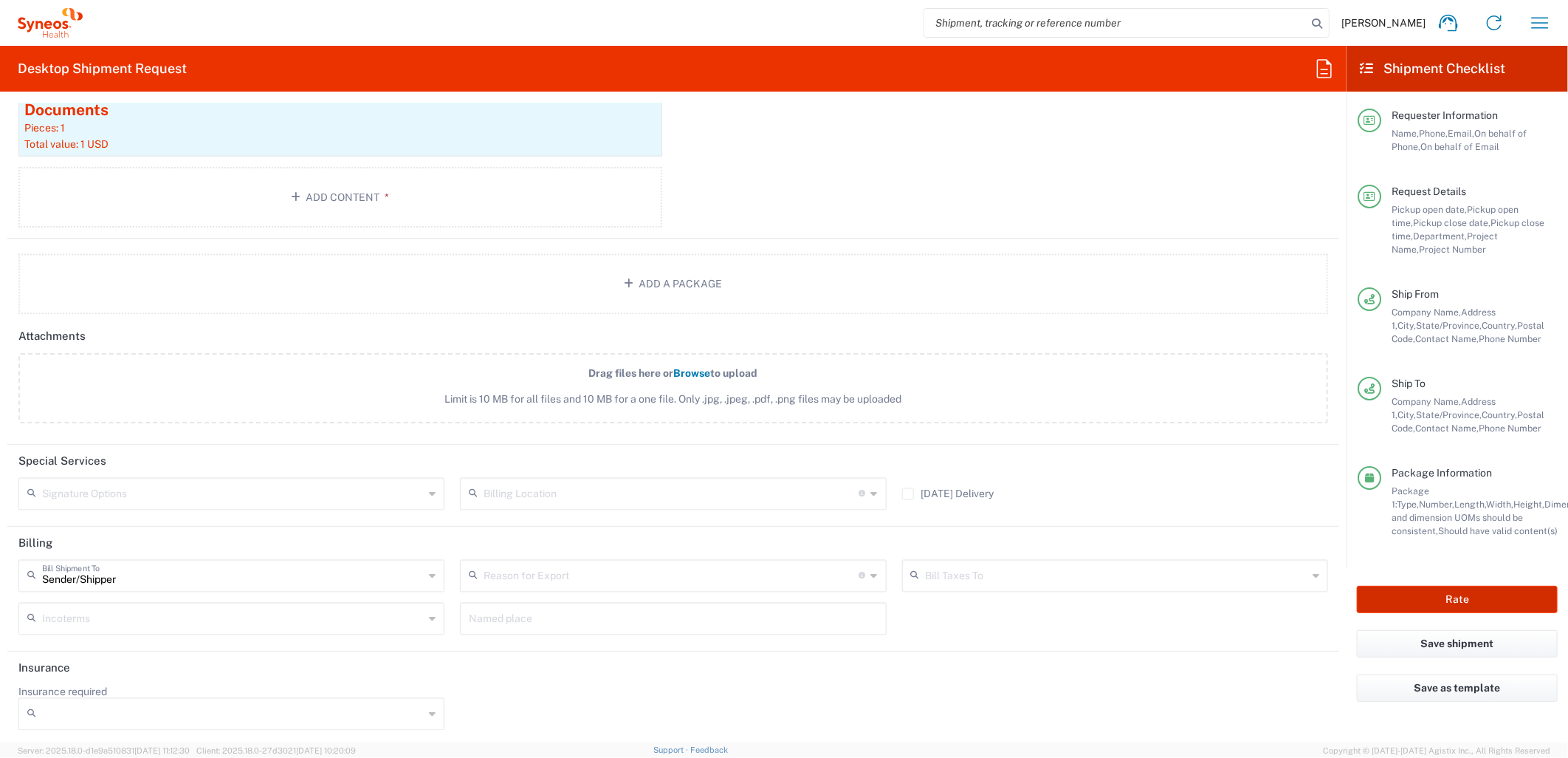
click at [1477, 602] on button "Rate" at bounding box center [1457, 599] width 200 height 27
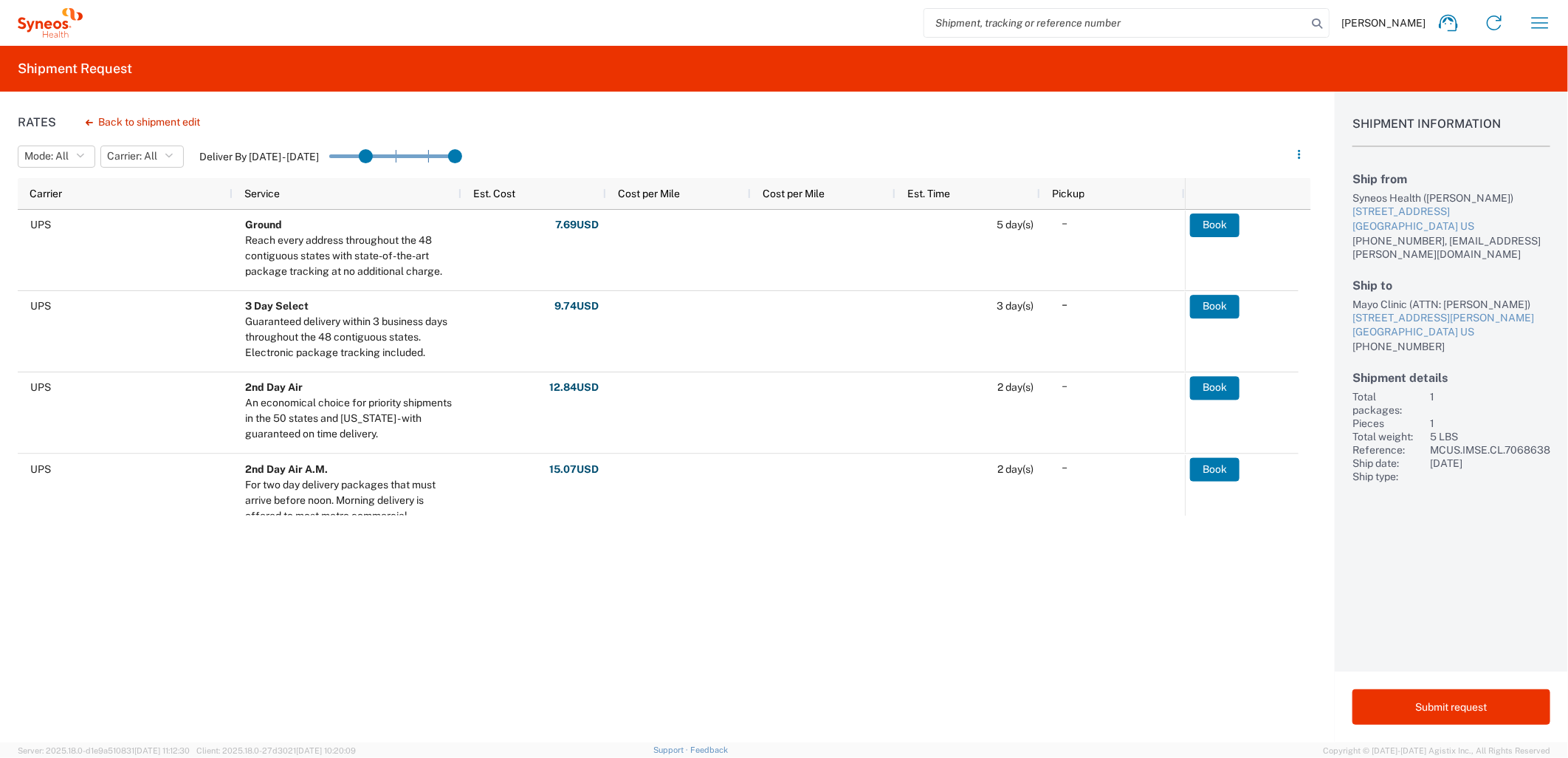
drag, startPoint x: 339, startPoint y: 153, endPoint x: 356, endPoint y: 157, distance: 17.5
click at [374, 157] on input "range" at bounding box center [395, 156] width 133 height 22
drag, startPoint x: 366, startPoint y: 157, endPoint x: 400, endPoint y: 160, distance: 34.1
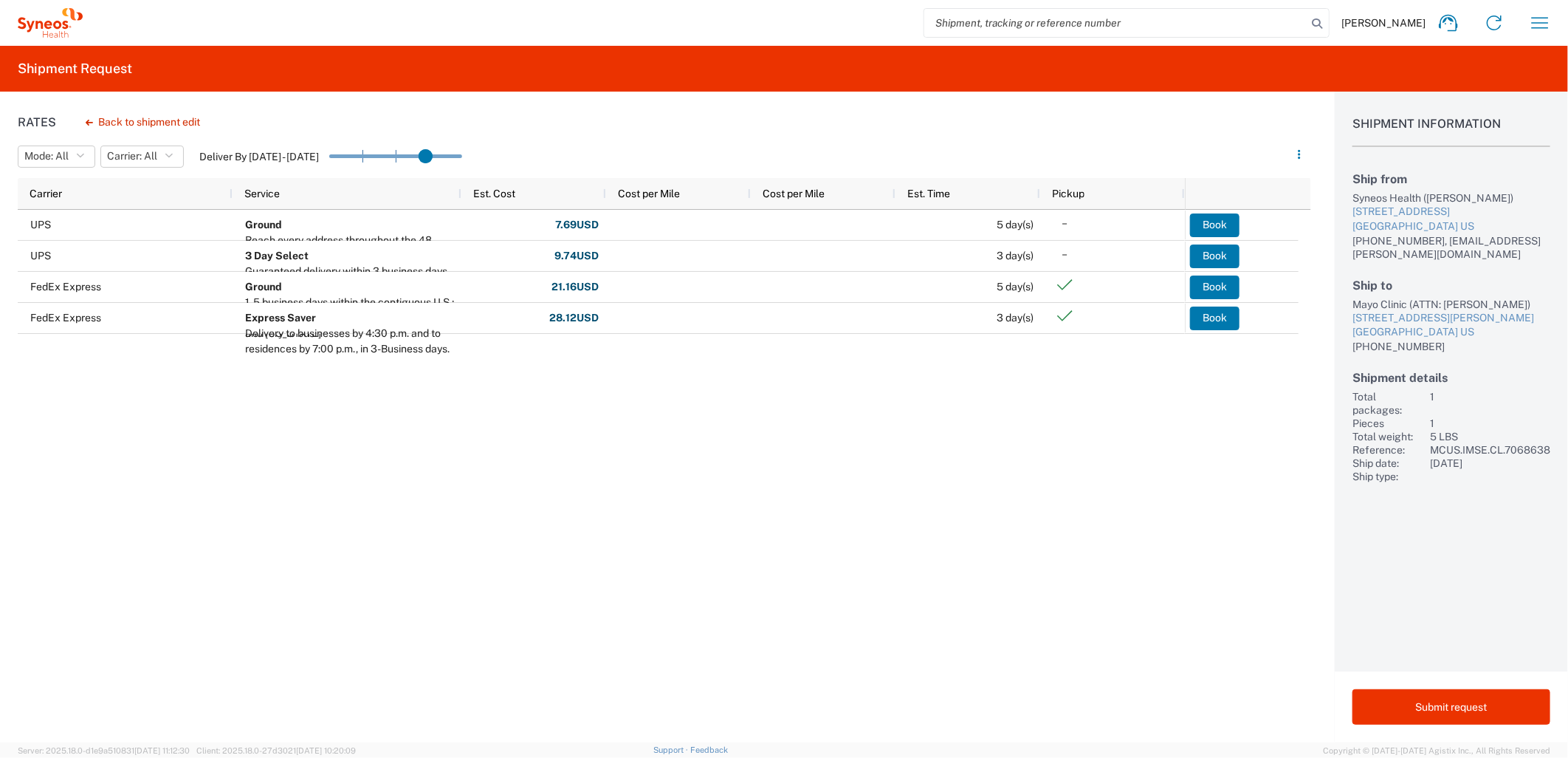
drag, startPoint x: 458, startPoint y: 157, endPoint x: 441, endPoint y: 156, distance: 17.0
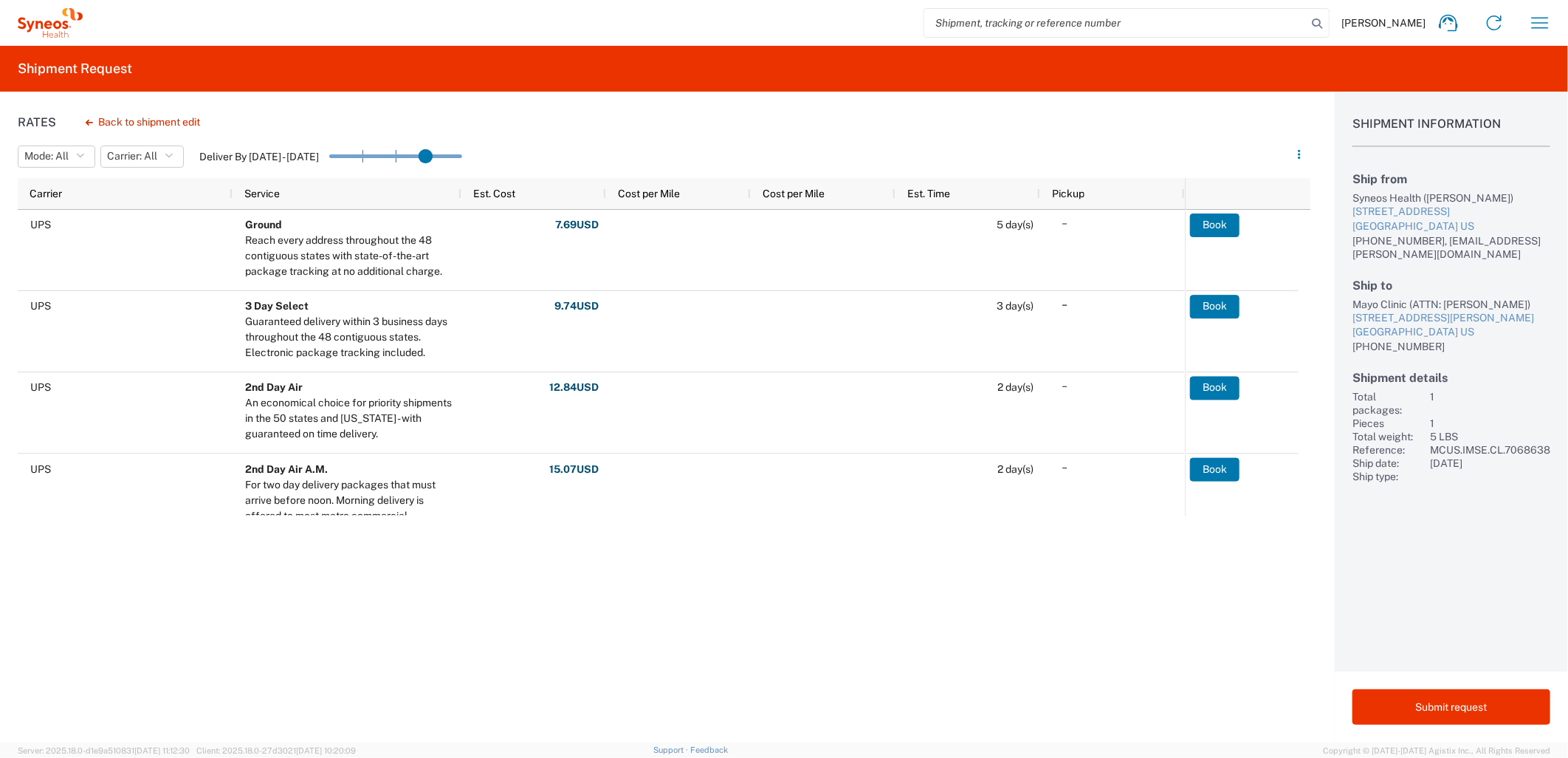
click at [428, 156] on input "range" at bounding box center [395, 156] width 133 height 22
drag, startPoint x: 429, startPoint y: 157, endPoint x: 445, endPoint y: 159, distance: 16.1
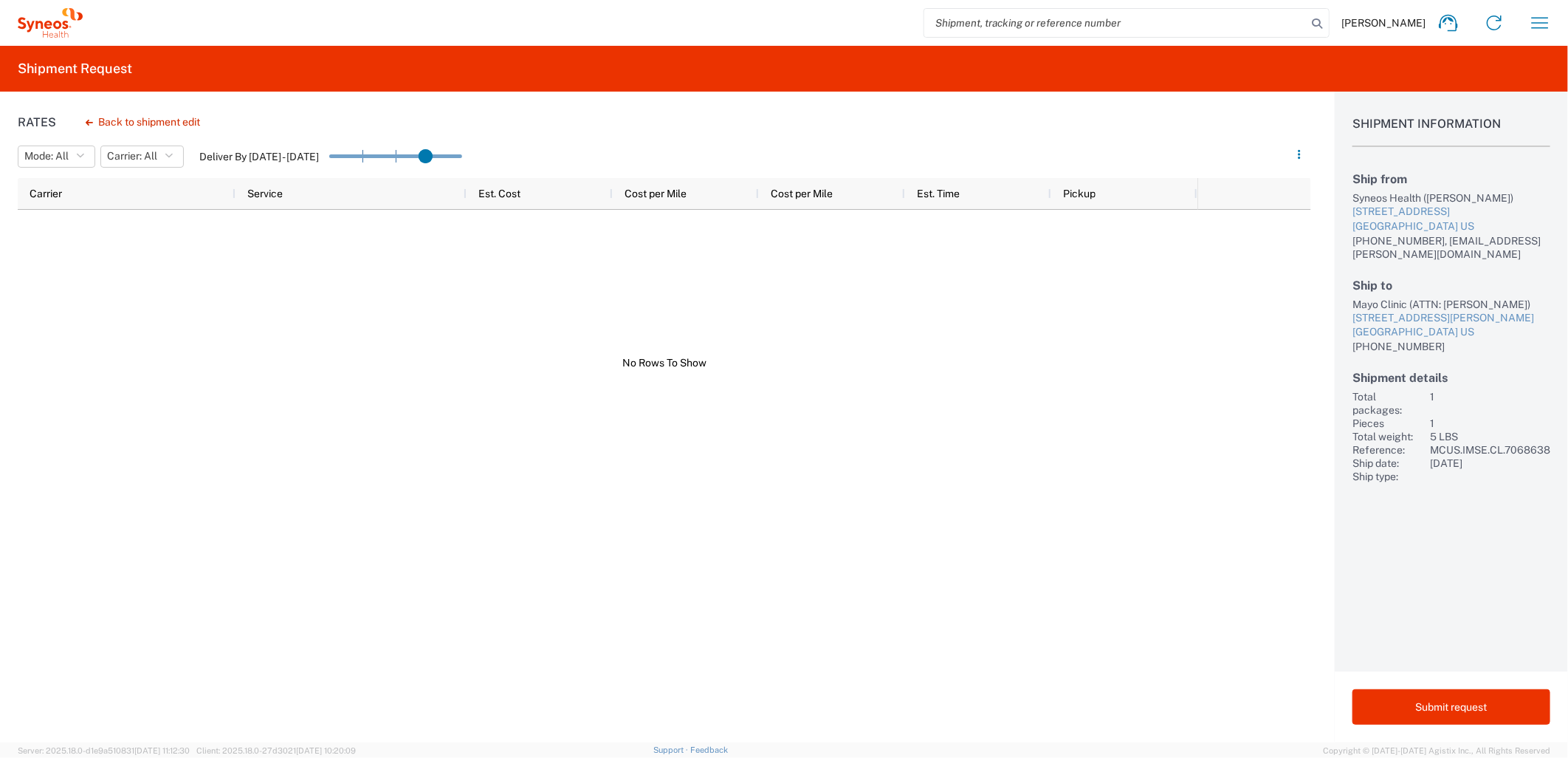
click at [580, 141] on header "Mode: All All SMAL Carrier: All All FedEx Express UPS Deliver By [DATE] - [DATE]" at bounding box center [665, 157] width 1294 height 42
drag, startPoint x: 428, startPoint y: 155, endPoint x: 411, endPoint y: 150, distance: 17.7
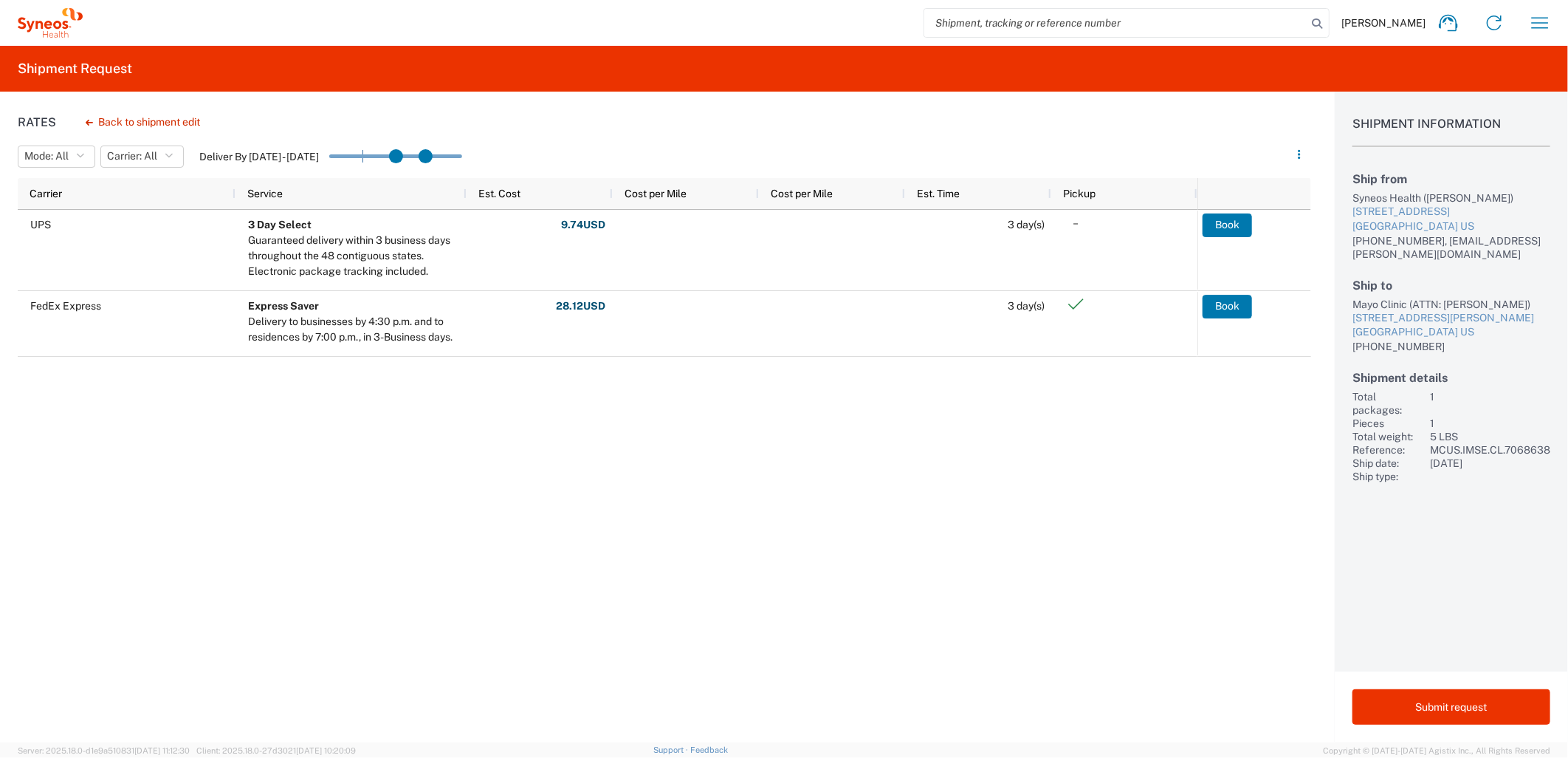
drag, startPoint x: 399, startPoint y: 150, endPoint x: 430, endPoint y: 160, distance: 32.6
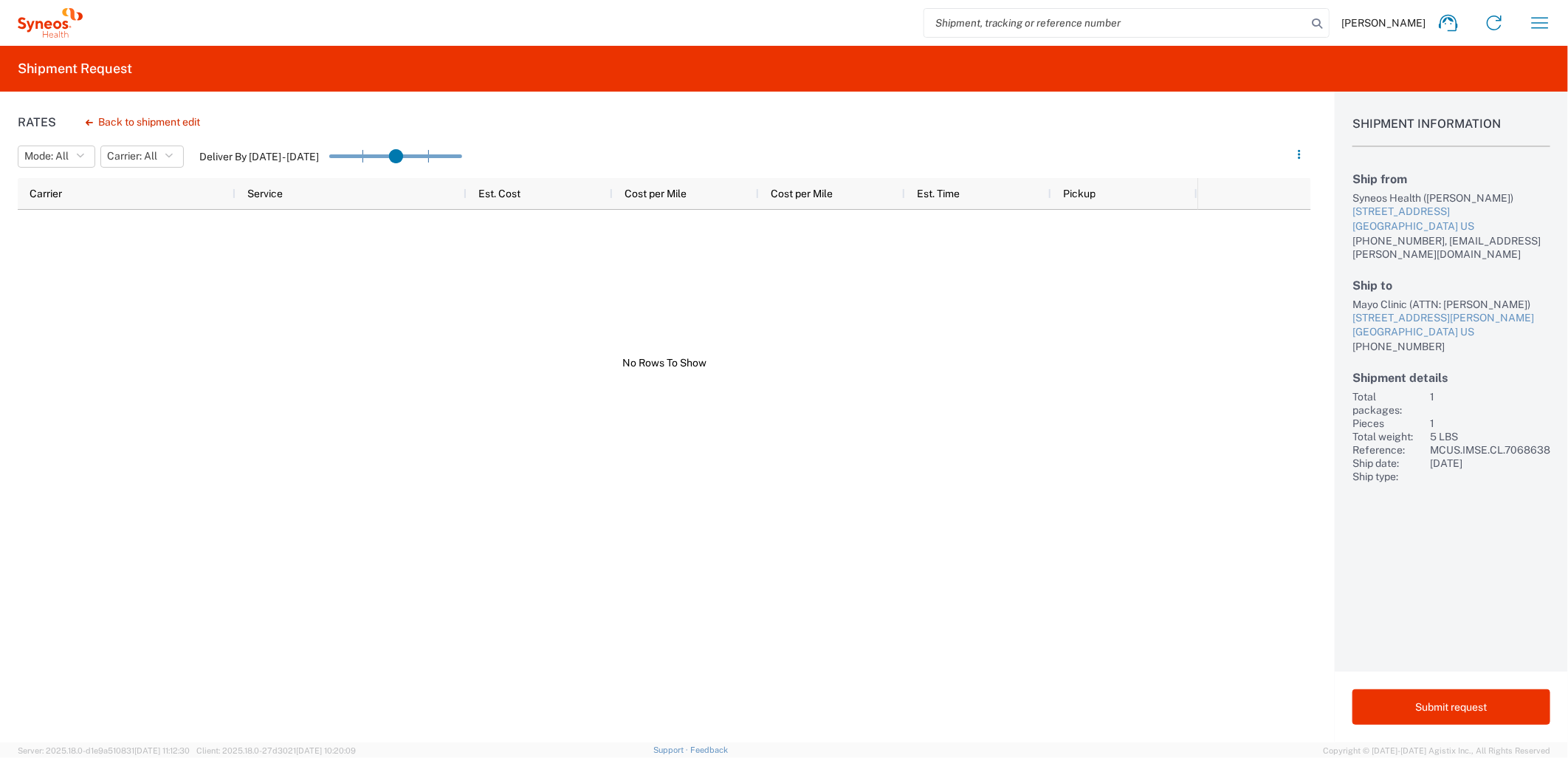
drag, startPoint x: 429, startPoint y: 151, endPoint x: 413, endPoint y: 150, distance: 16.0
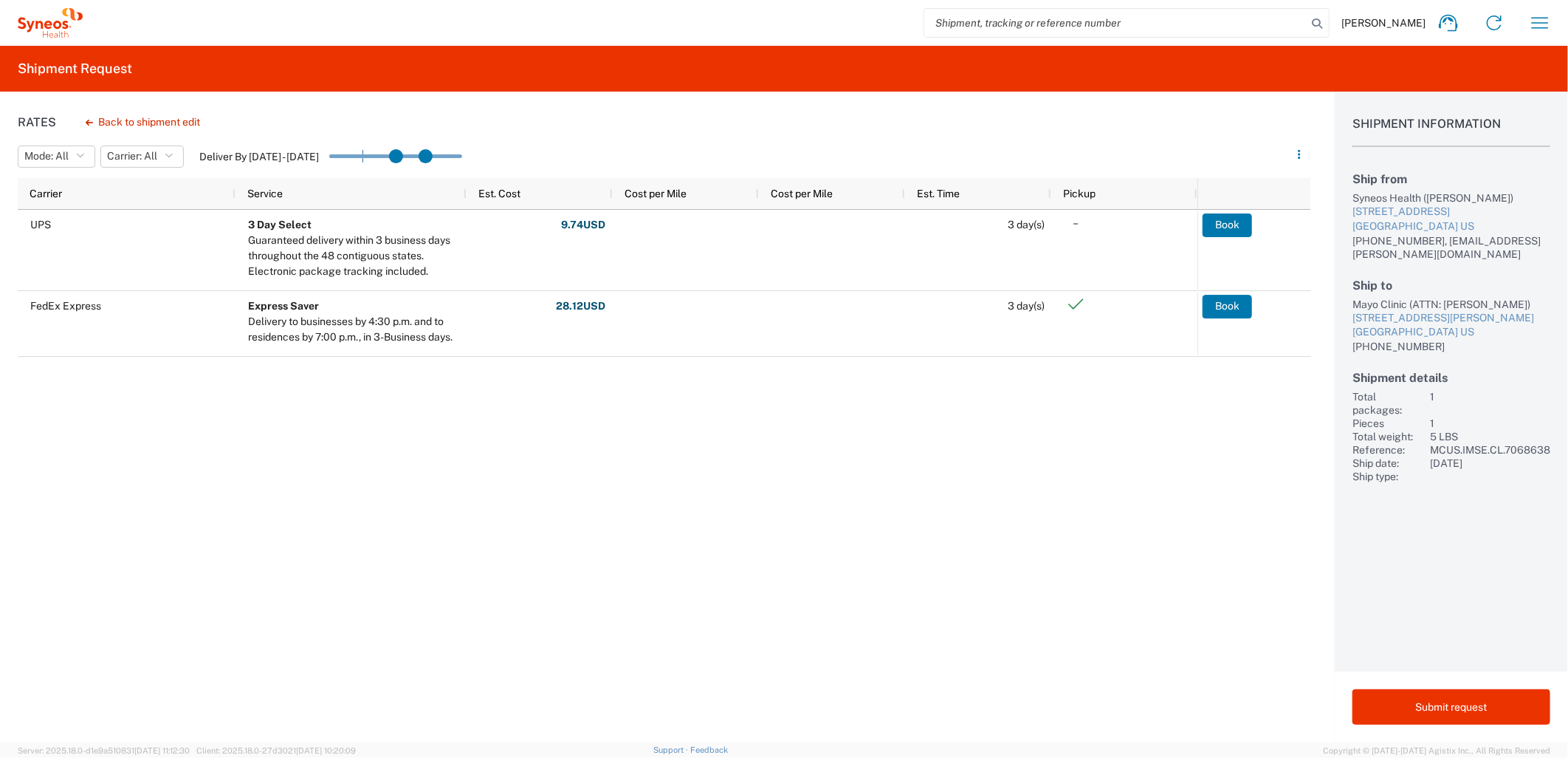
drag, startPoint x: 400, startPoint y: 153, endPoint x: 427, endPoint y: 159, distance: 27.7
click at [667, 140] on header "Mode: All All SMAL Carrier: All All FedEx Express UPS Deliver By [DATE] - [DATE]" at bounding box center [665, 157] width 1294 height 42
drag, startPoint x: 431, startPoint y: 153, endPoint x: 470, endPoint y: 163, distance: 40.3
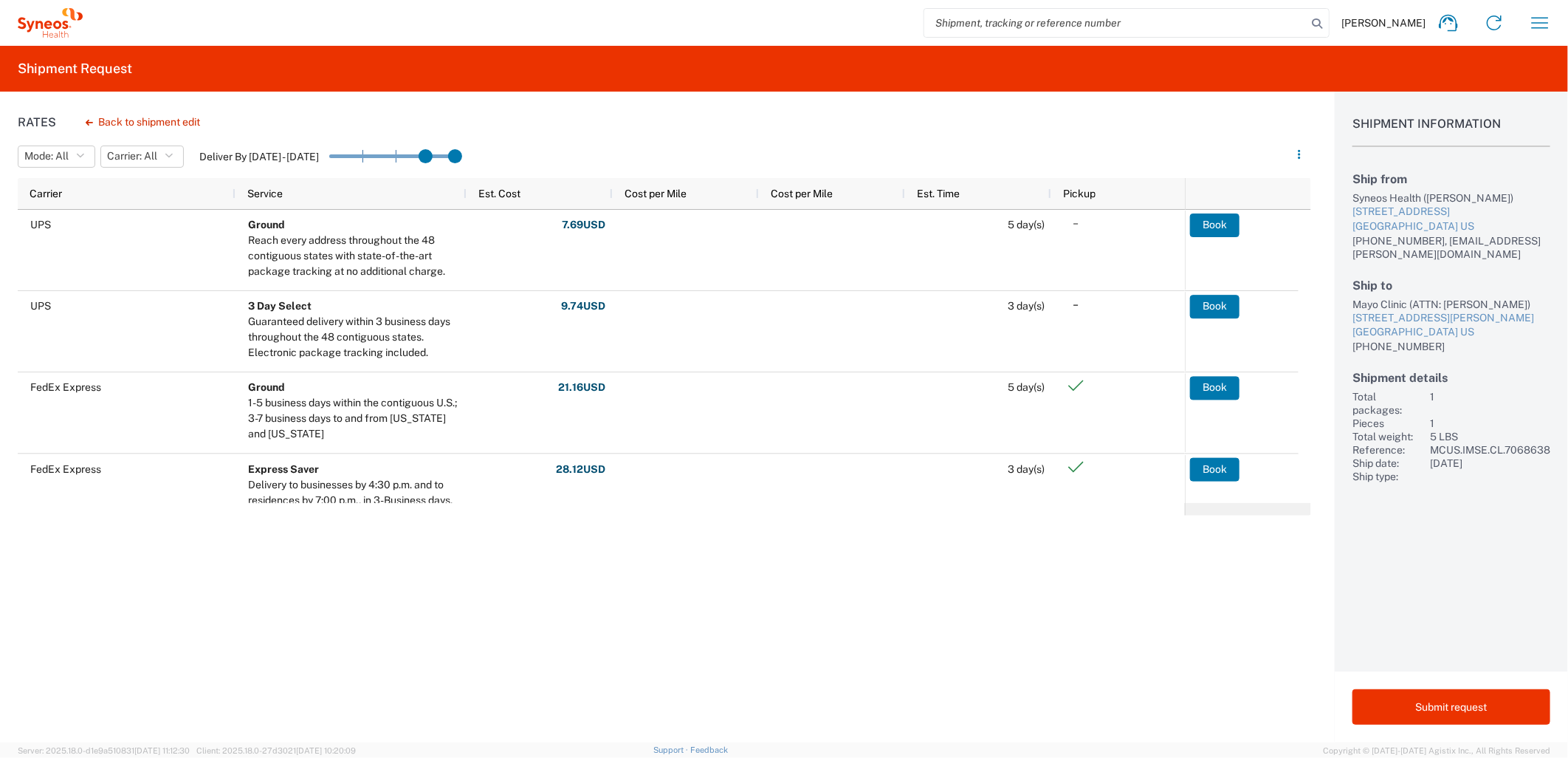
drag, startPoint x: 399, startPoint y: 157, endPoint x: 422, endPoint y: 159, distance: 23.1
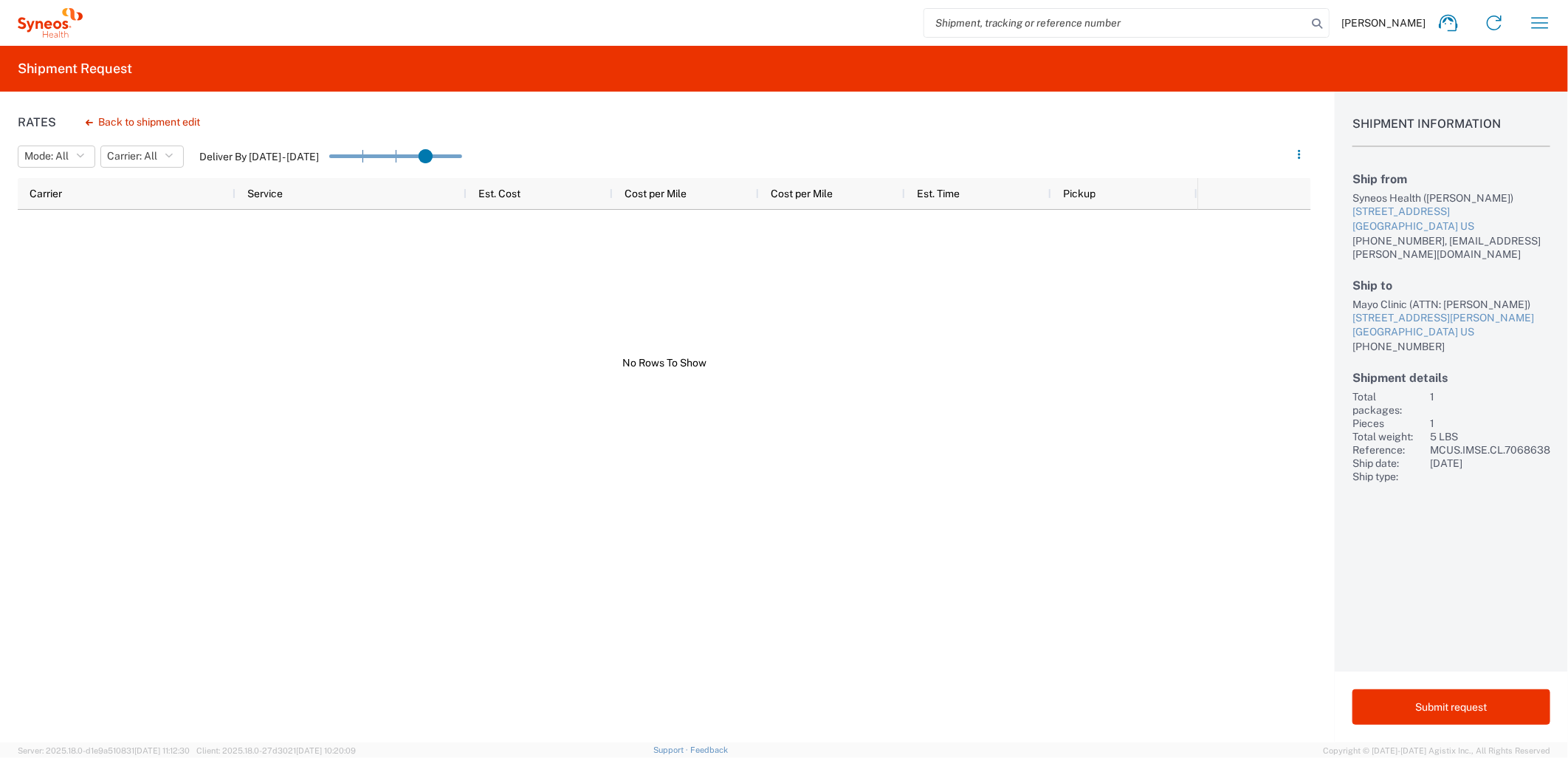
drag, startPoint x: 457, startPoint y: 157, endPoint x: 441, endPoint y: 157, distance: 16.0
drag, startPoint x: 431, startPoint y: 159, endPoint x: 353, endPoint y: 150, distance: 78.5
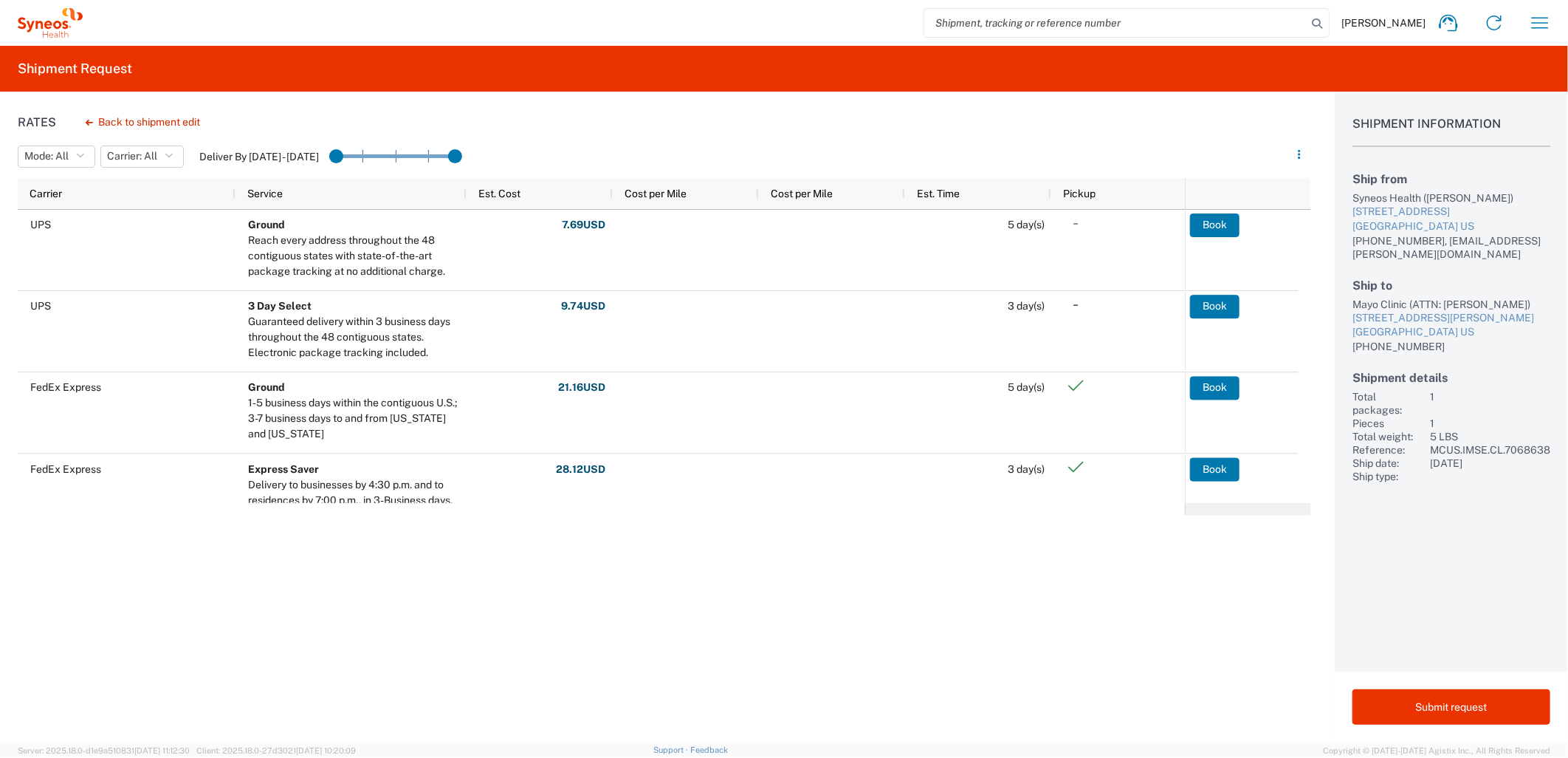
drag, startPoint x: 371, startPoint y: 157, endPoint x: 320, endPoint y: 150, distance: 51.5
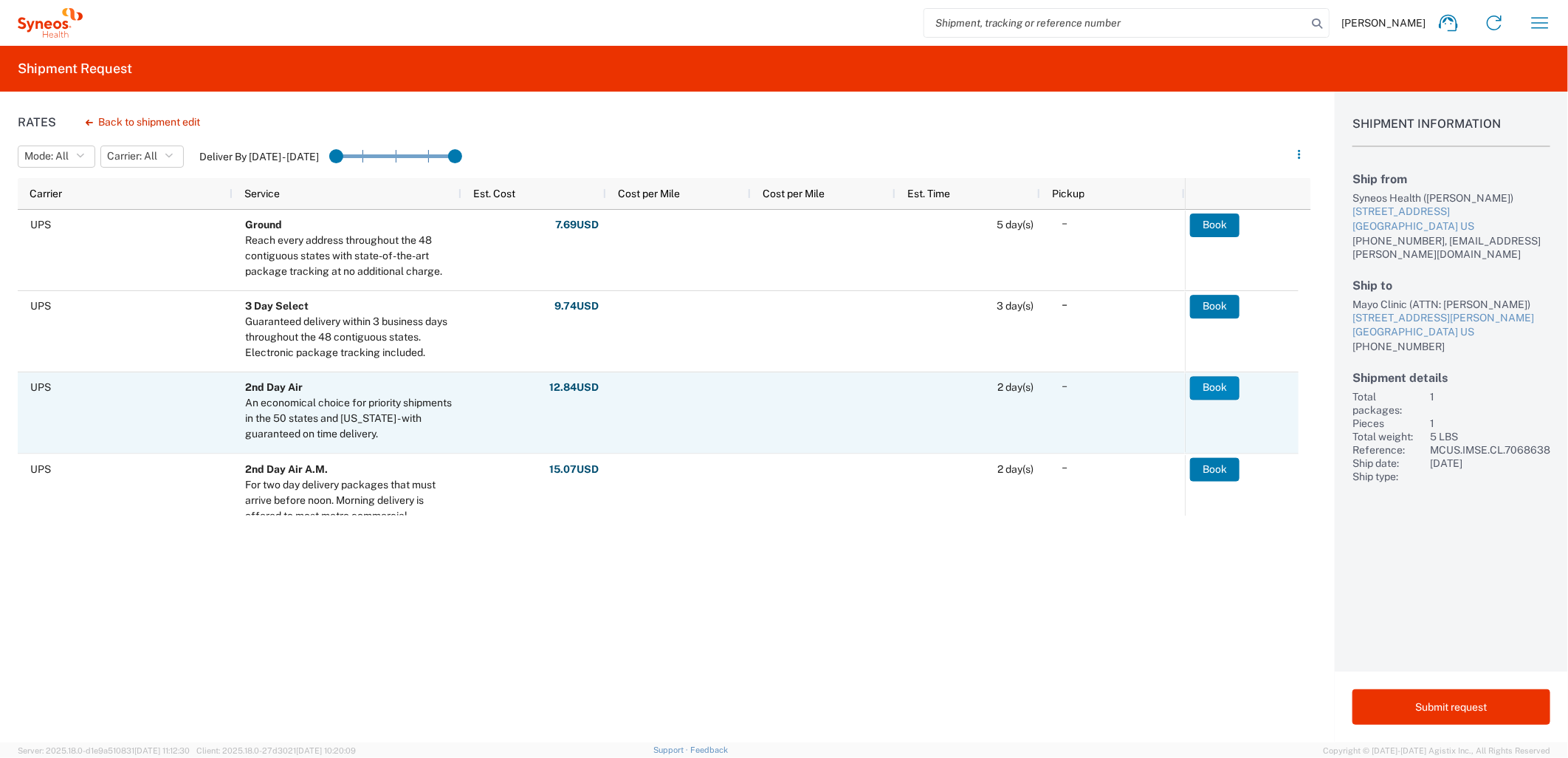
click at [1204, 384] on button "Book" at bounding box center [1215, 387] width 49 height 24
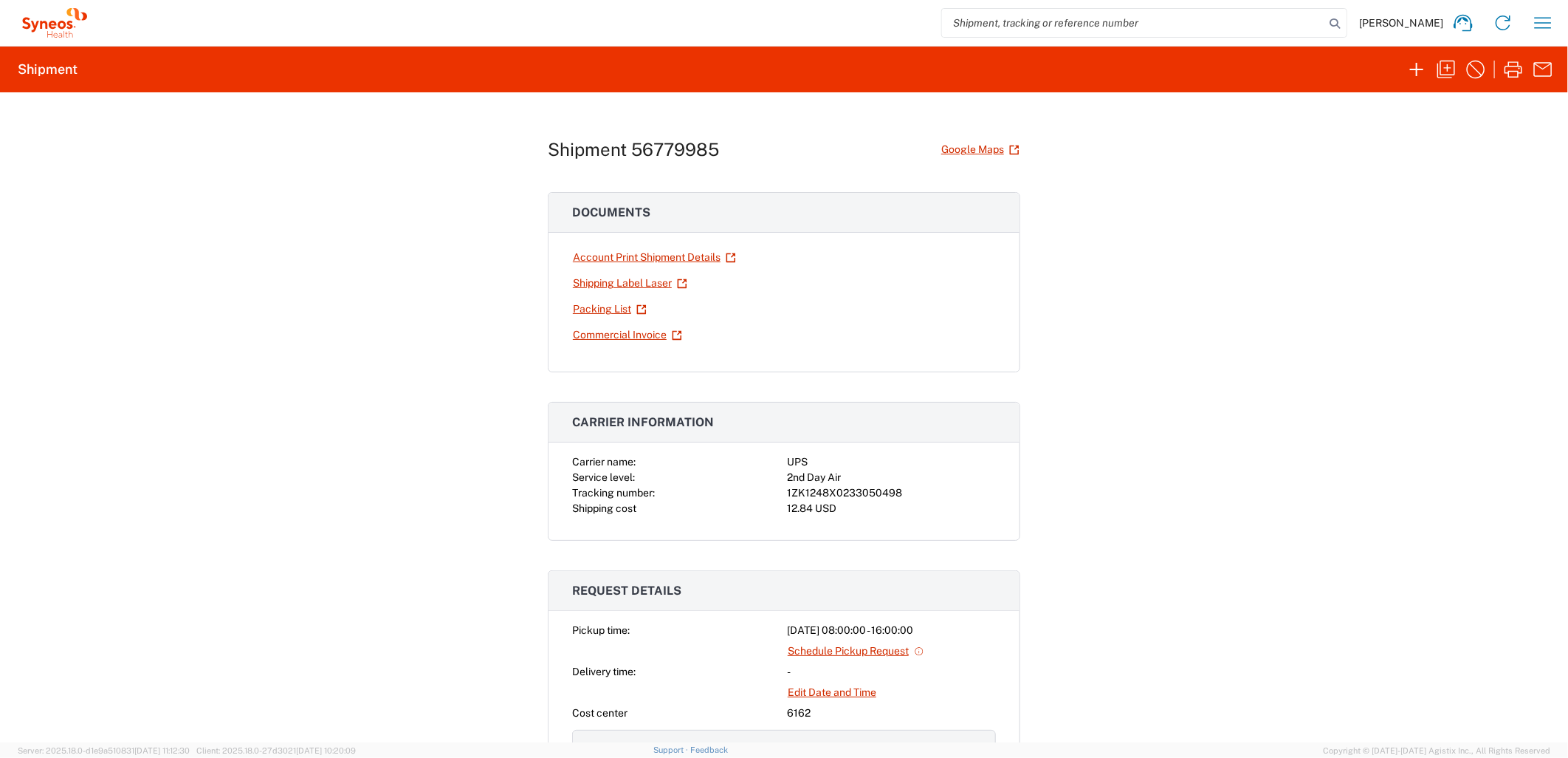
drag, startPoint x: 1193, startPoint y: 544, endPoint x: 1193, endPoint y: 193, distance: 351.0
click at [626, 285] on link "Shipping Label Laser" at bounding box center [630, 283] width 116 height 26
click at [836, 490] on div "1ZK1248X0233050498" at bounding box center [891, 493] width 209 height 15
copy div "1ZK1248X0233050498"
